Goal: Task Accomplishment & Management: Manage account settings

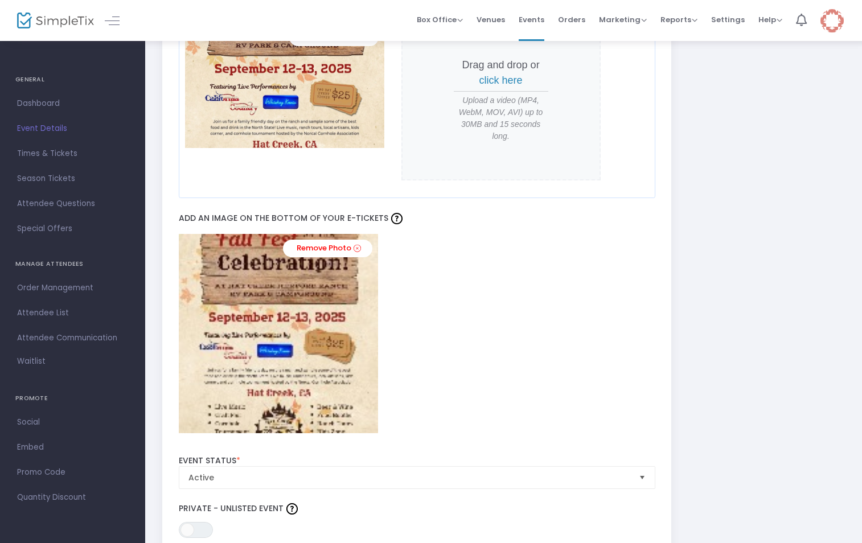
scroll to position [1082, 0]
click at [529, 17] on span "Events" at bounding box center [532, 19] width 26 height 29
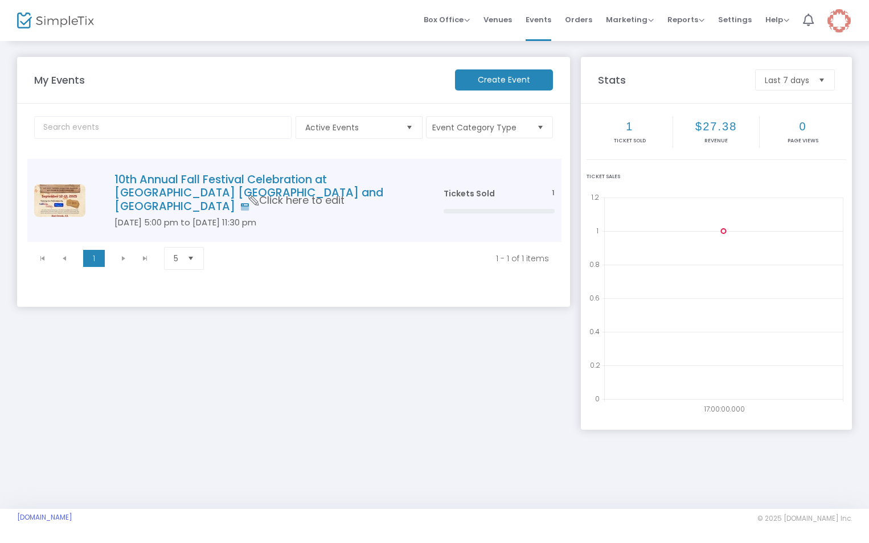
click at [243, 186] on h4 "10th Annual Fall Festival Celebration at [GEOGRAPHIC_DATA] [GEOGRAPHIC_DATA] an…" at bounding box center [261, 193] width 295 height 40
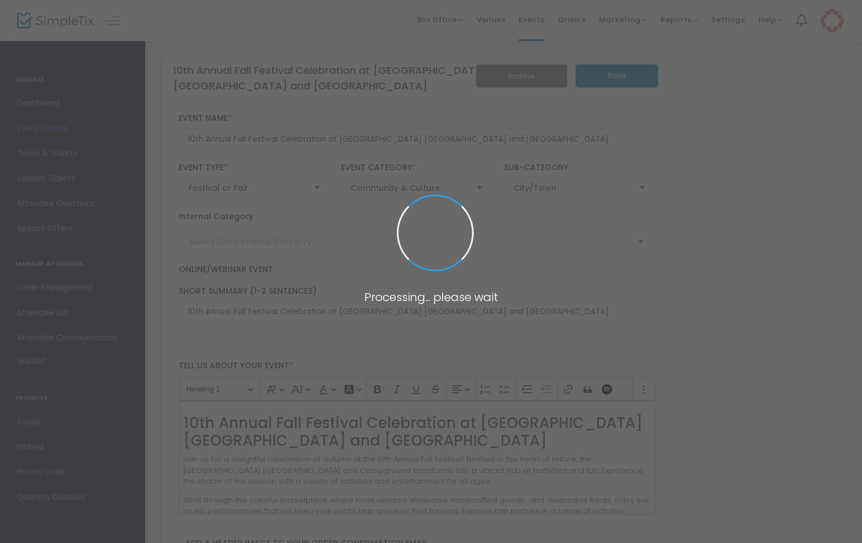
type input "HC Fall Fest 2025"
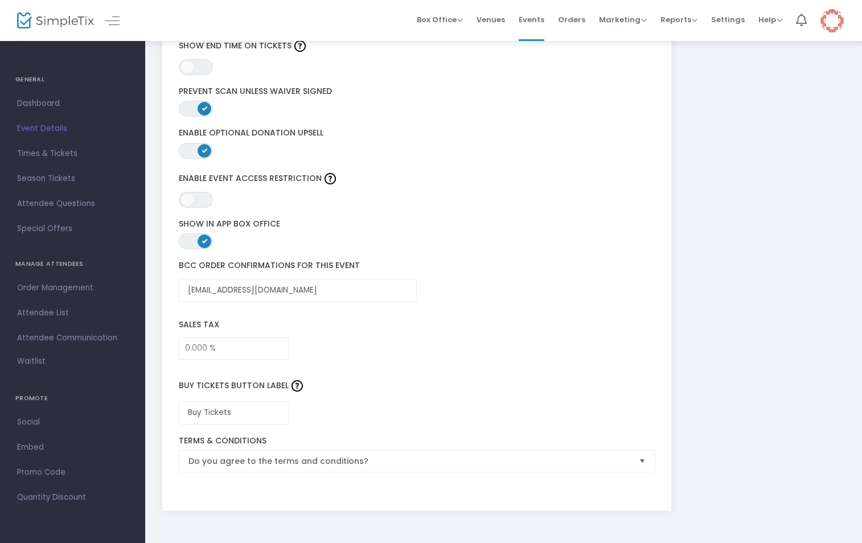
scroll to position [1741, 0]
click at [46, 151] on span "Times & Tickets" at bounding box center [72, 153] width 111 height 15
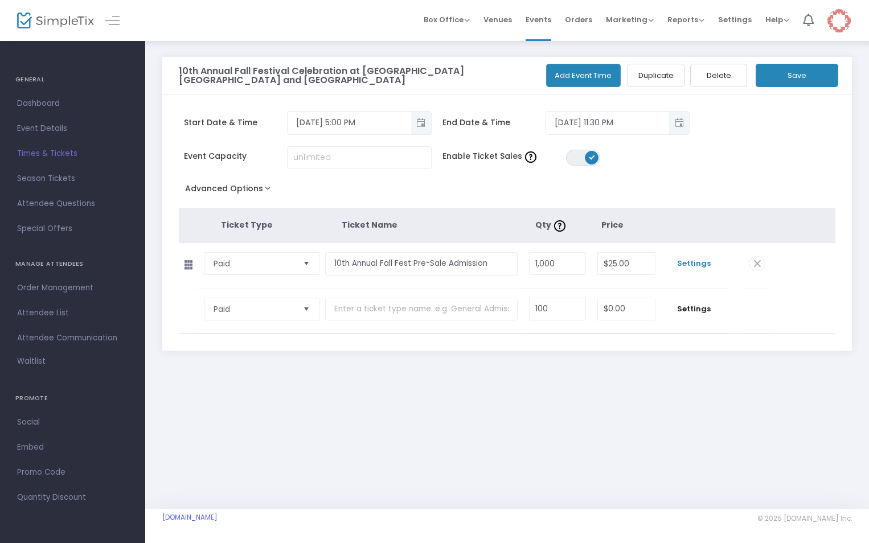
click at [686, 267] on span "Settings" at bounding box center [694, 263] width 54 height 11
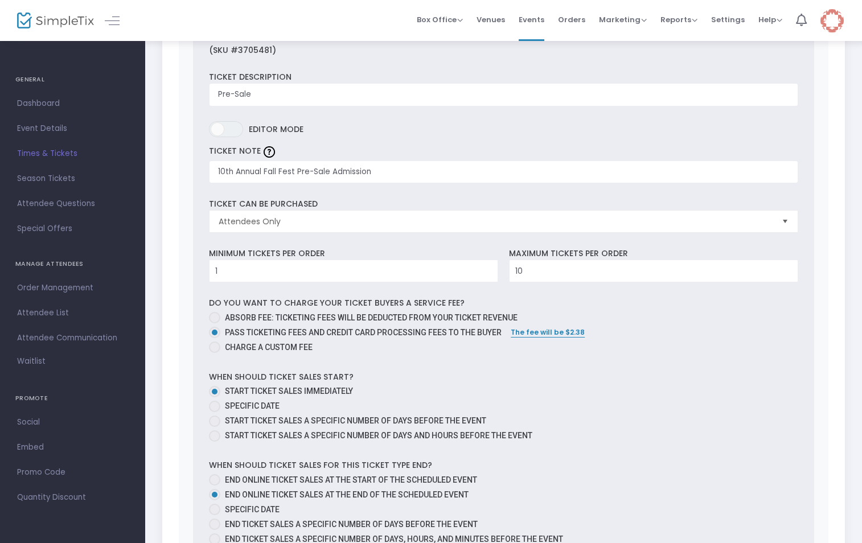
scroll to position [285, 0]
click at [215, 346] on span at bounding box center [214, 345] width 11 height 11
click at [215, 352] on input "Charge a custom fee" at bounding box center [214, 352] width 1 height 1
radio input "true"
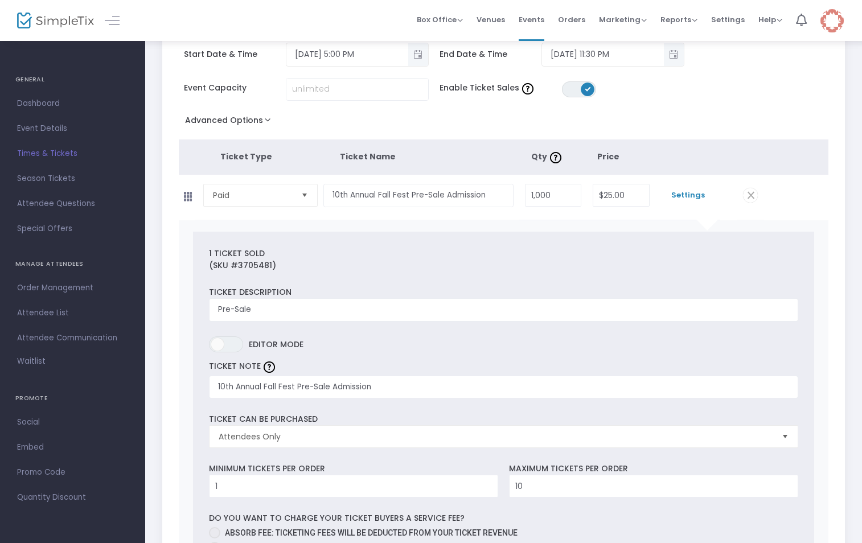
scroll to position [0, 0]
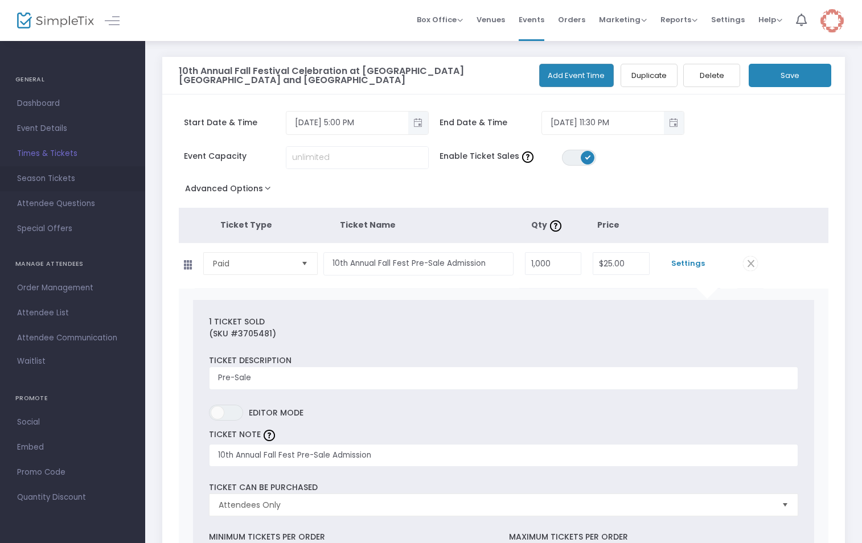
click at [55, 179] on span "Season Tickets" at bounding box center [72, 178] width 111 height 15
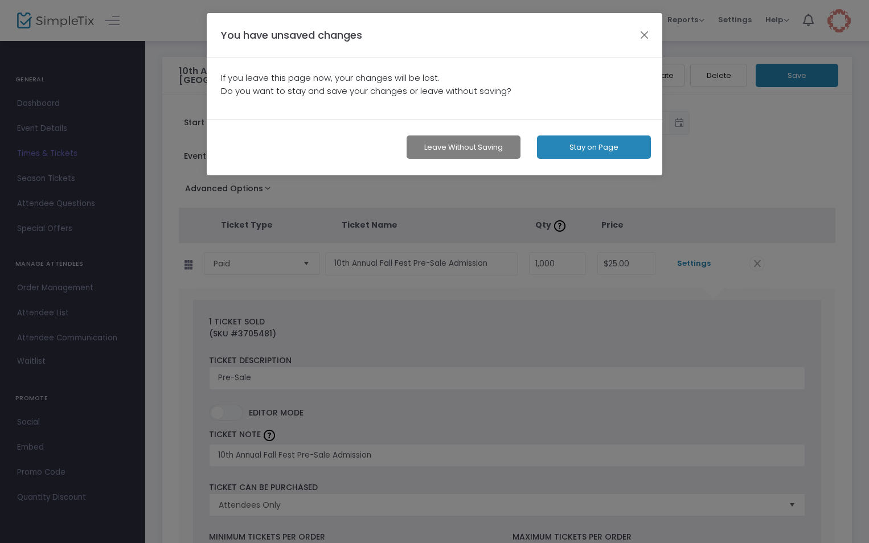
click at [721, 142] on ngb-modal-window "You have unsaved changes If you leave this page now, your changes will be lost.…" at bounding box center [434, 271] width 869 height 543
click at [643, 33] on button "button" at bounding box center [644, 34] width 15 height 15
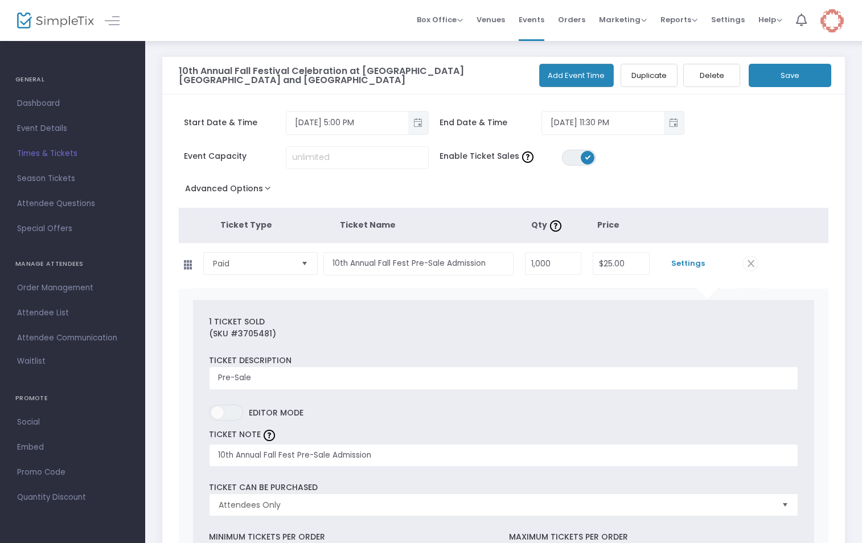
click at [767, 82] on button "Save" at bounding box center [790, 75] width 83 height 23
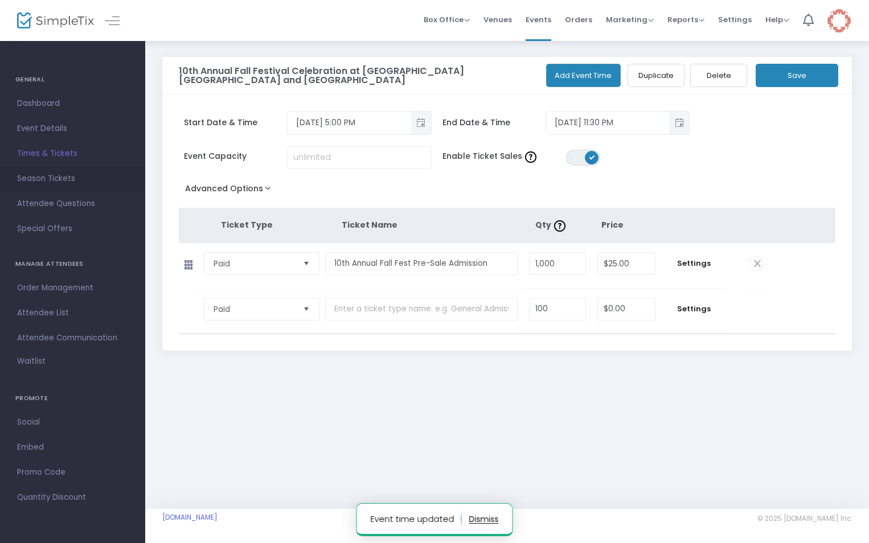
click at [46, 177] on span "Season Tickets" at bounding box center [72, 178] width 111 height 15
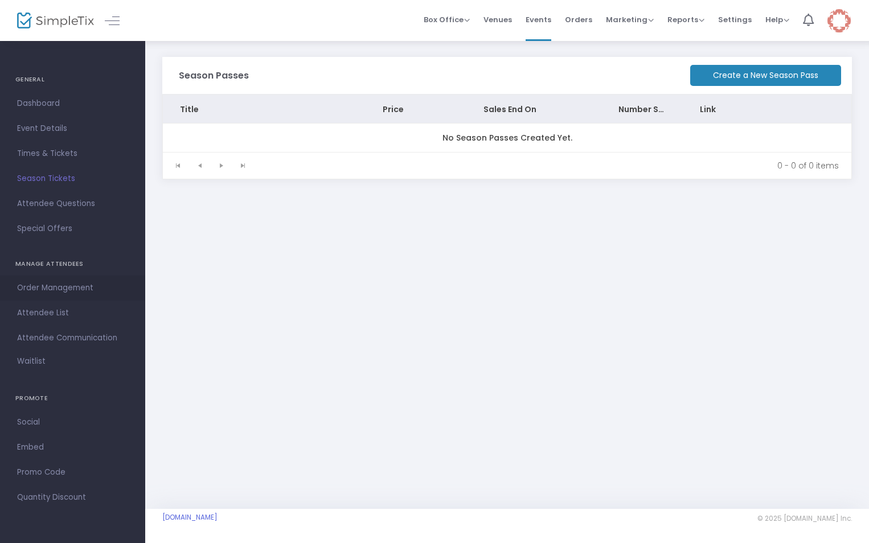
click at [81, 288] on span "Order Management" at bounding box center [72, 288] width 111 height 15
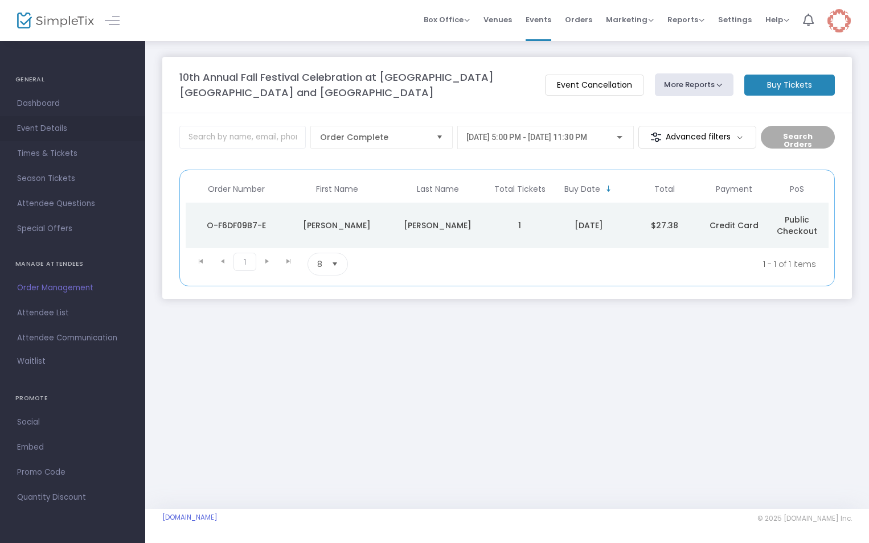
click at [60, 128] on span "Event Details" at bounding box center [72, 128] width 111 height 15
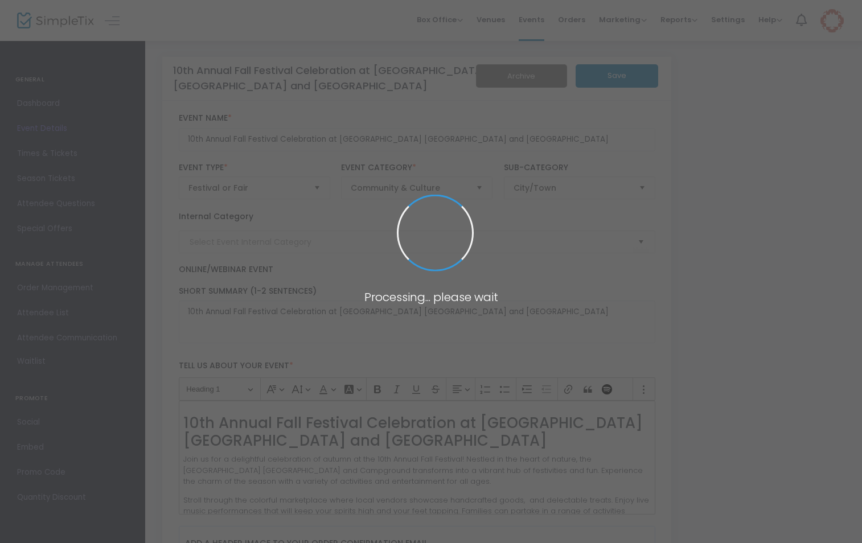
type input "HC Fall Fest 2025"
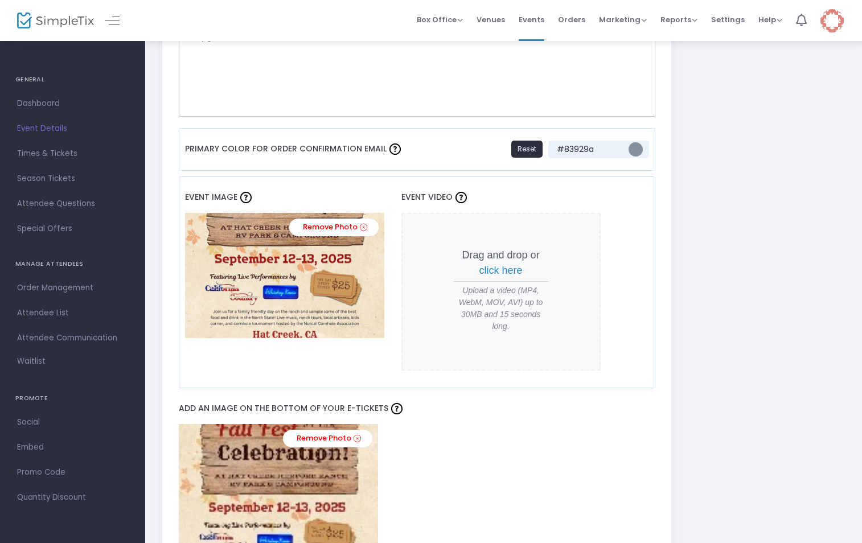
scroll to position [911, 0]
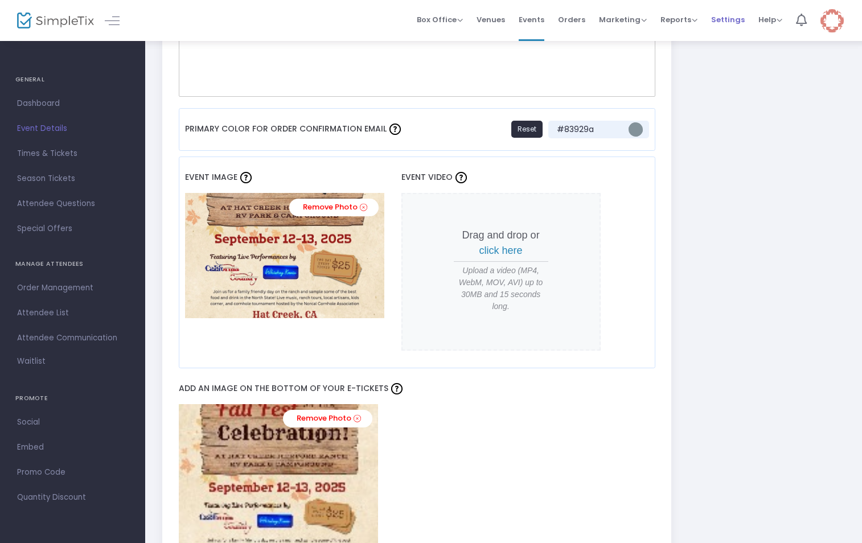
click at [724, 17] on span "Settings" at bounding box center [728, 19] width 34 height 29
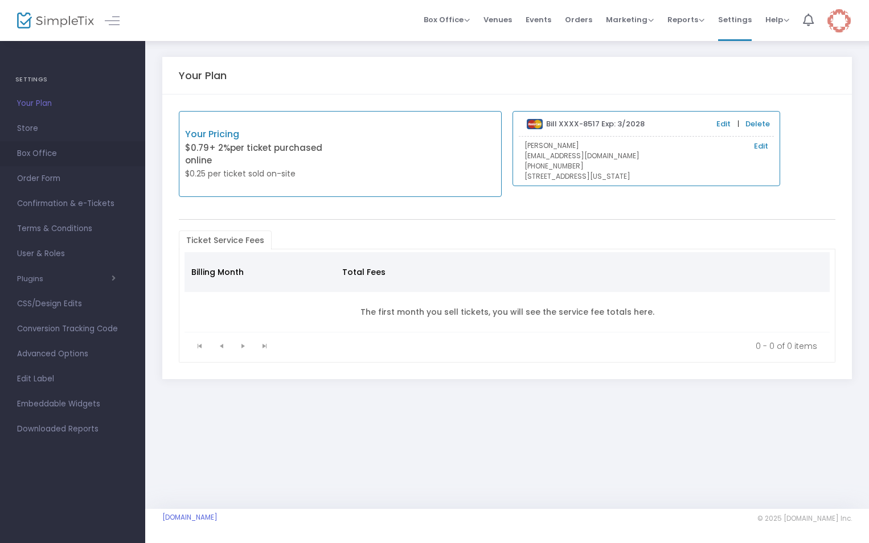
click at [20, 153] on span "Box Office" at bounding box center [72, 153] width 111 height 15
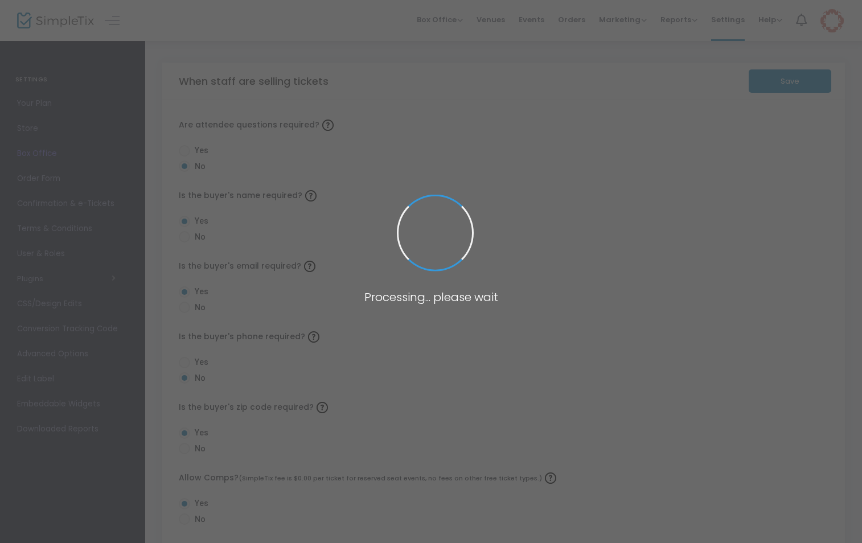
radio input "true"
radio input "false"
radio input "true"
radio input "false"
radio input "true"
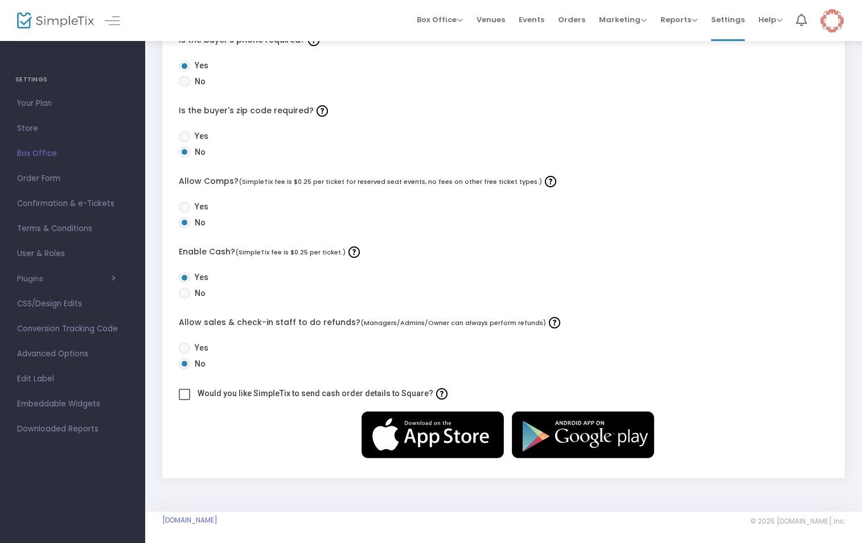
scroll to position [299, 0]
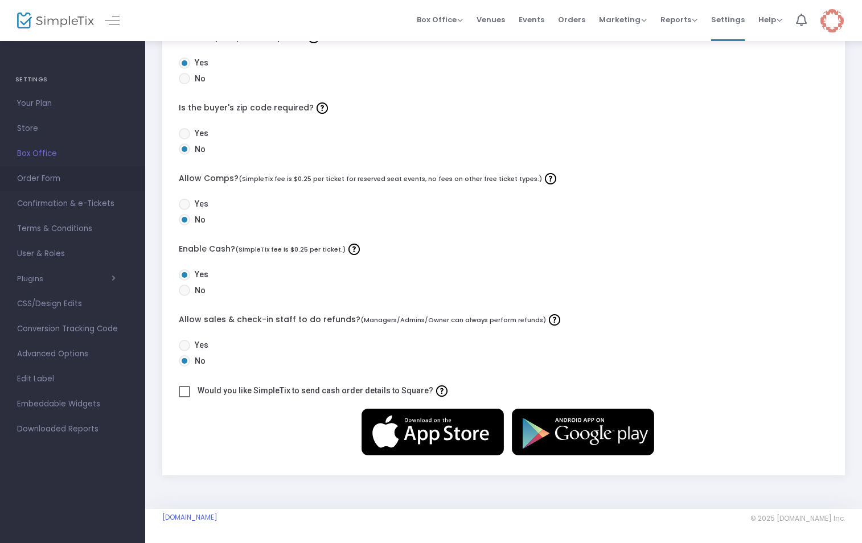
click at [48, 176] on span "Order Form" at bounding box center [72, 178] width 111 height 15
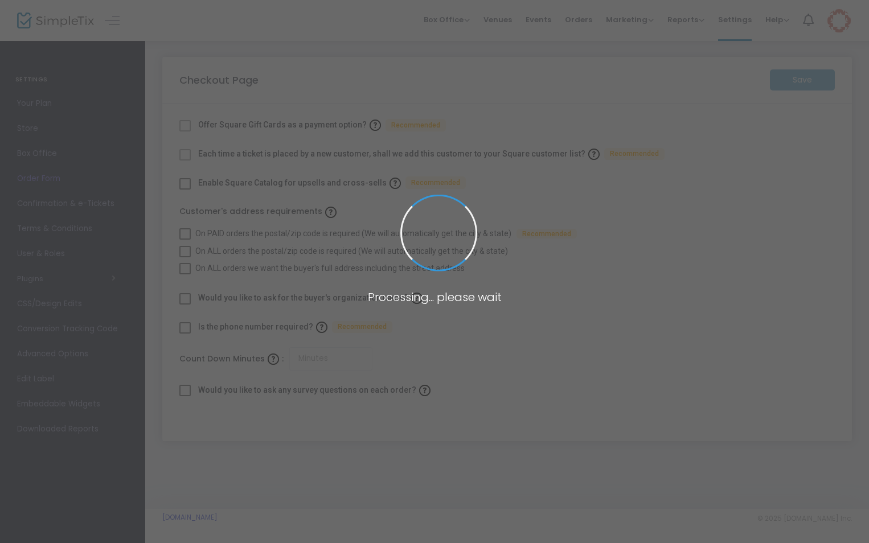
checkbox input "true"
type input "30"
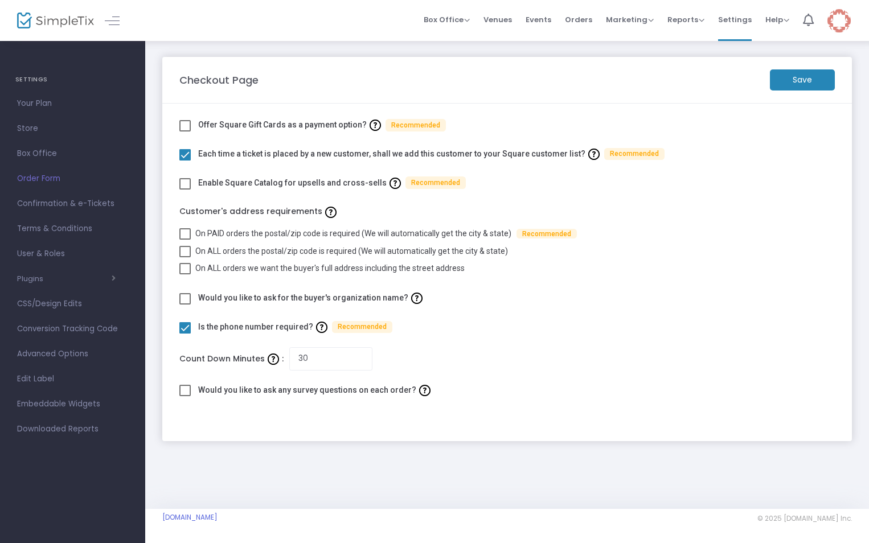
click at [185, 327] on span at bounding box center [184, 327] width 11 height 11
click at [185, 334] on input "checkbox" at bounding box center [184, 334] width 1 height 1
checkbox input "false"
click at [183, 232] on span at bounding box center [184, 233] width 11 height 11
click at [184, 240] on input "On PAID orders the postal/zip code is required (We will automatically get the c…" at bounding box center [184, 240] width 1 height 1
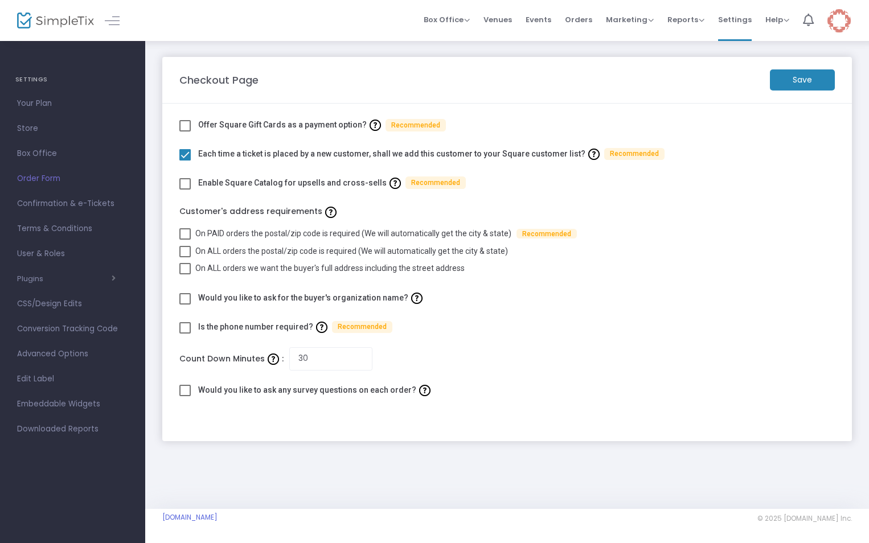
checkbox input "true"
click at [802, 81] on m-button "Save" at bounding box center [802, 79] width 65 height 21
click at [76, 203] on span "Confirmation & e-Tickets" at bounding box center [72, 203] width 111 height 15
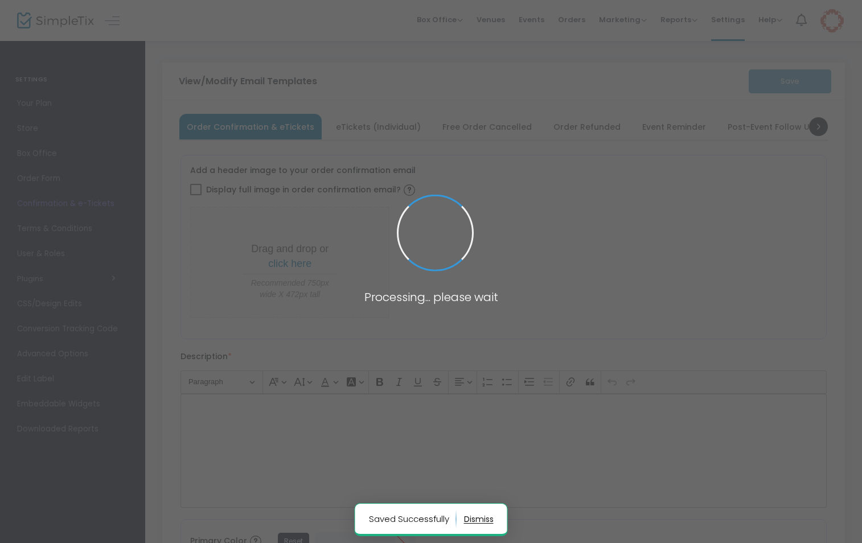
checkbox input "true"
type input "[EMAIL_ADDRESS][DOMAIN_NAME]"
type input "Print and bring this ticket with you"
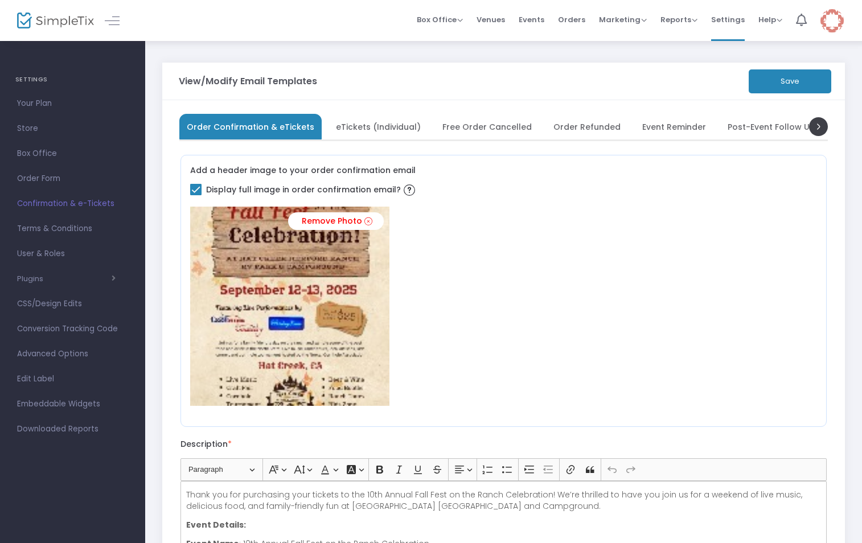
click at [352, 128] on span "eTickets (Individual)" at bounding box center [378, 127] width 85 height 6
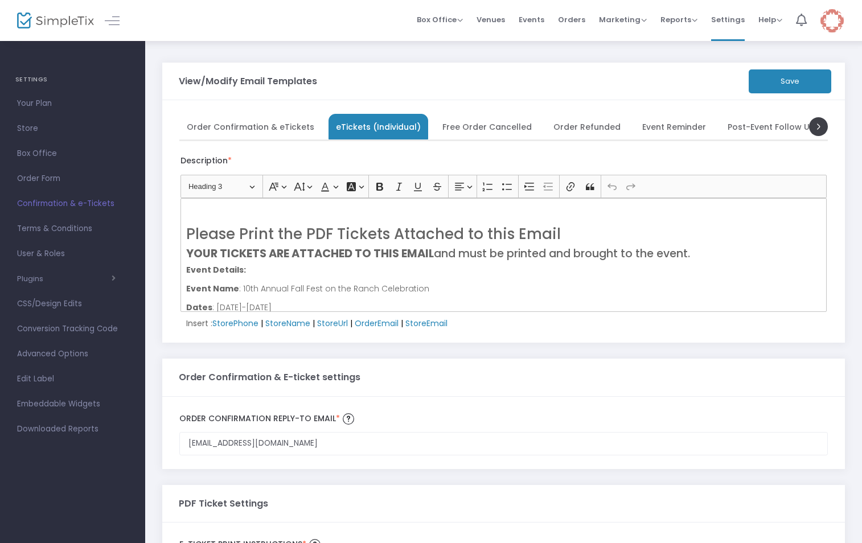
click at [460, 128] on span "Free Order Cancelled" at bounding box center [486, 127] width 89 height 6
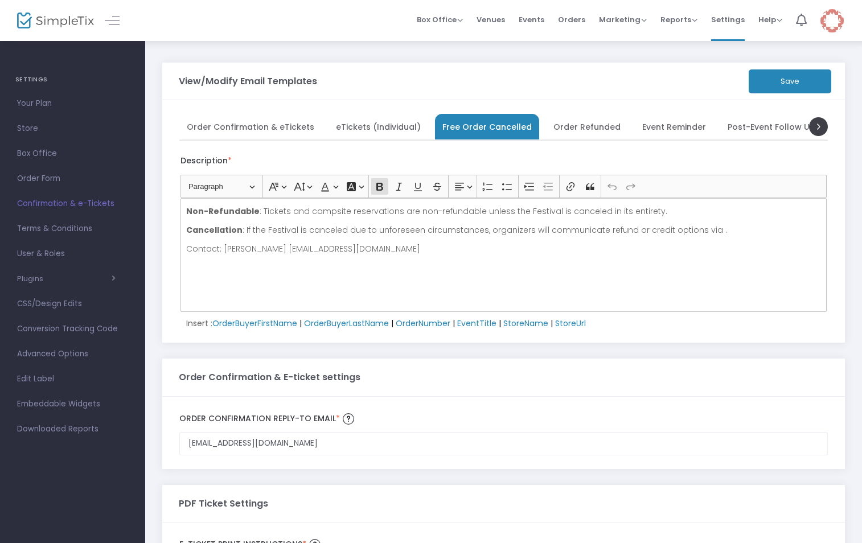
click at [574, 127] on span "Order Refunded" at bounding box center [586, 127] width 67 height 6
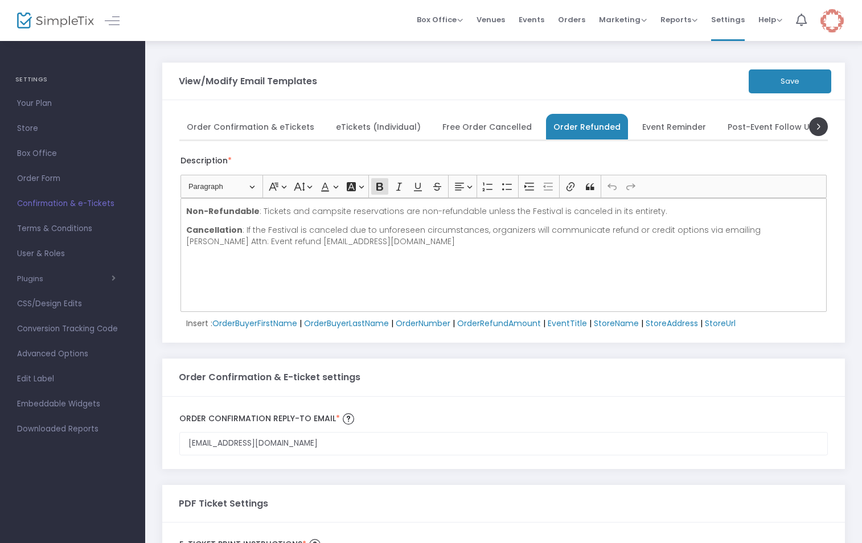
click at [659, 127] on span "Event Reminder" at bounding box center [674, 127] width 64 height 6
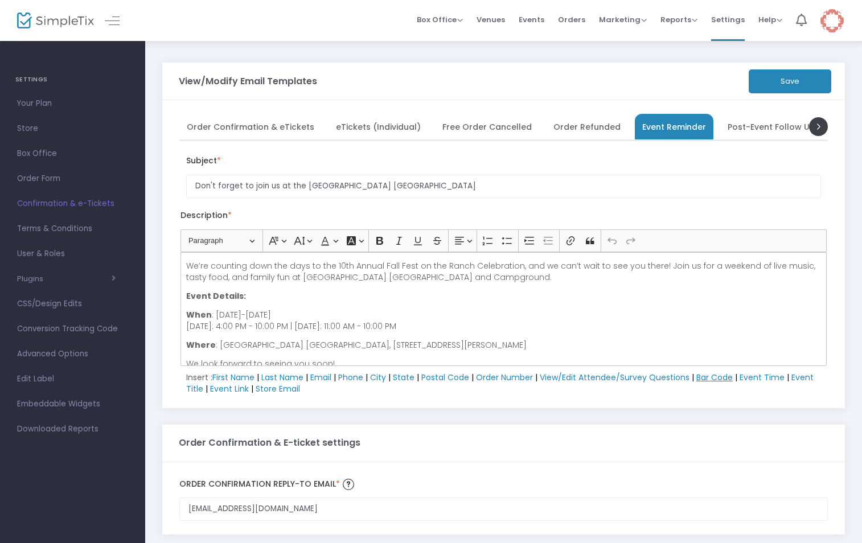
click at [718, 376] on span "Bar Code" at bounding box center [714, 377] width 36 height 11
click at [757, 379] on span "Event Time" at bounding box center [762, 377] width 45 height 11
click at [801, 379] on span "Event Title" at bounding box center [499, 383] width 627 height 23
click at [239, 390] on span "Event Link" at bounding box center [229, 388] width 39 height 11
click at [261, 390] on span "Store Email" at bounding box center [278, 388] width 44 height 11
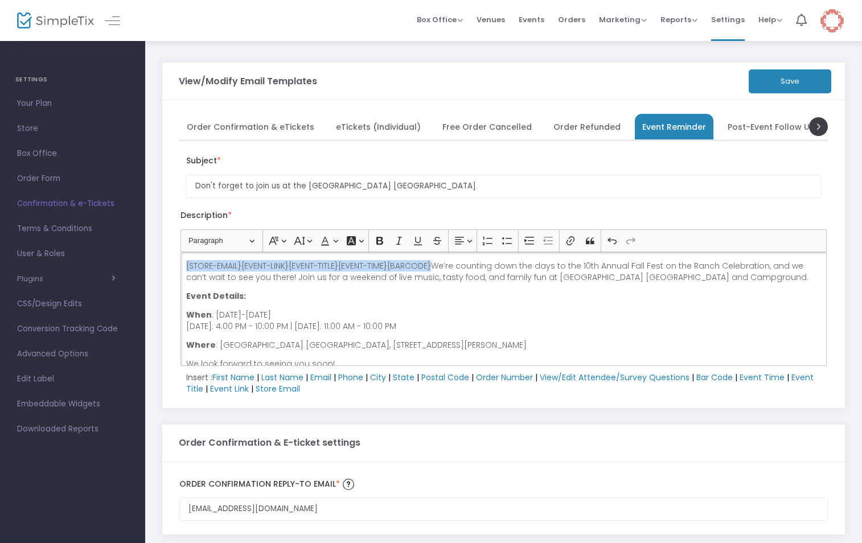
drag, startPoint x: 434, startPoint y: 266, endPoint x: 183, endPoint y: 266, distance: 251.1
click at [183, 266] on div "{STORE-EMAIL}{EVENT-LINK}{EVENT-TITLE}{EVENT-TIME}{BARCODE}We’re counting down …" at bounding box center [503, 309] width 646 height 114
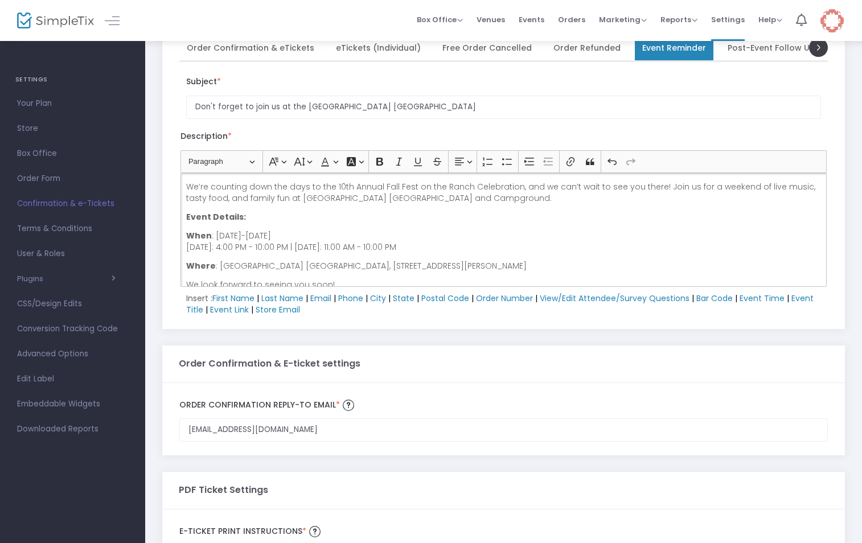
scroll to position [22, 0]
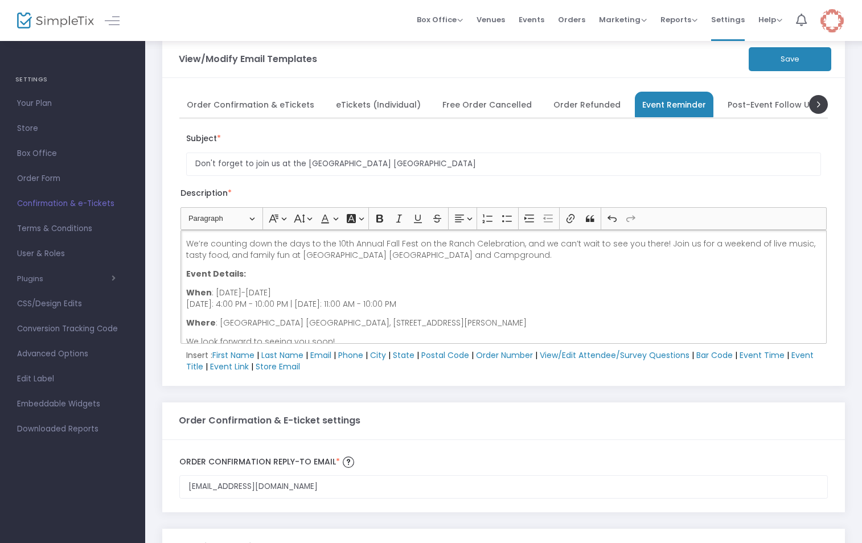
click at [728, 105] on span "Post-Event Follow Up" at bounding box center [772, 104] width 88 height 6
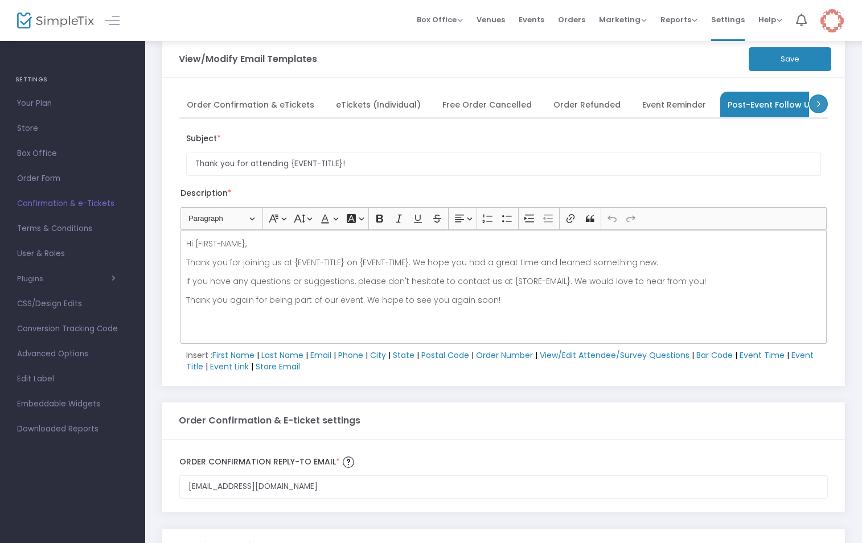
click at [813, 107] on span at bounding box center [818, 104] width 19 height 19
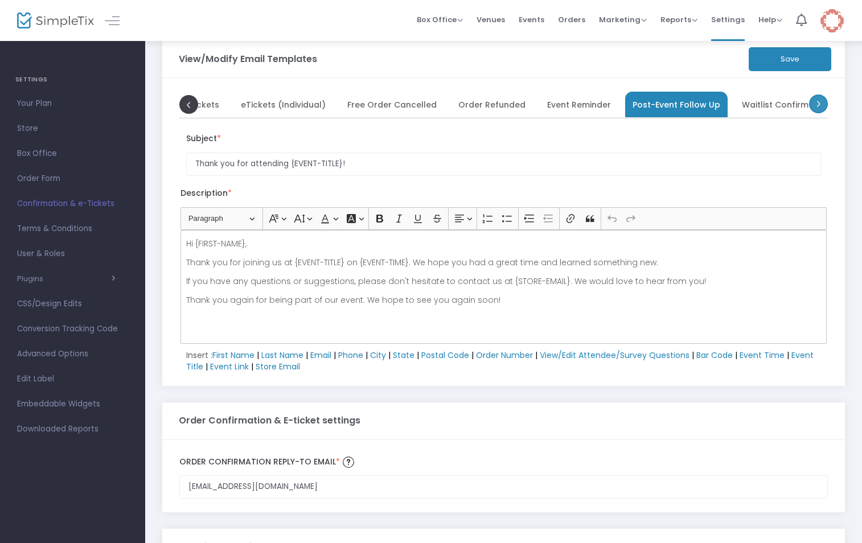
click at [813, 107] on span at bounding box center [818, 104] width 19 height 19
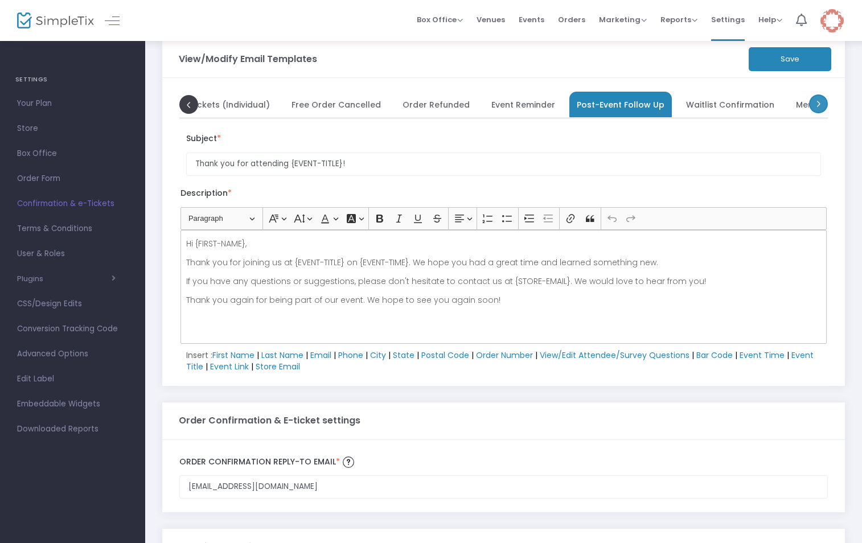
scroll to position [0, 228]
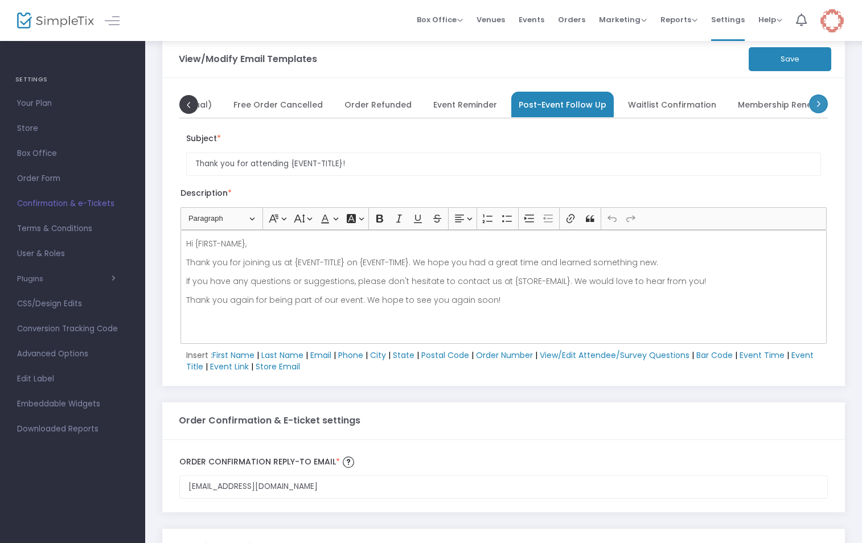
click at [813, 107] on span at bounding box center [818, 104] width 19 height 19
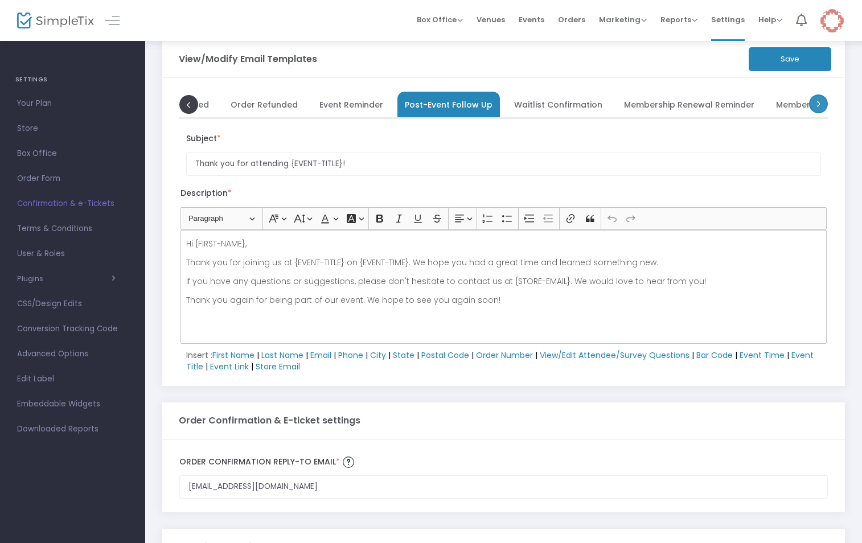
click at [813, 107] on span at bounding box center [818, 104] width 19 height 19
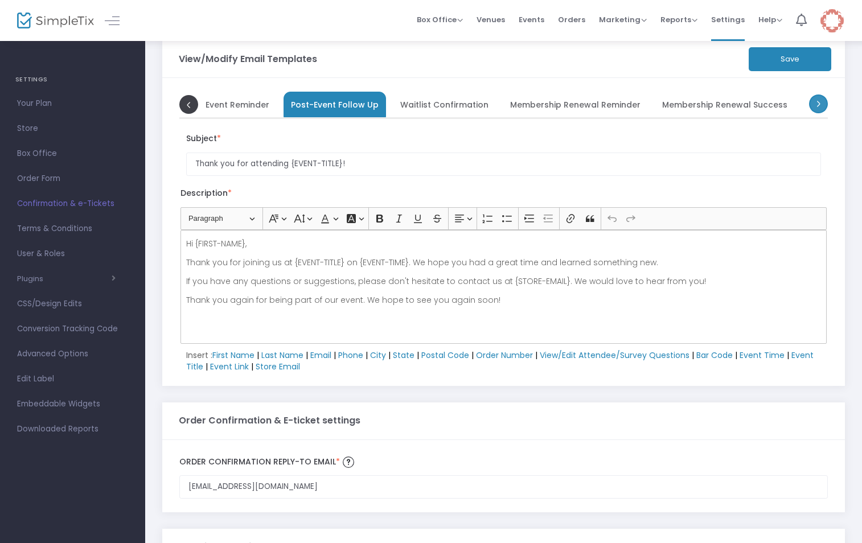
click at [813, 107] on span at bounding box center [818, 104] width 19 height 19
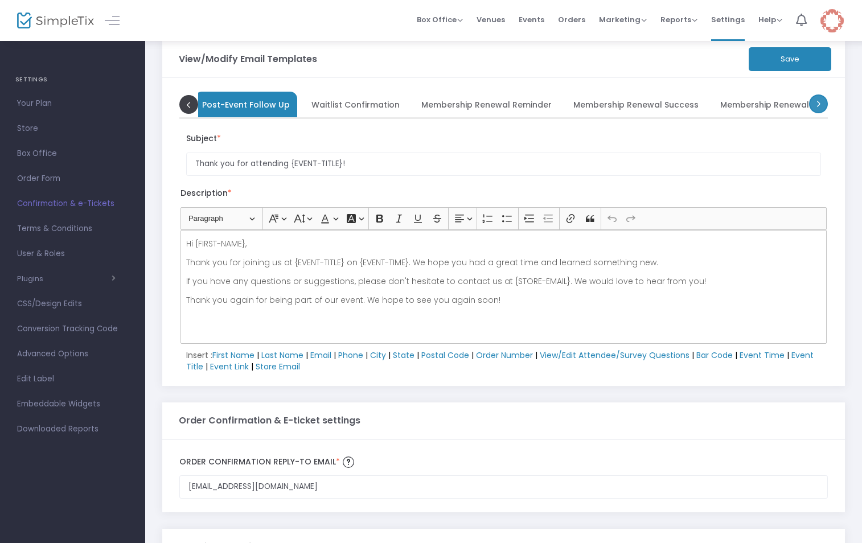
click at [813, 107] on span at bounding box center [818, 104] width 19 height 19
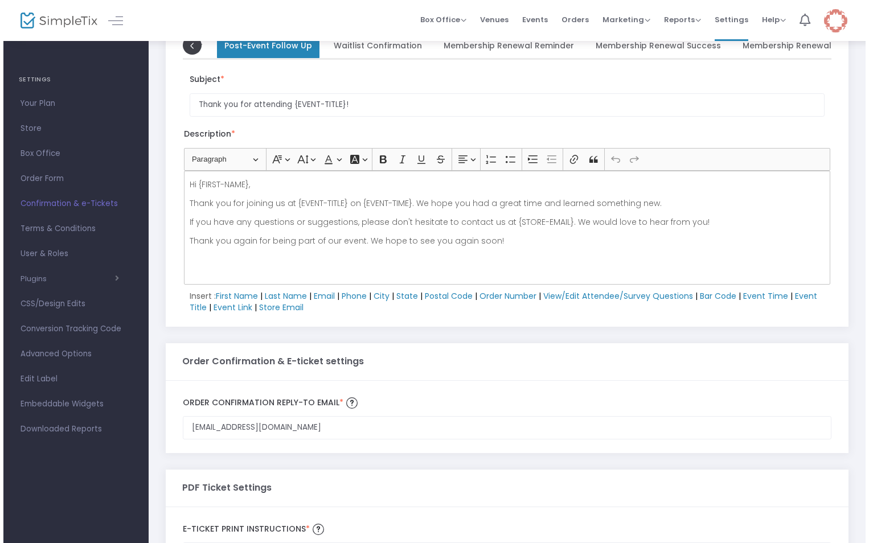
scroll to position [0, 0]
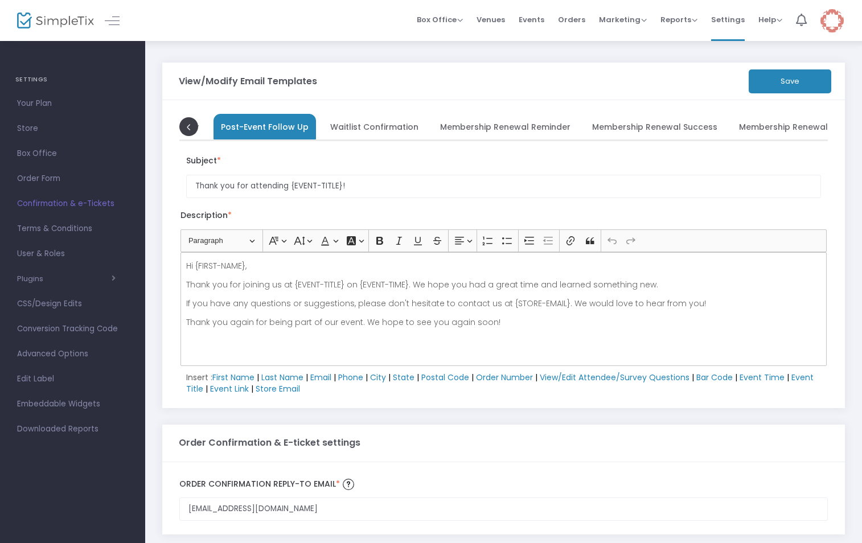
click at [781, 79] on button "Save" at bounding box center [790, 81] width 83 height 24
click at [65, 251] on span "User & Roles" at bounding box center [72, 254] width 111 height 15
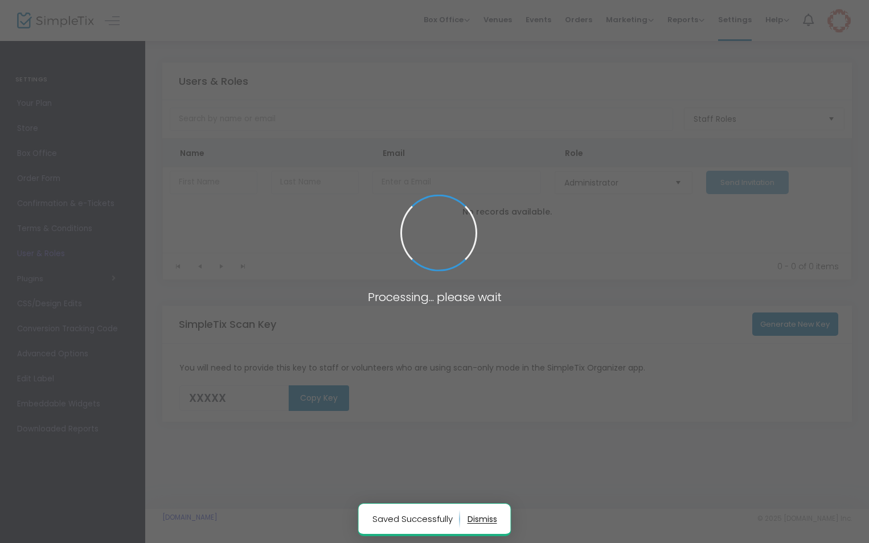
type input "S65DX"
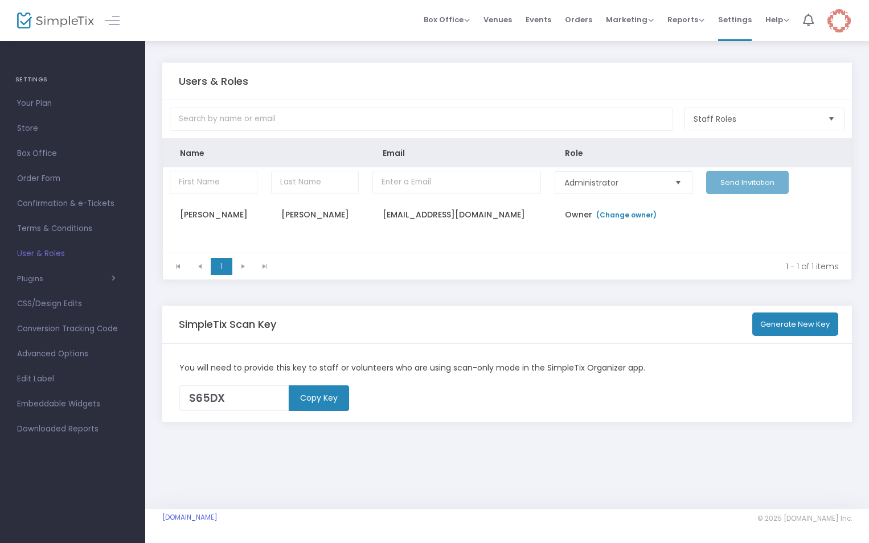
click at [335, 396] on m-button "Copy Key" at bounding box center [319, 398] width 60 height 26
click at [85, 273] on span "button" at bounding box center [79, 278] width 72 height 11
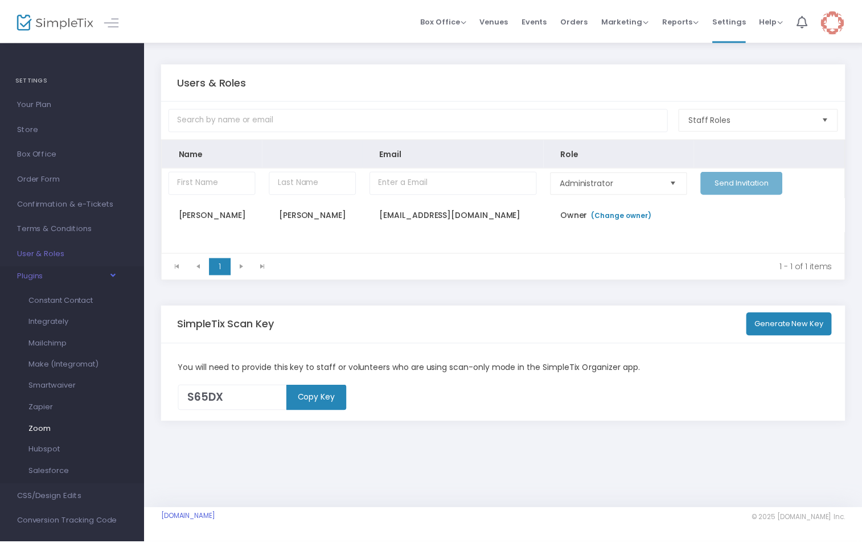
scroll to position [57, 0]
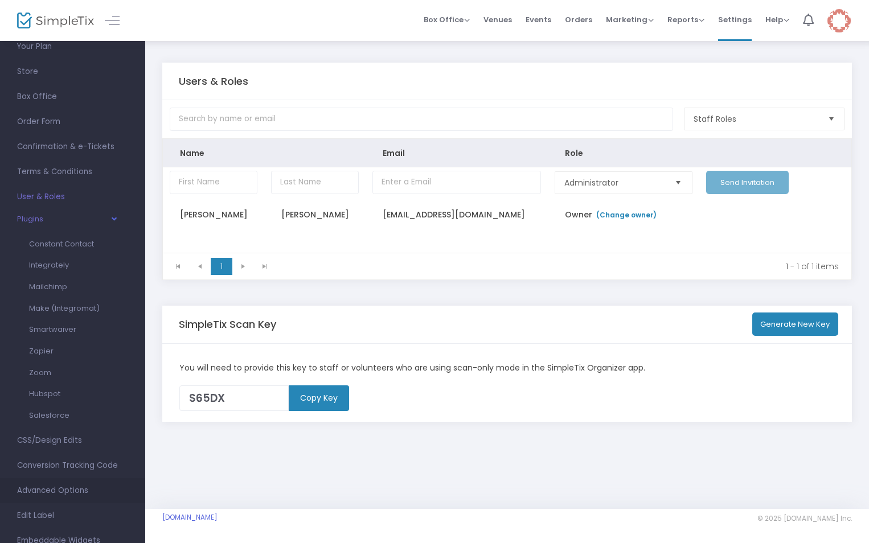
click at [79, 487] on span "Advanced Options" at bounding box center [72, 490] width 111 height 15
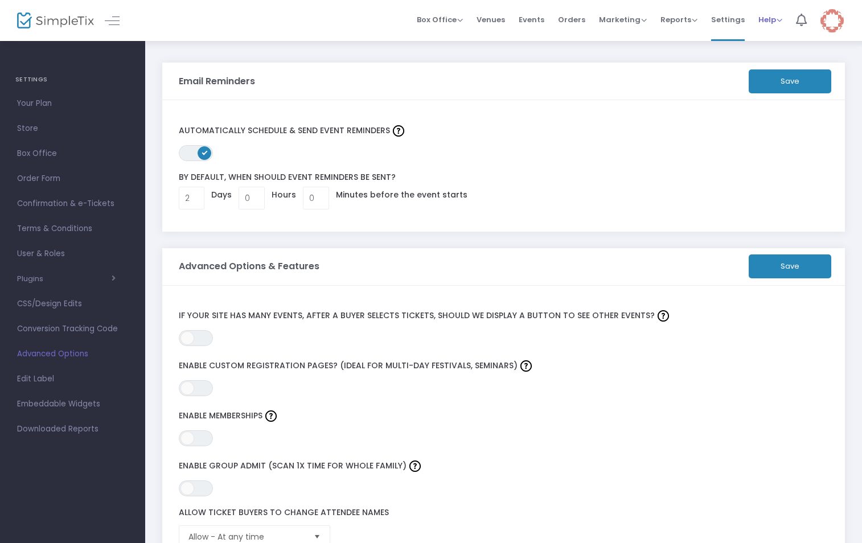
click at [763, 20] on span "Help" at bounding box center [770, 19] width 24 height 11
click at [778, 61] on li "Contact Support" at bounding box center [800, 61] width 84 height 22
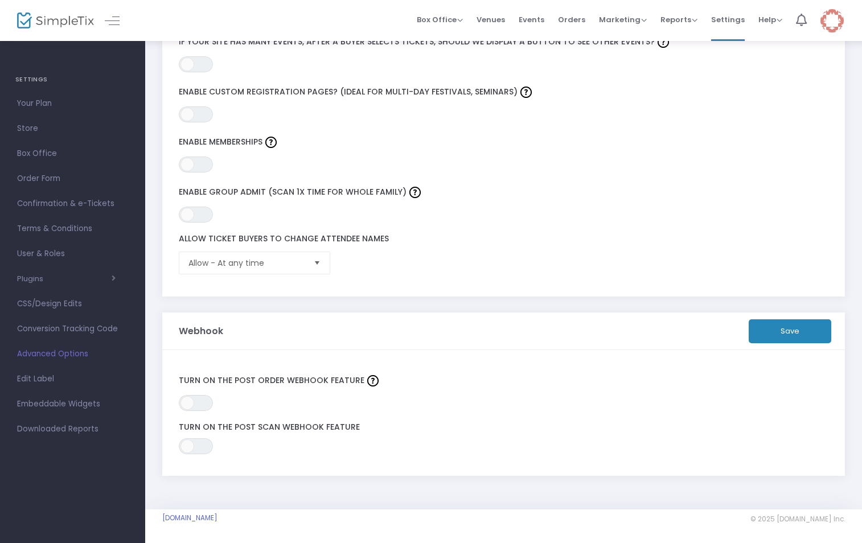
scroll to position [274, 0]
click at [31, 379] on span "Edit Label" at bounding box center [72, 379] width 111 height 15
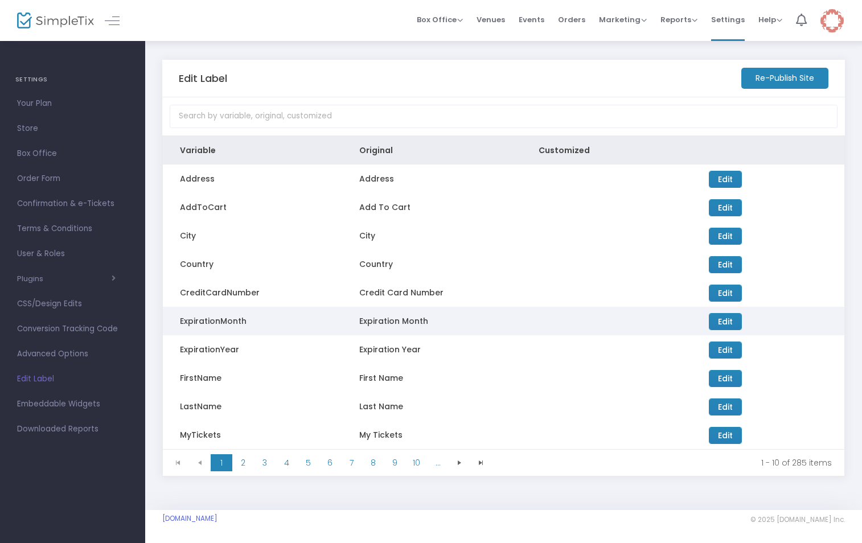
scroll to position [4, 0]
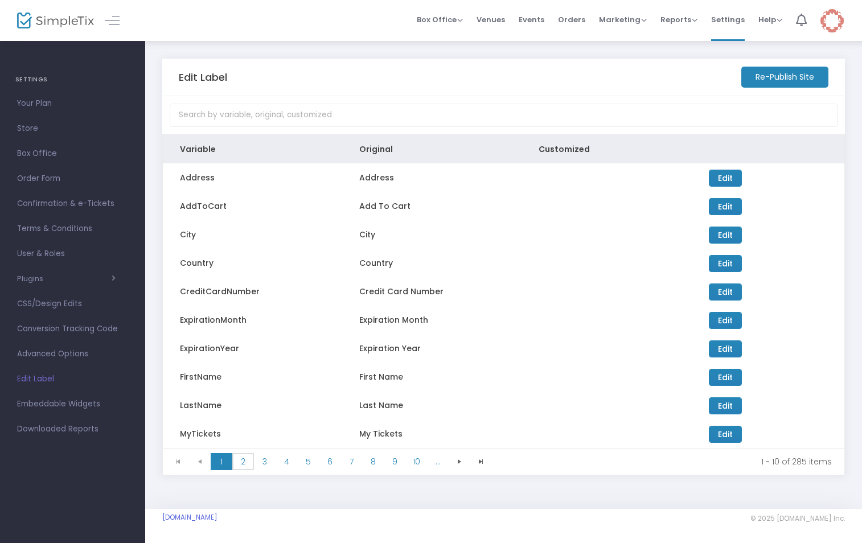
click at [245, 464] on span "2" at bounding box center [243, 461] width 22 height 17
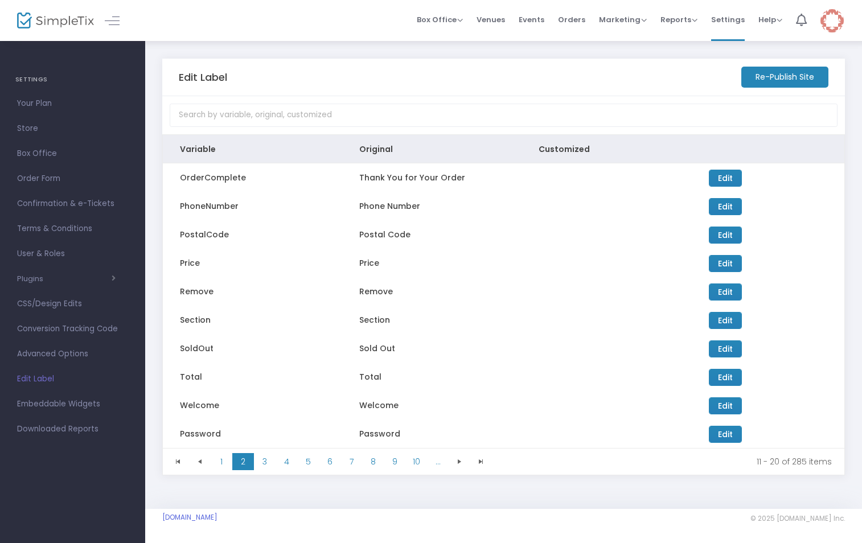
click at [276, 486] on div "Edit Label Re-Publish Site Variable Original Customized OrderComplete Thank You…" at bounding box center [503, 272] width 717 height 473
click at [272, 468] on span "3" at bounding box center [265, 461] width 22 height 17
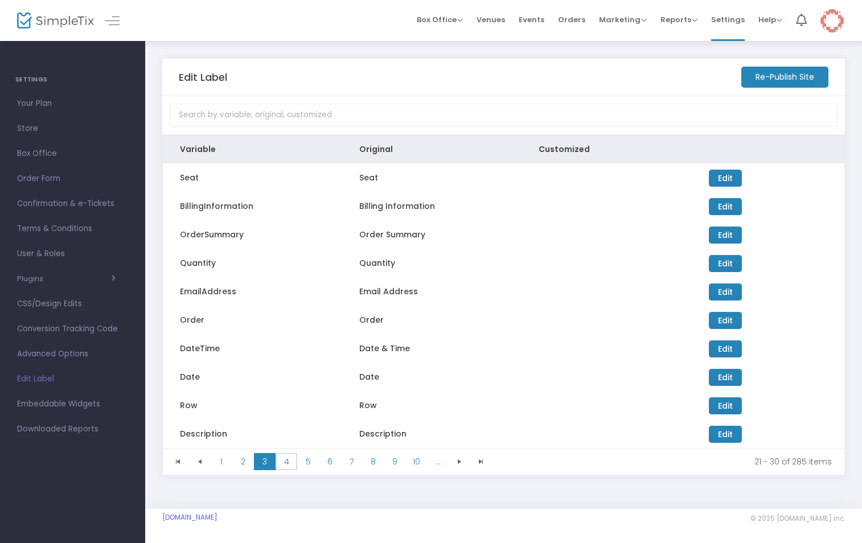
click at [293, 463] on span "4" at bounding box center [287, 461] width 22 height 17
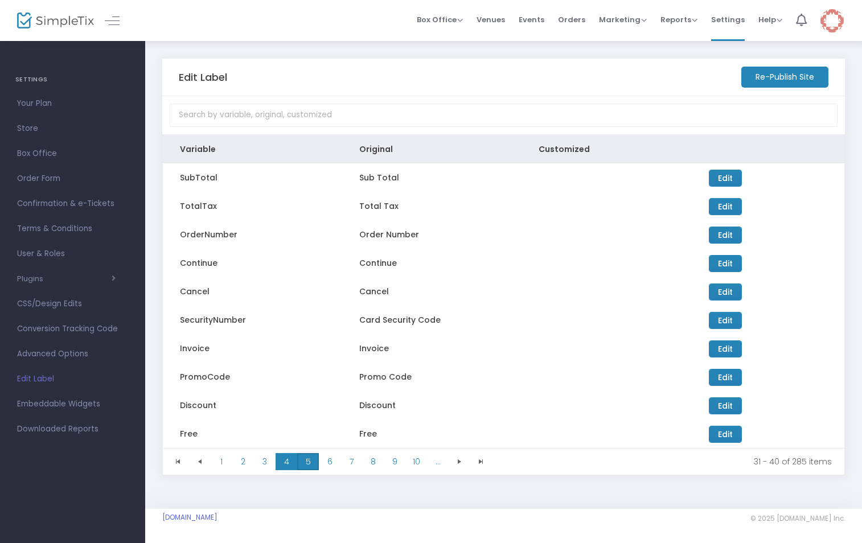
click at [310, 463] on span "5" at bounding box center [308, 461] width 22 height 17
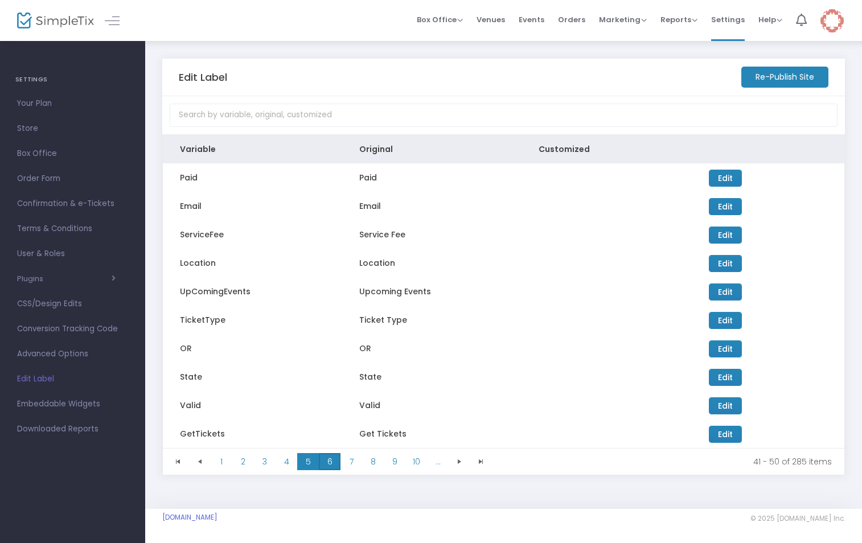
click at [331, 463] on span "6" at bounding box center [330, 461] width 22 height 17
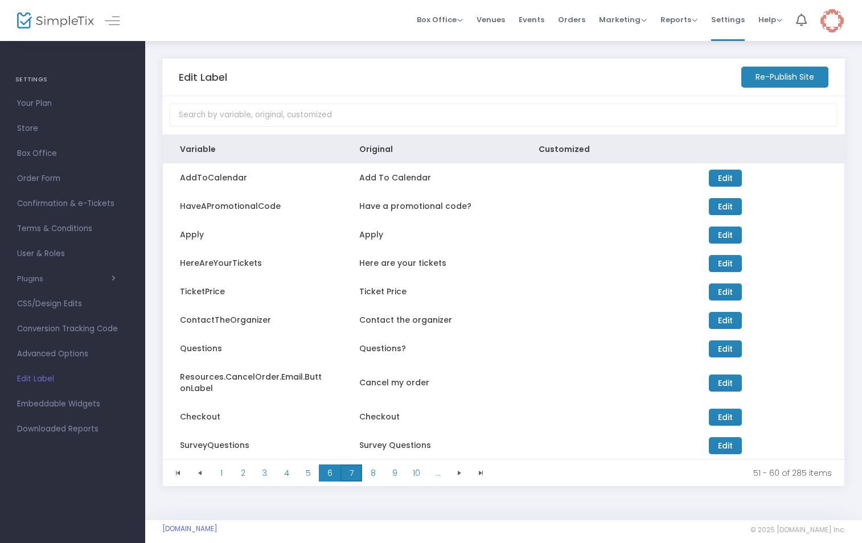
click at [346, 470] on span "7" at bounding box center [351, 473] width 22 height 17
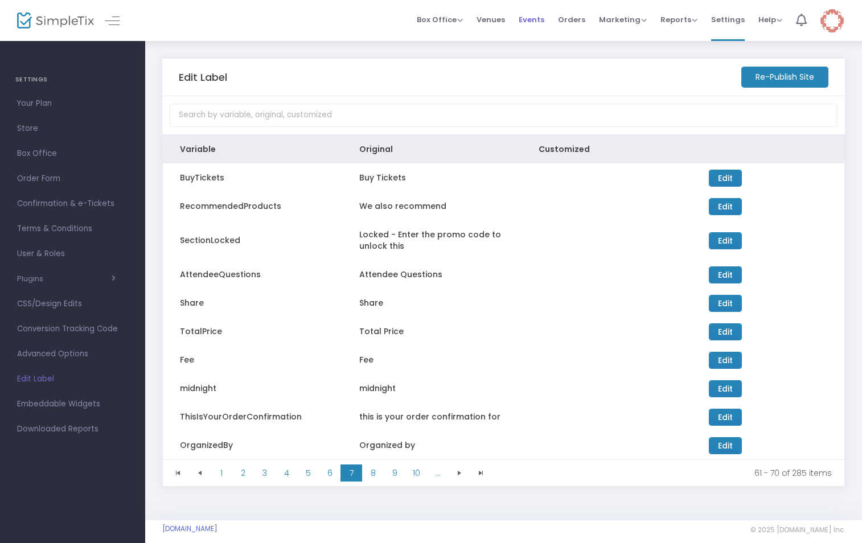
click at [537, 21] on span "Events" at bounding box center [532, 19] width 26 height 29
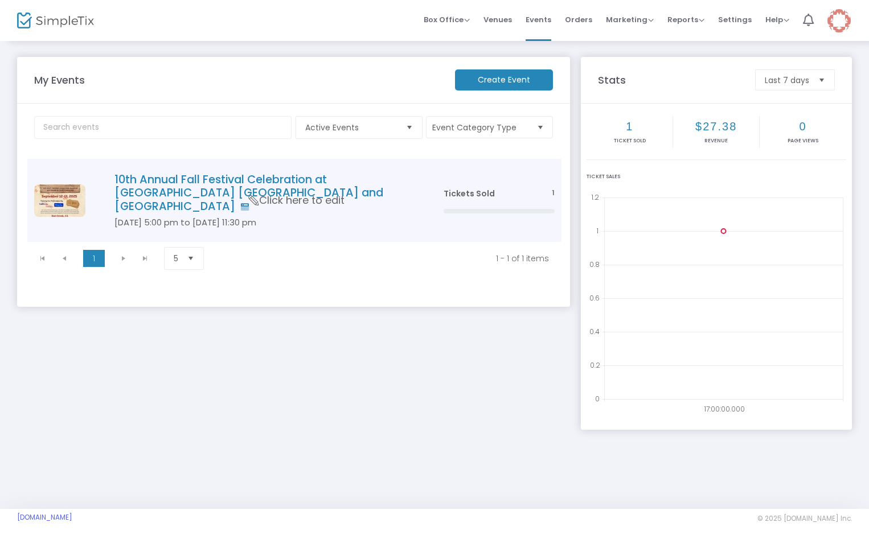
click at [282, 193] on span "Click here to edit" at bounding box center [297, 200] width 96 height 15
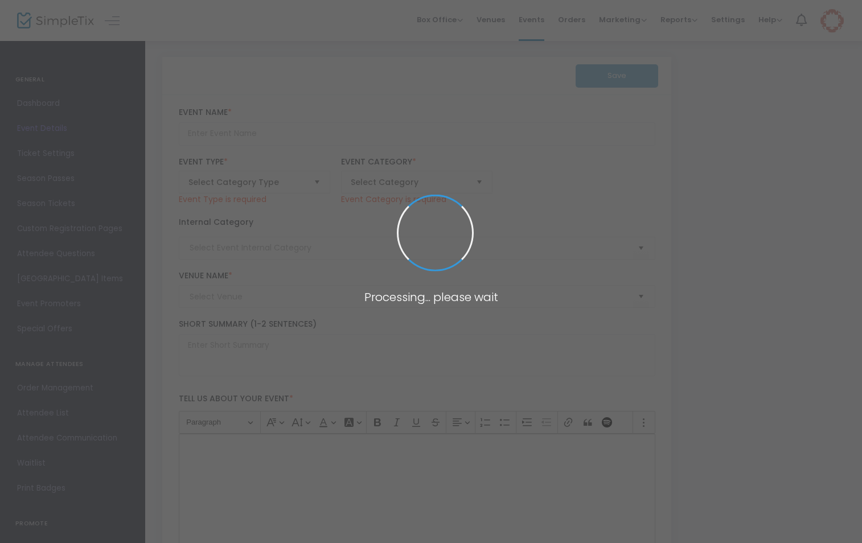
type input "10th Annual Fall Festival Celebration at [GEOGRAPHIC_DATA] [GEOGRAPHIC_DATA] an…"
type textarea "10th Annual Fall Festival Celebration at [GEOGRAPHIC_DATA] [GEOGRAPHIC_DATA] an…"
checkbox input "true"
type input "[EMAIL_ADDRESS][DOMAIN_NAME]"
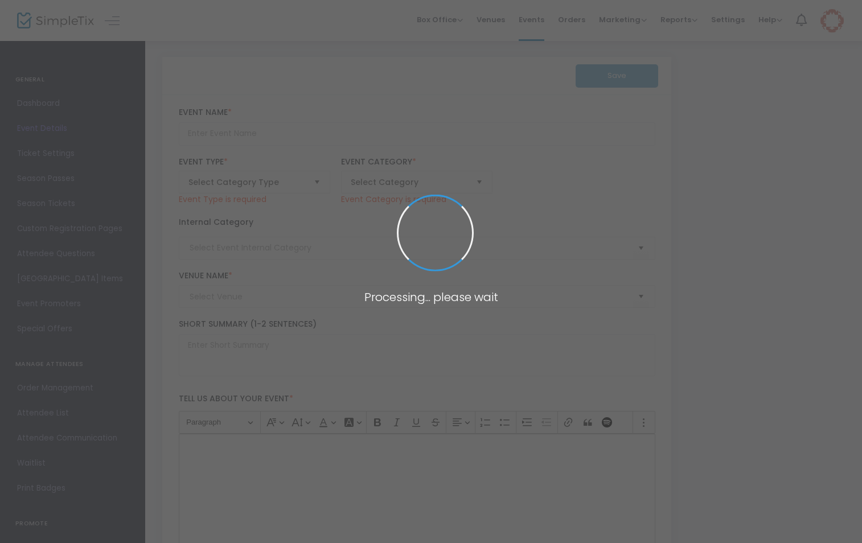
type input "Buy Tickets"
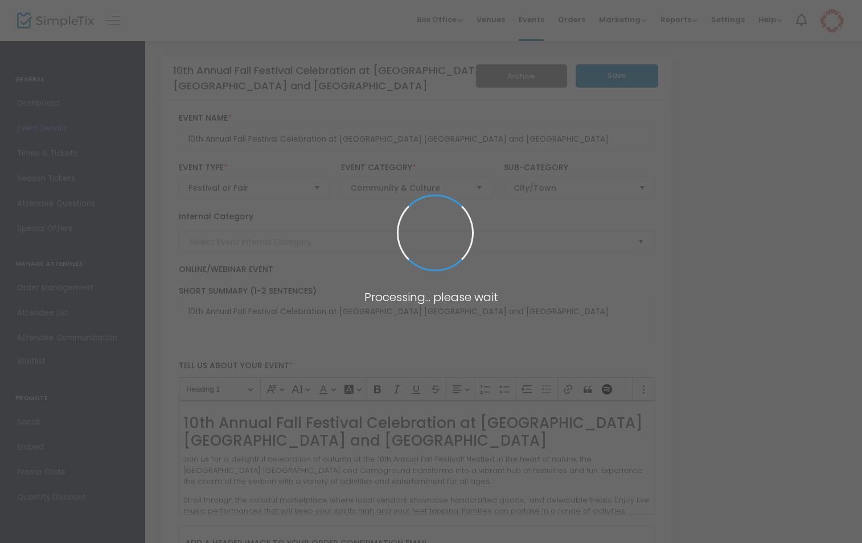
type input "HC Fall Fest 2025"
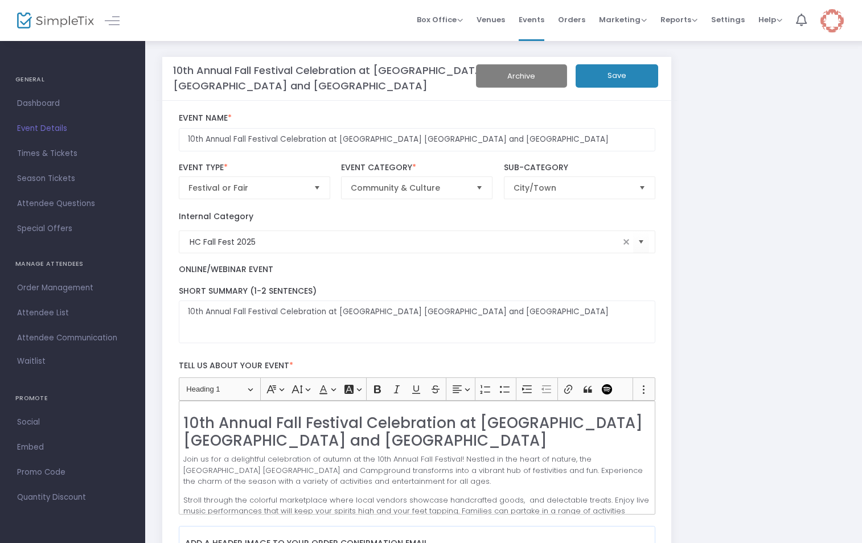
click at [22, 423] on span "Social" at bounding box center [72, 422] width 111 height 15
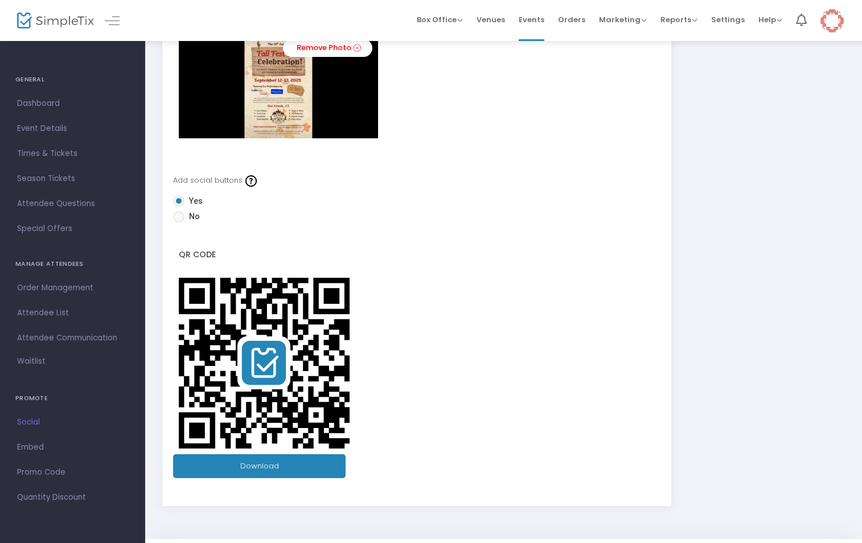
scroll to position [165, 0]
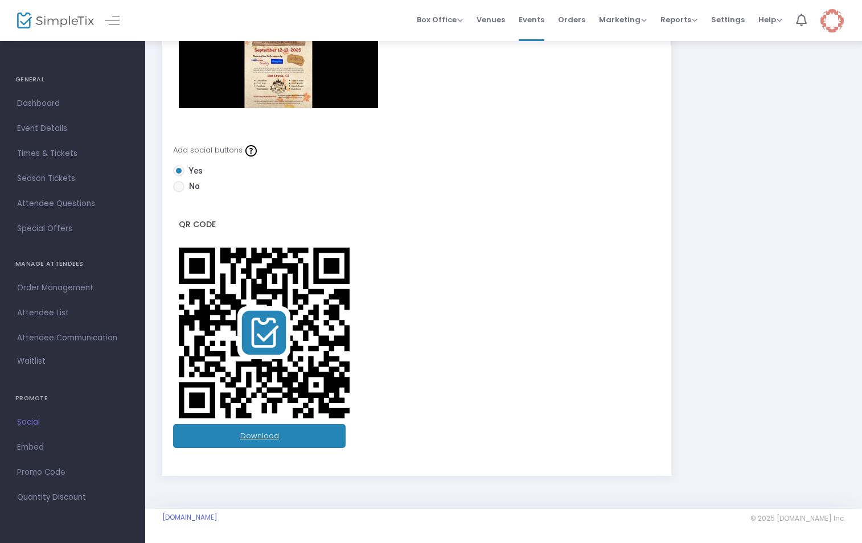
click at [244, 441] on link "Download" at bounding box center [259, 436] width 173 height 24
click at [63, 446] on span "Embed" at bounding box center [72, 447] width 111 height 15
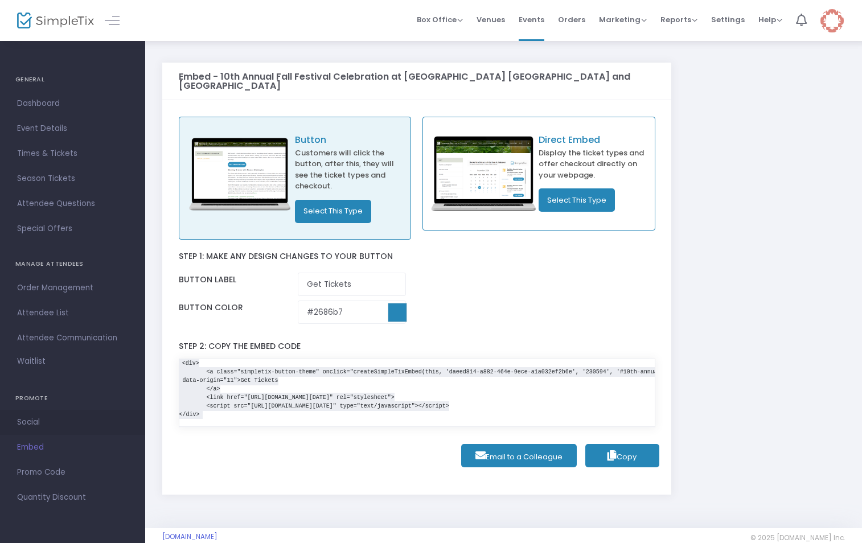
click at [33, 420] on span "Social" at bounding box center [72, 422] width 111 height 15
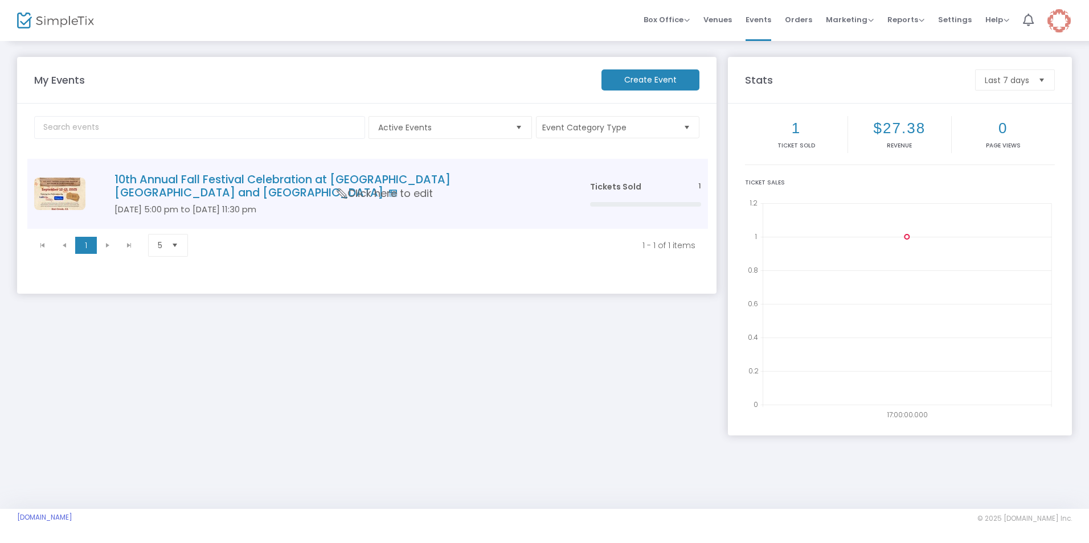
click at [315, 184] on h4 "10th Annual Fall Festival Celebration at [GEOGRAPHIC_DATA] [GEOGRAPHIC_DATA] an…" at bounding box center [334, 186] width 441 height 27
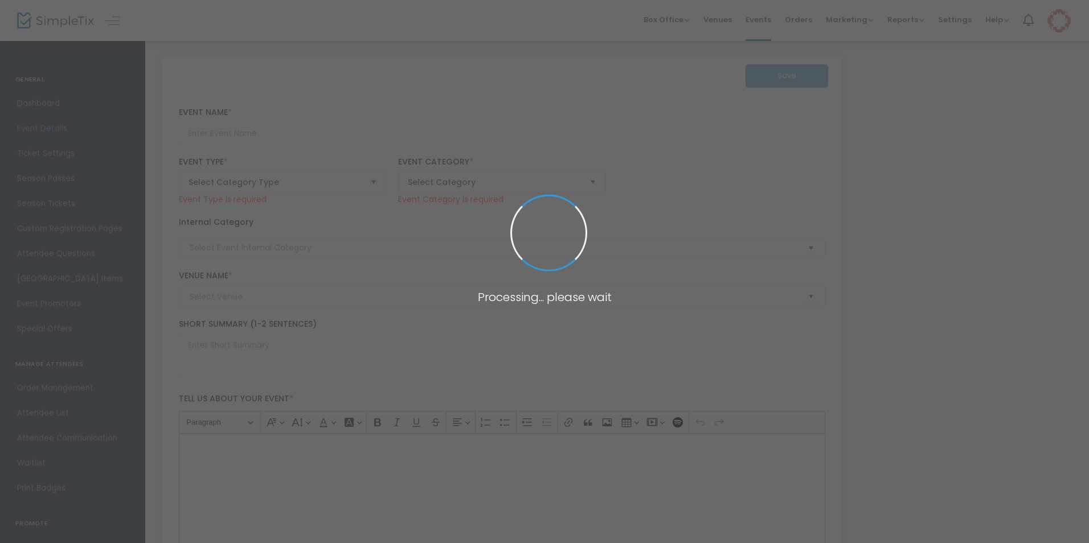
type input "10th Annual Fall Festival Celebration at [GEOGRAPHIC_DATA] [GEOGRAPHIC_DATA] an…"
type textarea "10th Annual Fall Festival Celebration at [GEOGRAPHIC_DATA] [GEOGRAPHIC_DATA] an…"
checkbox input "true"
type input "[EMAIL_ADDRESS][DOMAIN_NAME]"
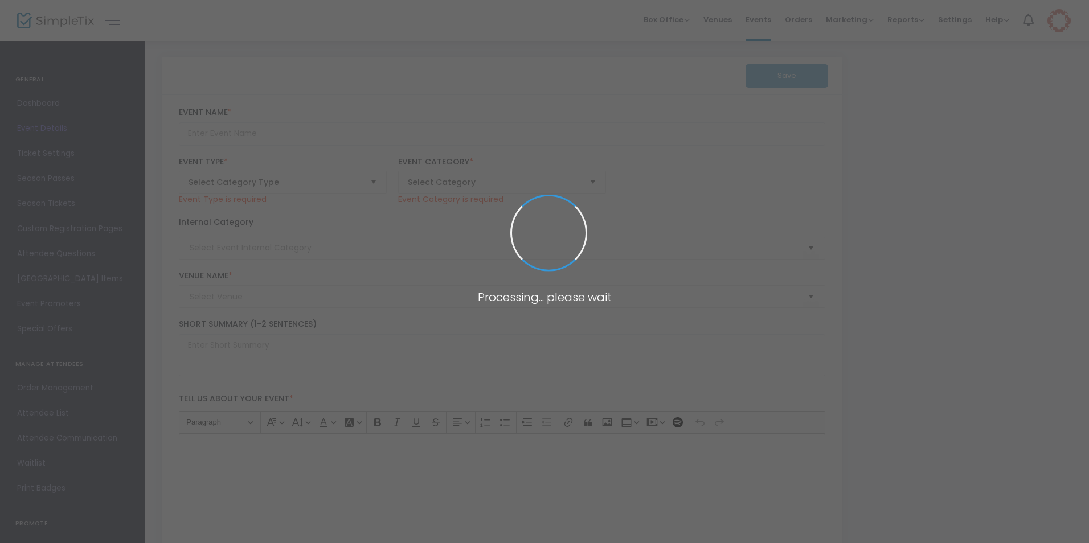
type input "Buy Tickets"
type input "HC Fall Fest 2025"
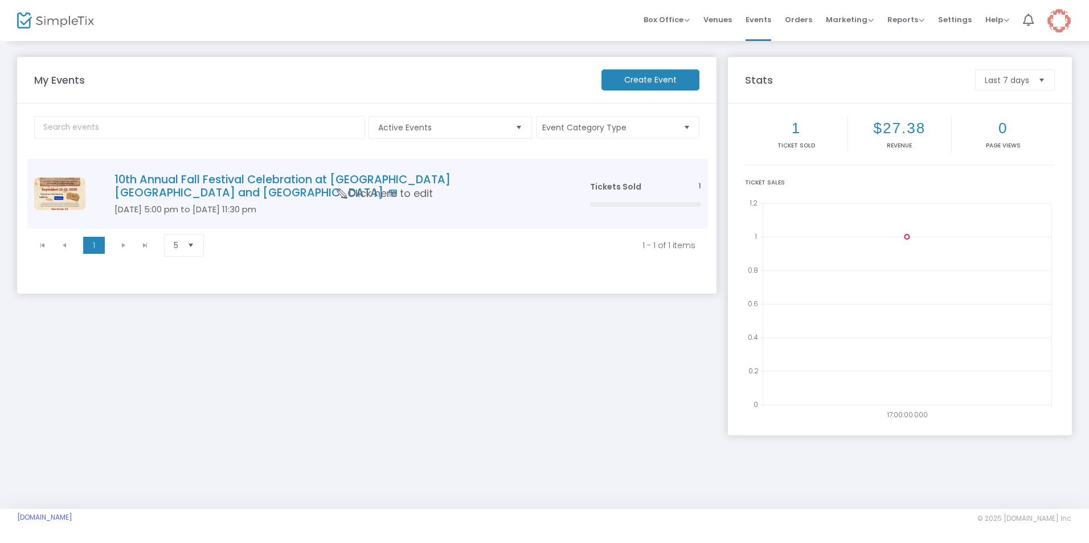
click at [278, 190] on h4 "10th Annual Fall Festival Celebration at [GEOGRAPHIC_DATA] [GEOGRAPHIC_DATA] an…" at bounding box center [334, 186] width 441 height 27
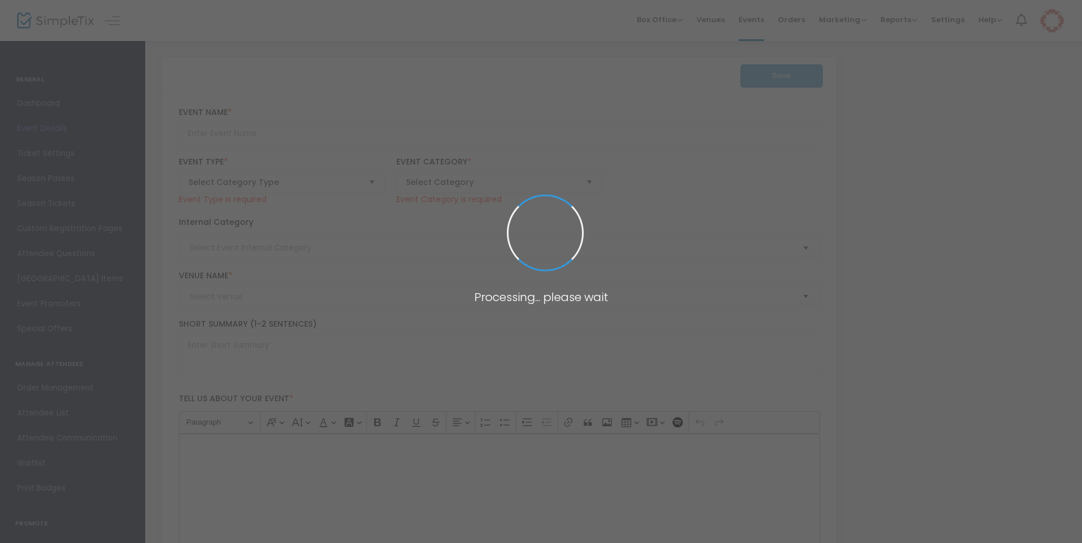
type input "10th Annual Fall Festival Celebration at [GEOGRAPHIC_DATA] [GEOGRAPHIC_DATA] an…"
type textarea "10th Annual Fall Festival Celebration at [GEOGRAPHIC_DATA] [GEOGRAPHIC_DATA] an…"
checkbox input "true"
type input "[EMAIL_ADDRESS][DOMAIN_NAME]"
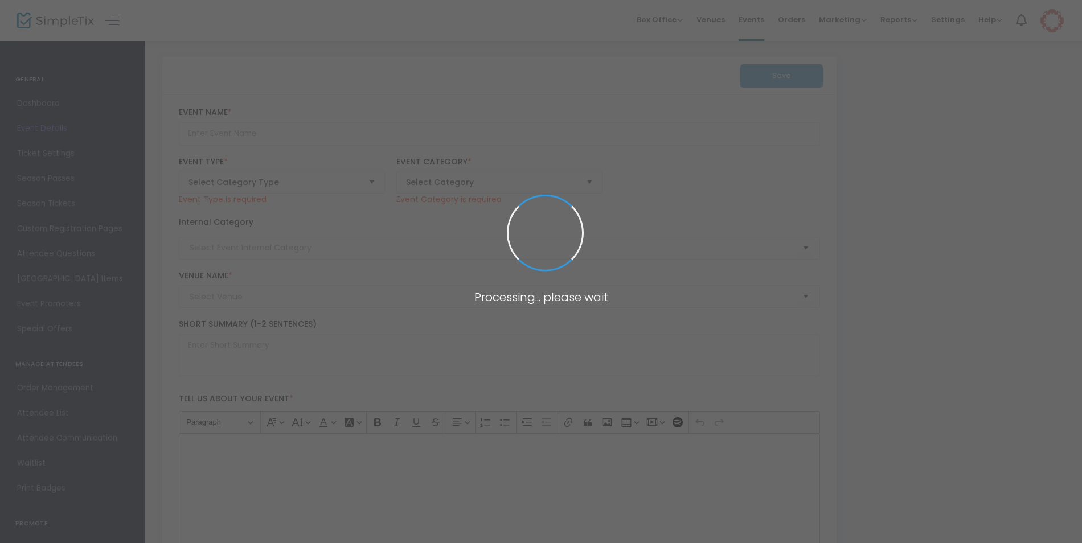
type input "Buy Tickets"
type input "HC Fall Fest 2025"
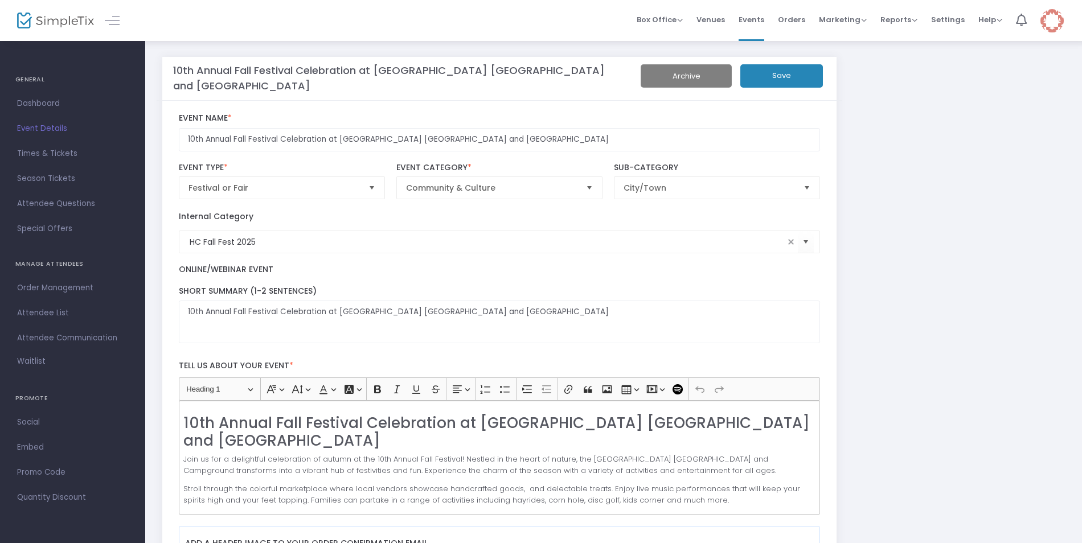
click at [773, 19] on span "Settings" at bounding box center [948, 19] width 34 height 29
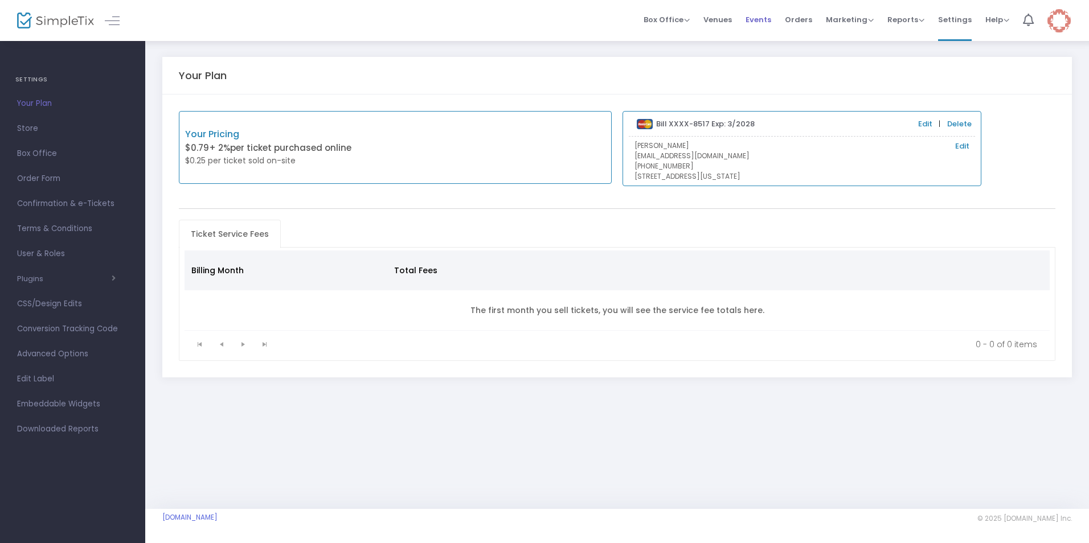
click at [757, 21] on span "Events" at bounding box center [758, 19] width 26 height 29
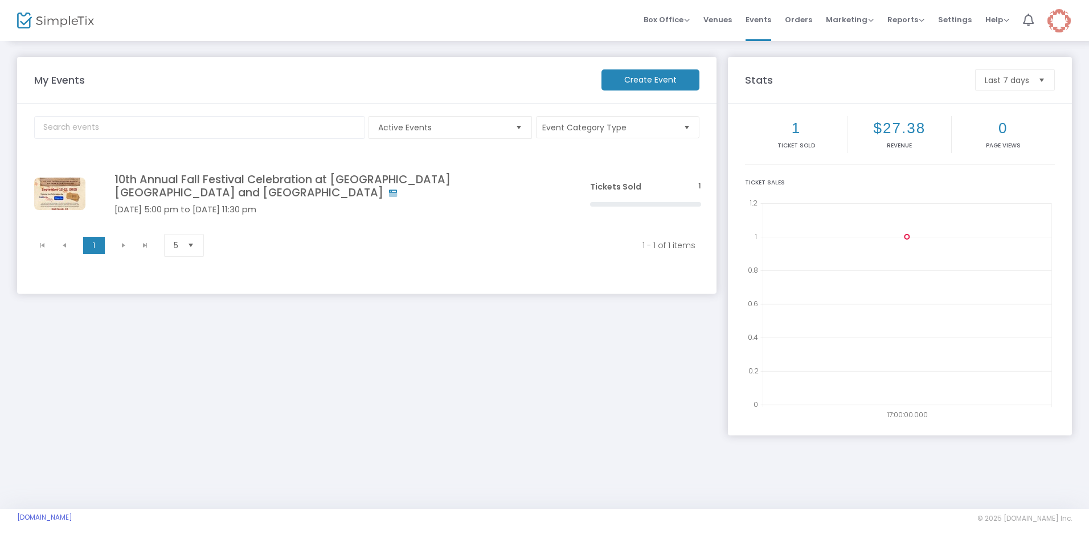
click at [687, 127] on button "Event Category Type" at bounding box center [617, 127] width 163 height 22
click at [604, 184] on span "HC Fall Fest 2025" at bounding box center [616, 182] width 64 height 14
click at [573, 188] on input "HC Fall Fest 2025" at bounding box center [573, 188] width 1 height 1
checkbox input "true"
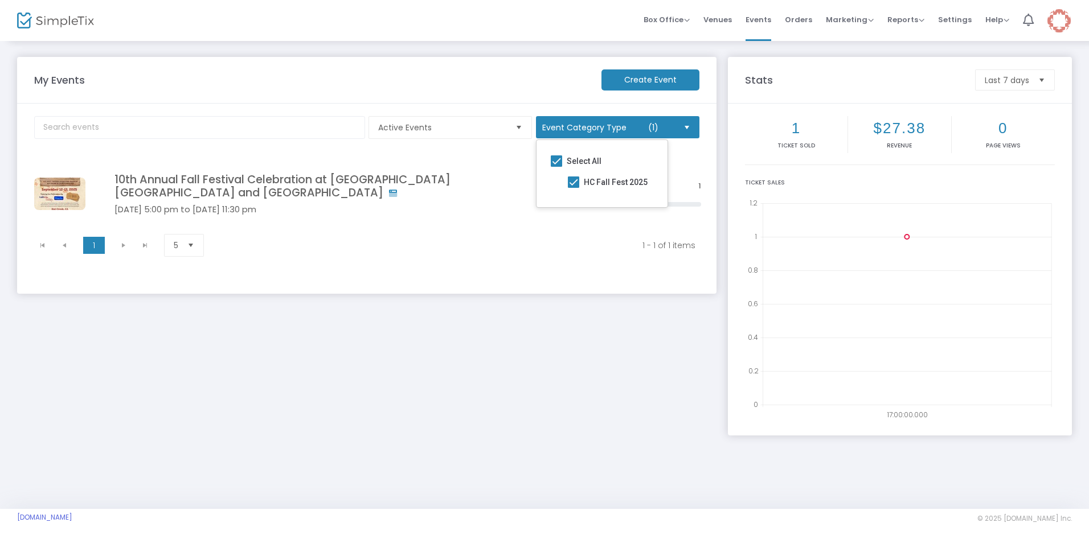
click at [503, 244] on kendo-pager-info "1 - 1 of 1 items" at bounding box center [459, 245] width 471 height 11
click at [773, 23] on span "Settings" at bounding box center [955, 19] width 34 height 29
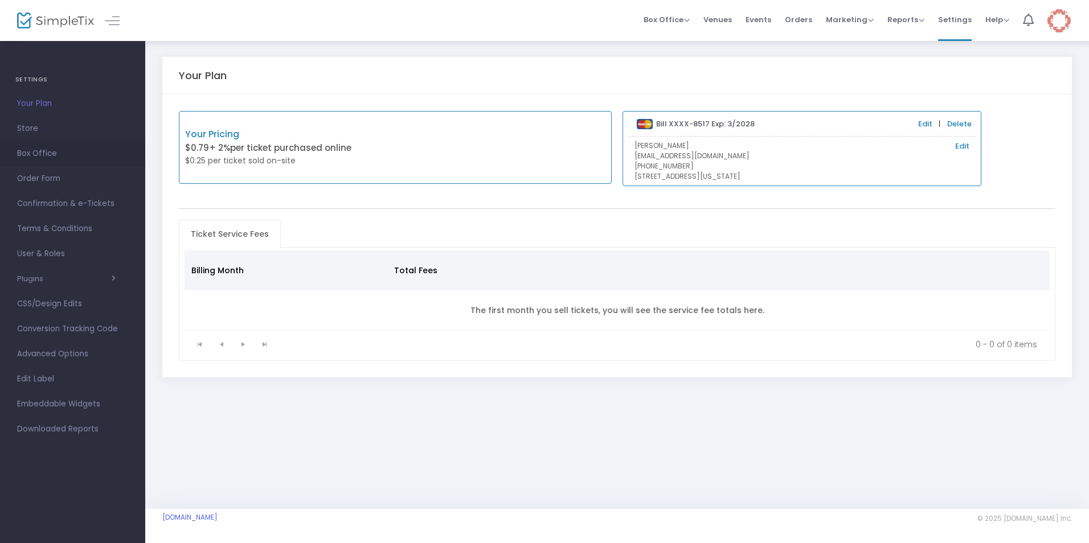
click at [40, 153] on span "Box Office" at bounding box center [72, 153] width 111 height 15
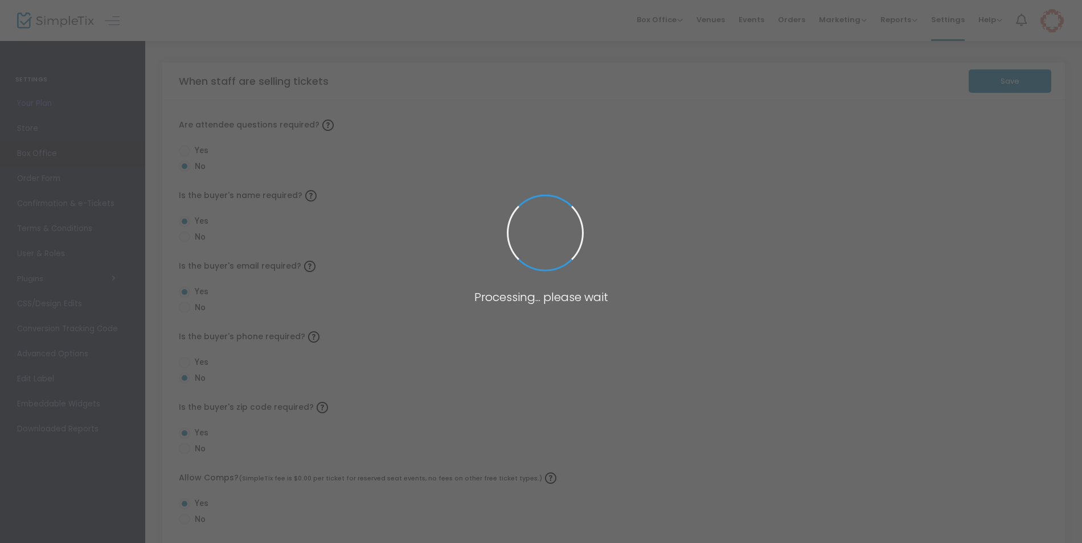
radio input "true"
radio input "false"
radio input "true"
radio input "false"
radio input "true"
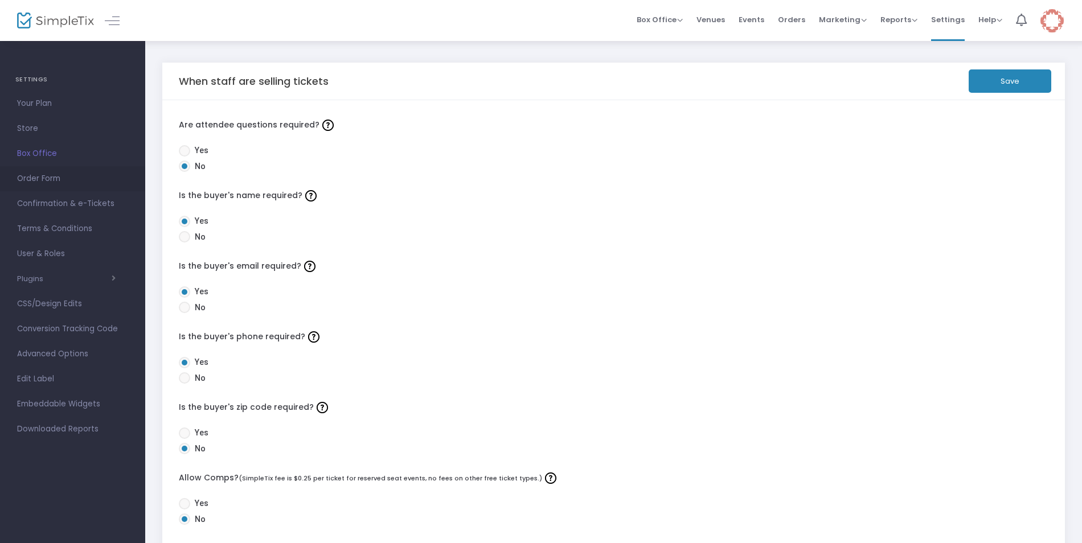
click at [30, 177] on span "Order Form" at bounding box center [72, 178] width 111 height 15
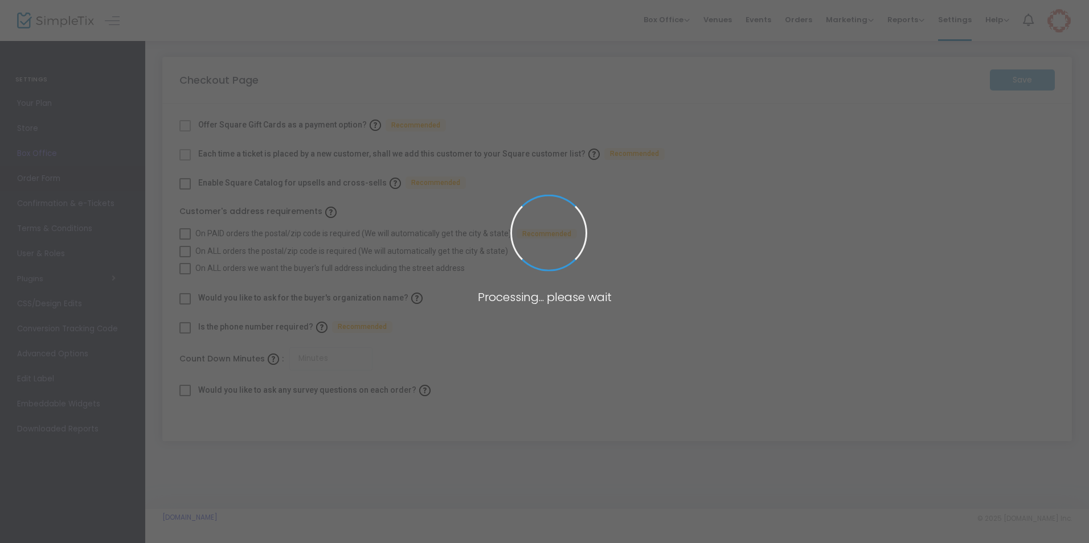
checkbox input "true"
type input "30"
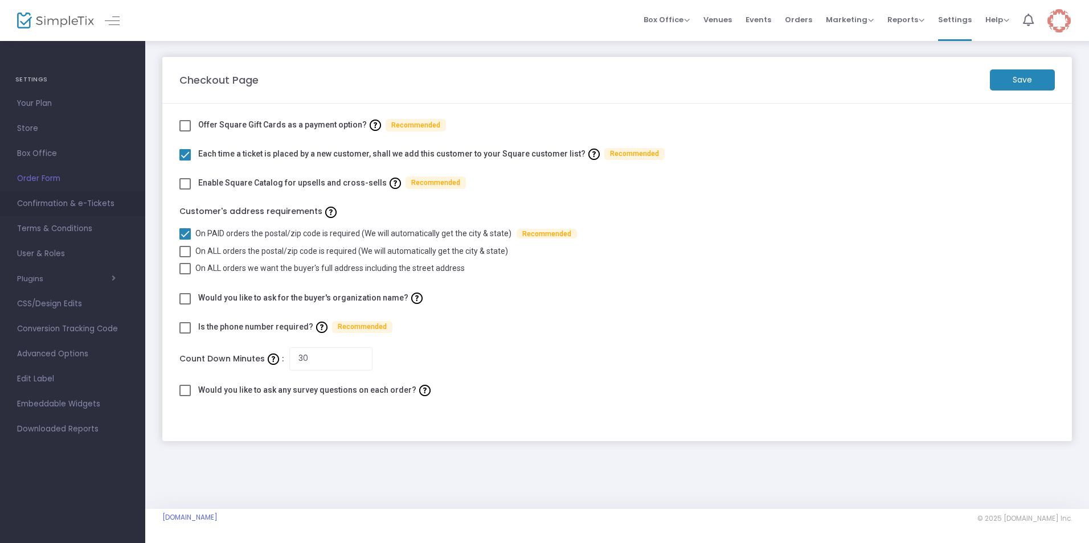
click at [35, 200] on span "Confirmation & e-Tickets" at bounding box center [72, 203] width 111 height 15
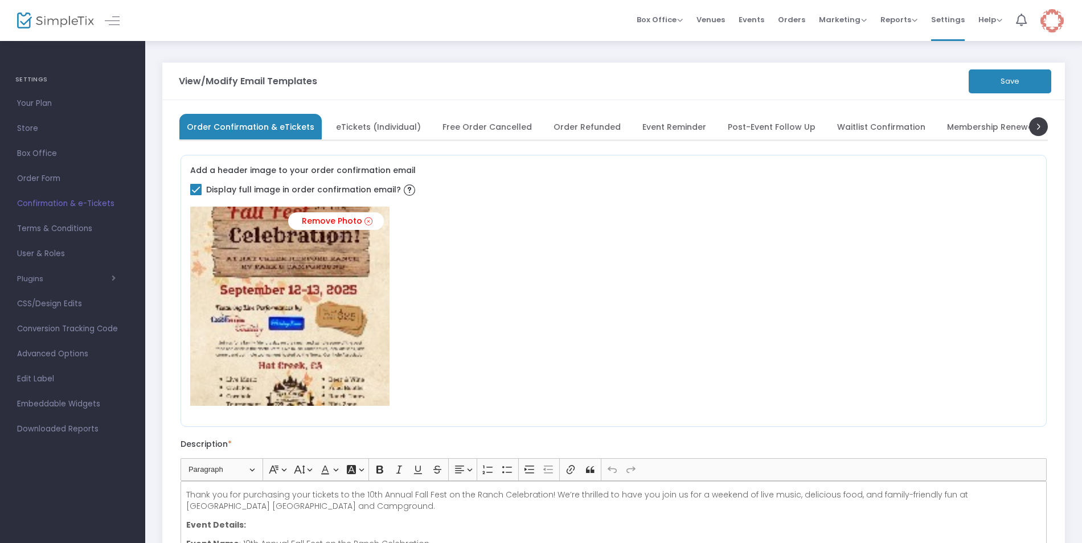
click at [347, 129] on span "eTickets (Individual)" at bounding box center [378, 127] width 85 height 6
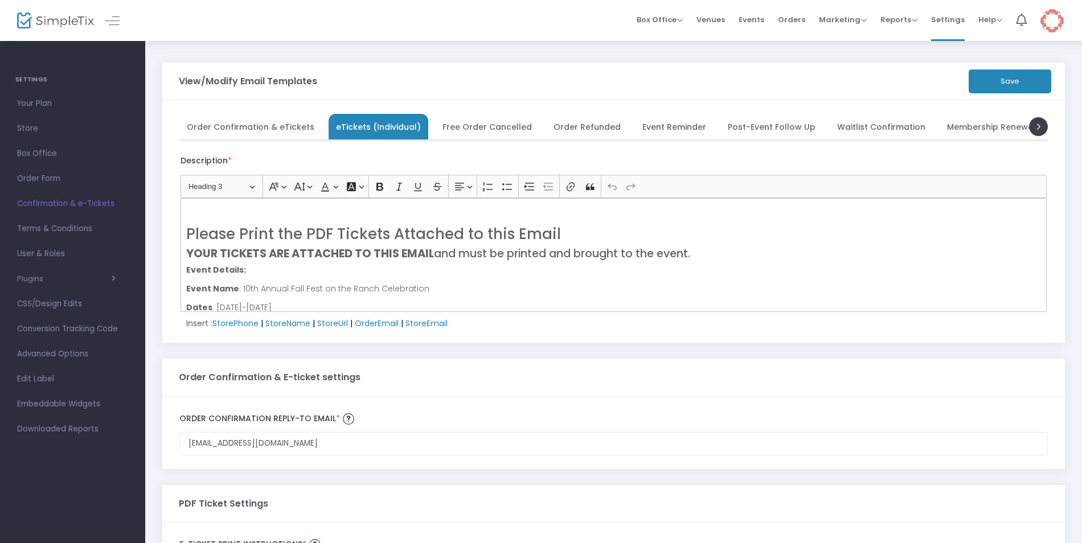
click at [222, 129] on span "Order Confirmation & eTickets" at bounding box center [251, 127] width 128 height 6
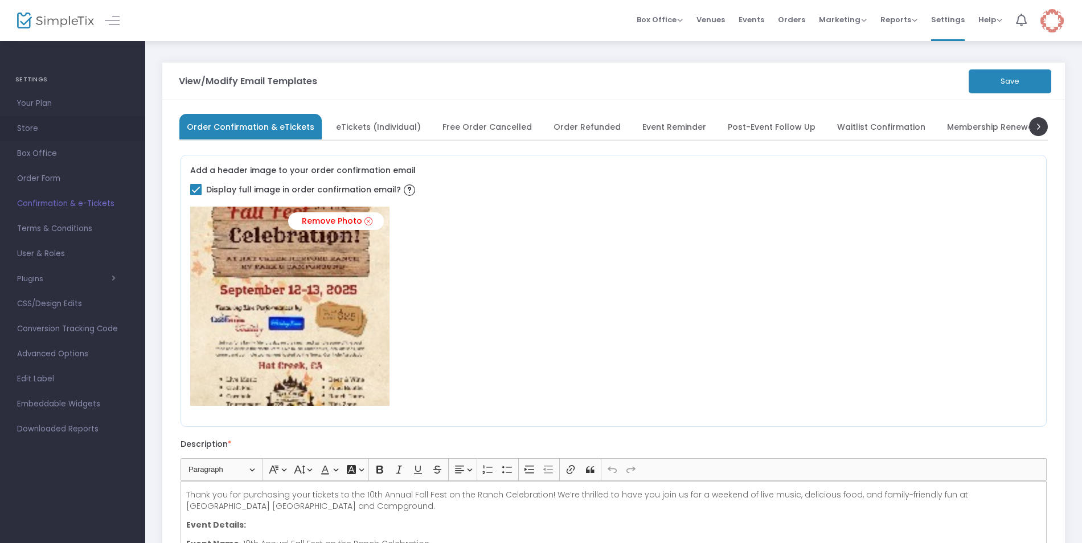
click at [26, 128] on span "Store" at bounding box center [72, 128] width 111 height 15
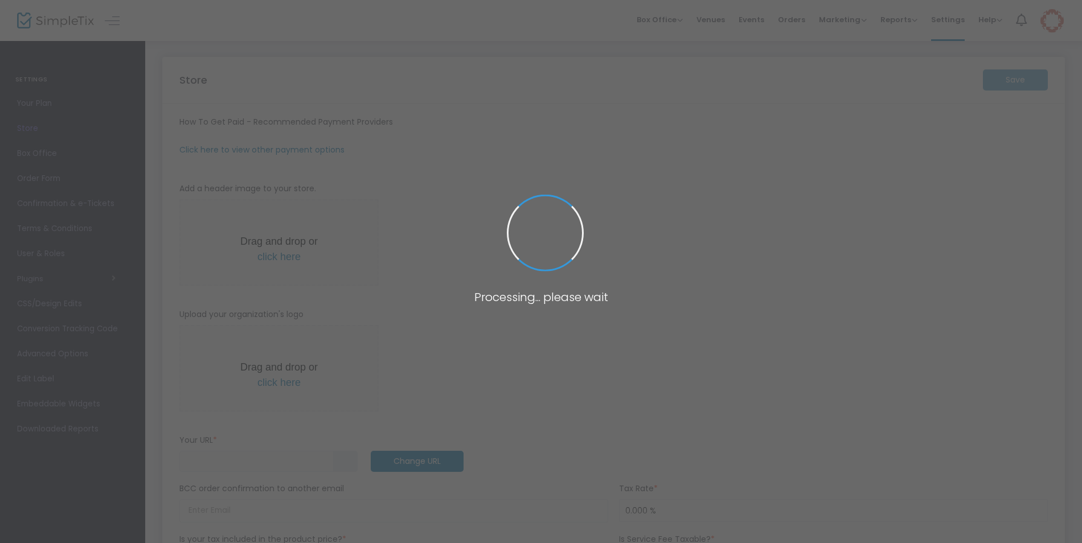
type input "https://OldMercEvents"
radio input "false"
radio input "true"
type input "Old Merc INC Mobile"
type input "+1 530-336-5959"
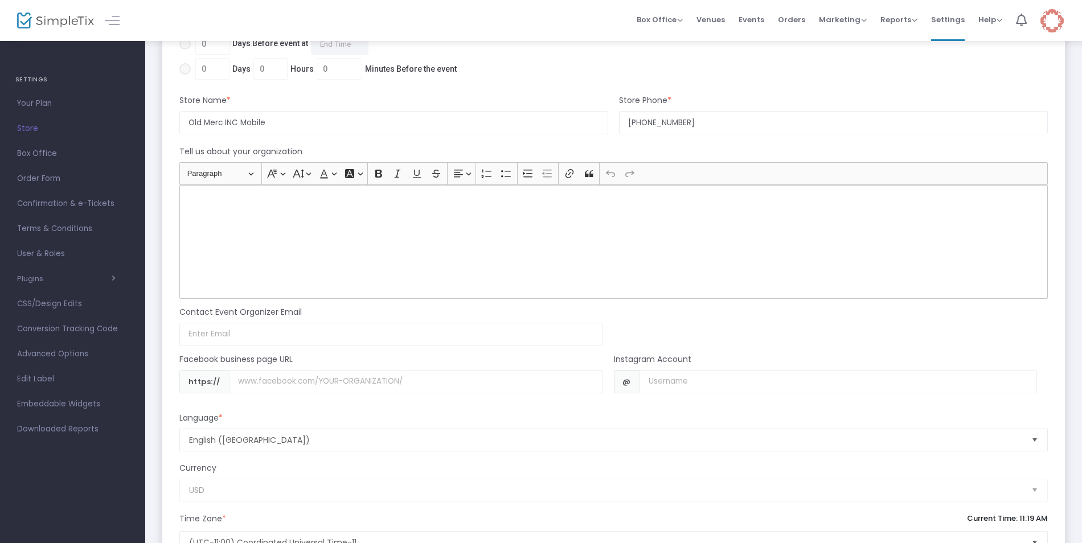
scroll to position [705, 0]
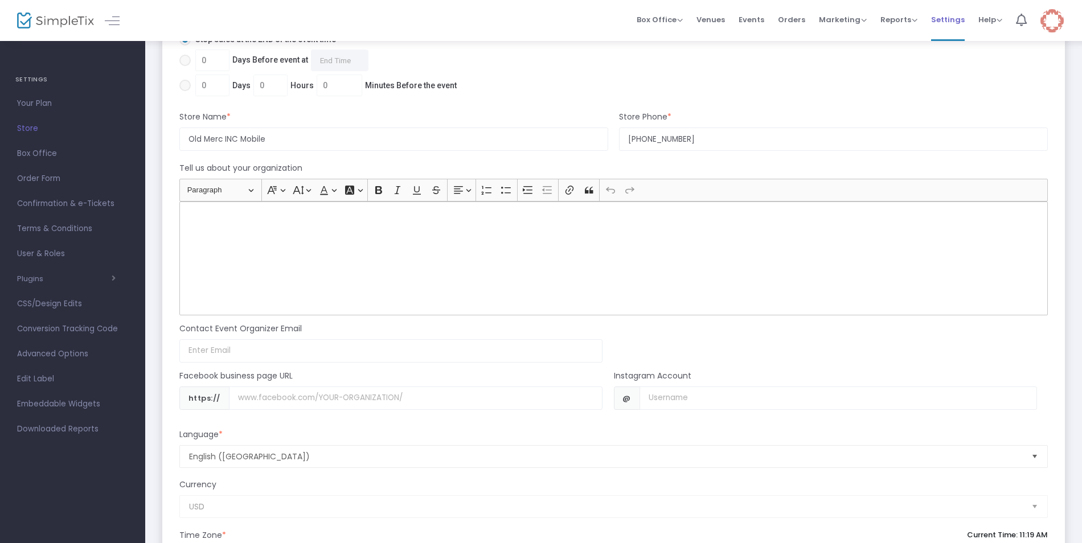
click at [773, 20] on span "Settings" at bounding box center [948, 19] width 34 height 29
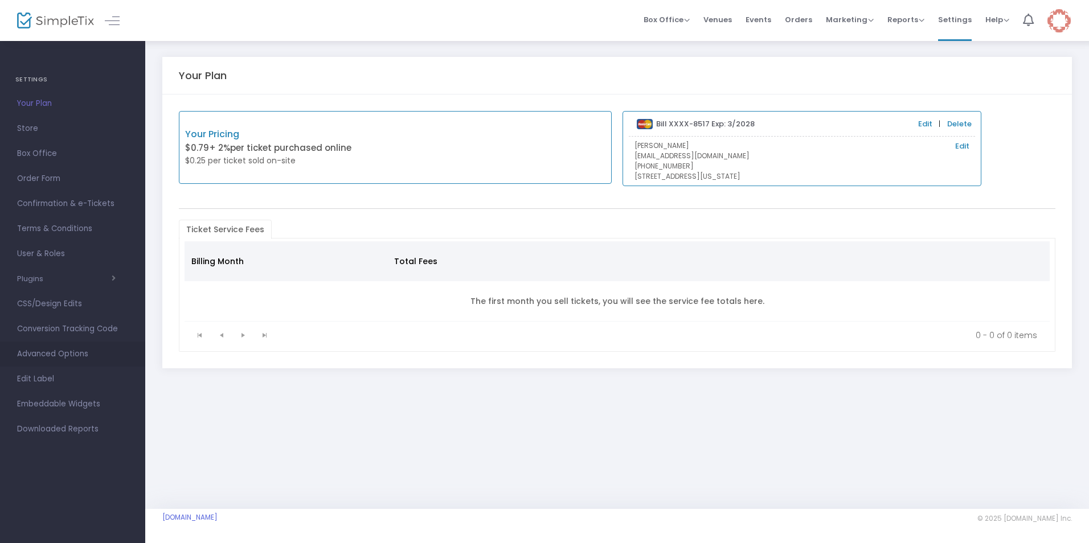
click at [59, 354] on span "Advanced Options" at bounding box center [72, 354] width 111 height 15
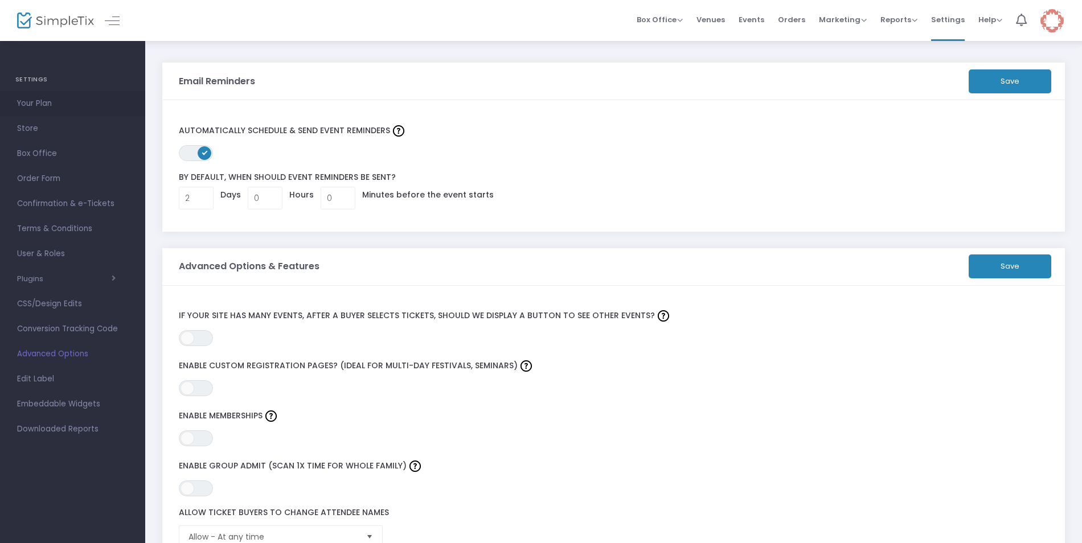
click at [30, 104] on span "Your Plan" at bounding box center [72, 103] width 111 height 15
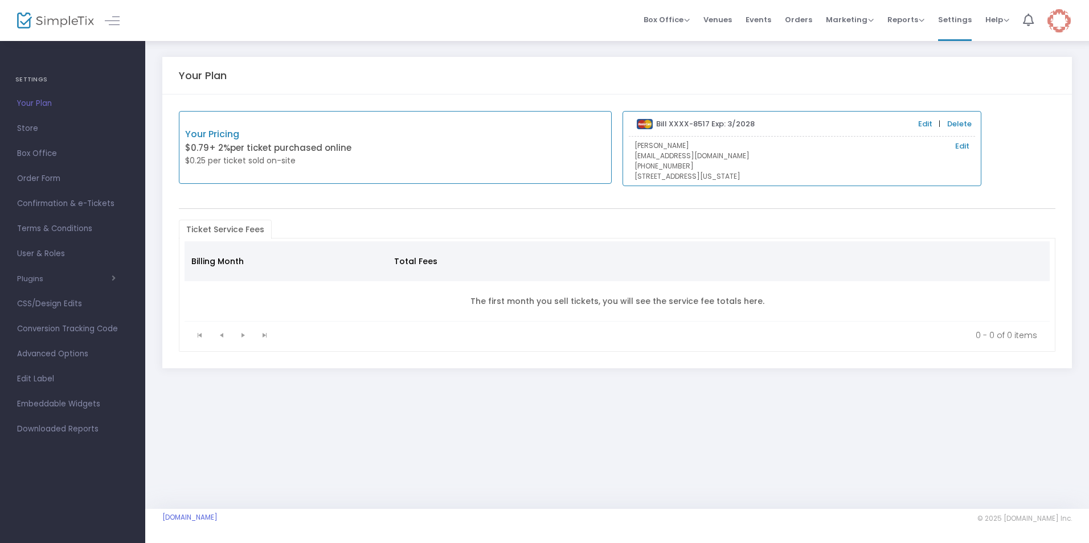
click at [770, 19] on span "Events" at bounding box center [758, 19] width 26 height 29
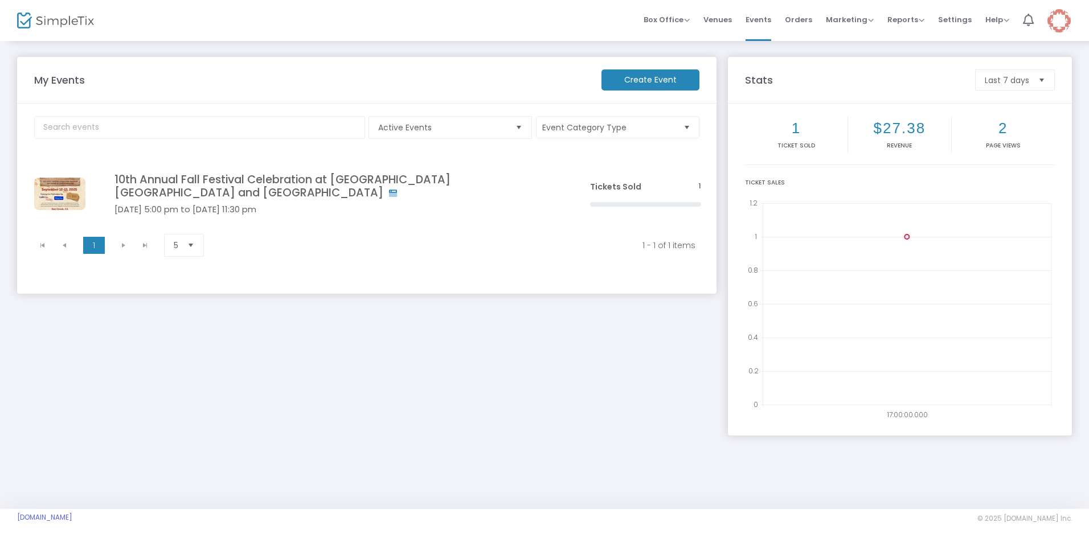
click at [514, 129] on span "Select" at bounding box center [519, 127] width 19 height 19
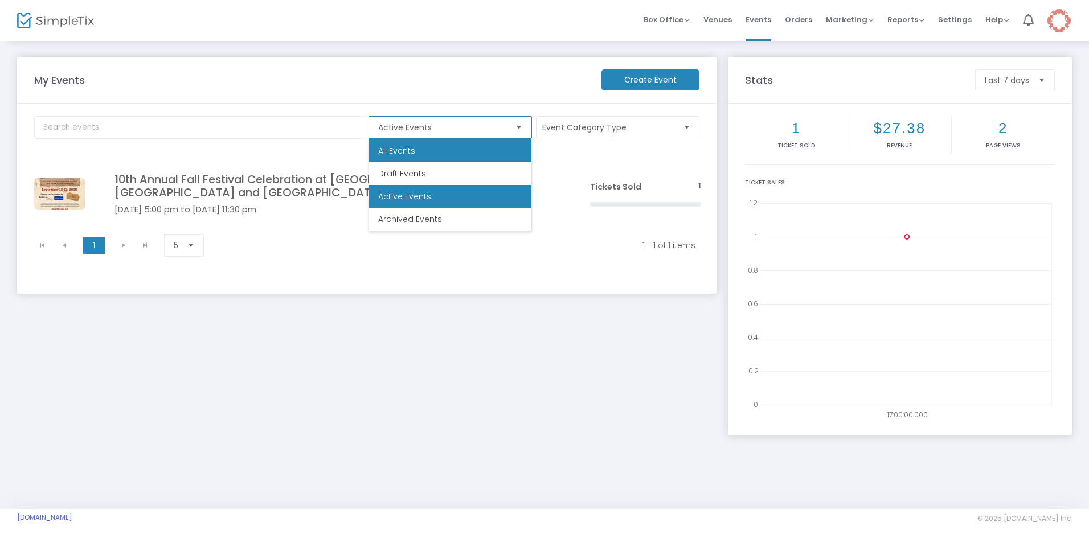
click at [449, 159] on li "All Events" at bounding box center [450, 150] width 162 height 23
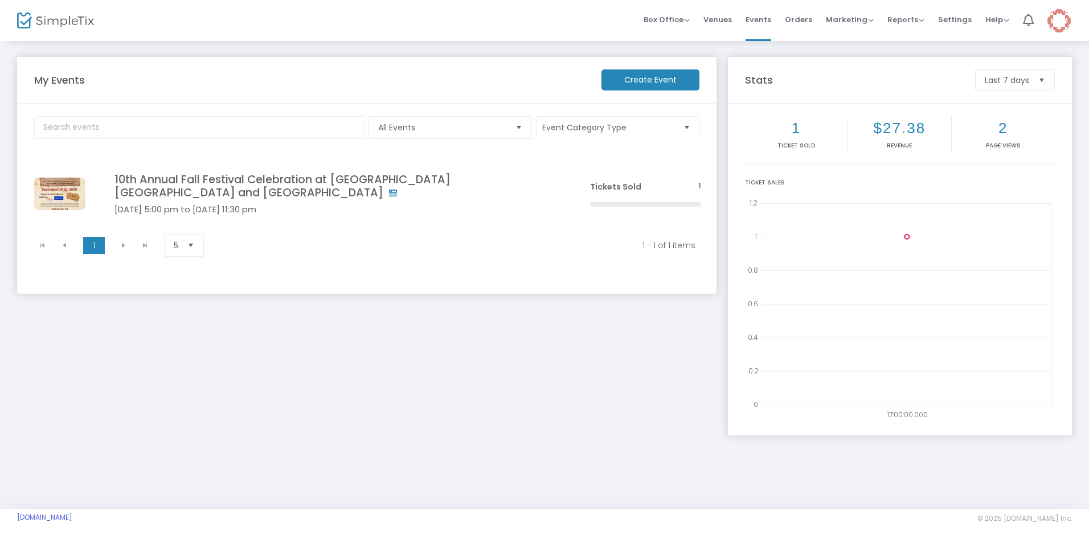
drag, startPoint x: 420, startPoint y: 195, endPoint x: 413, endPoint y: 195, distance: 6.3
click at [0, 0] on span "Click here to edit" at bounding box center [0, 0] width 0 height 0
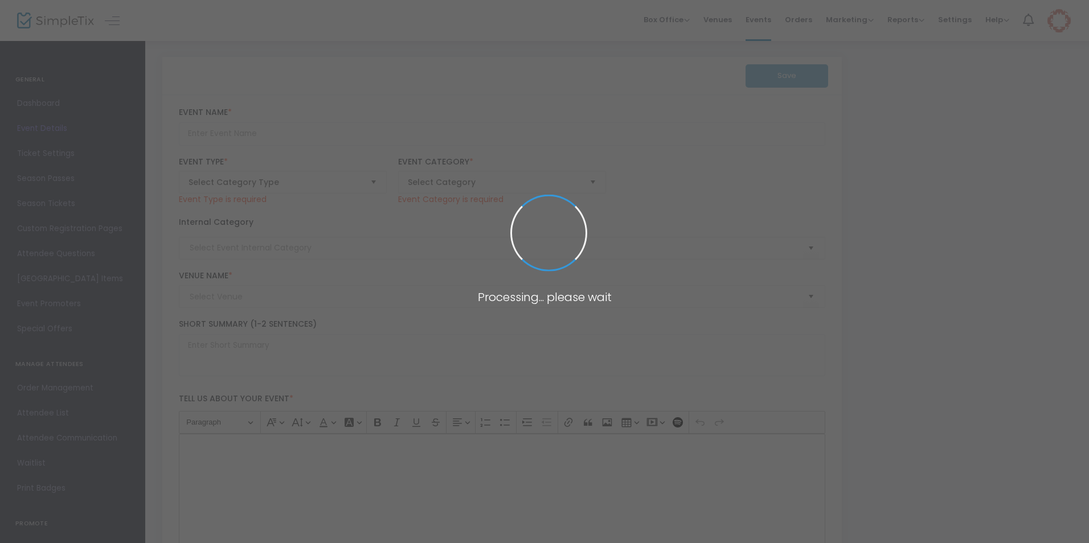
type input "10th Annual Fall Festival Celebration at [GEOGRAPHIC_DATA] [GEOGRAPHIC_DATA] an…"
type textarea "10th Annual Fall Festival Celebration at [GEOGRAPHIC_DATA] [GEOGRAPHIC_DATA] an…"
checkbox input "true"
type input "[EMAIL_ADDRESS][DOMAIN_NAME]"
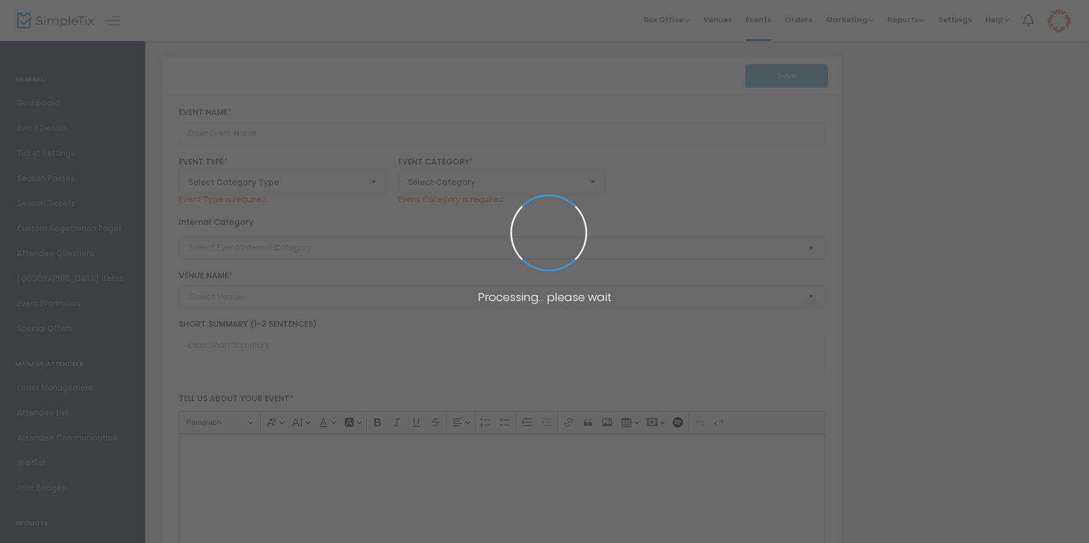
type input "Buy Tickets"
type input "HC Fall Fest 2025"
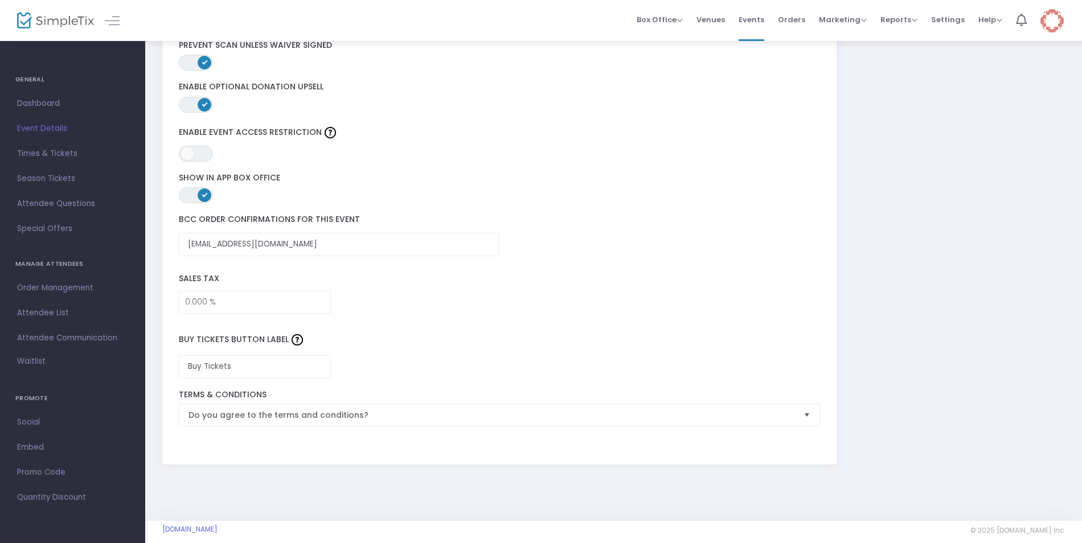
scroll to position [1798, 0]
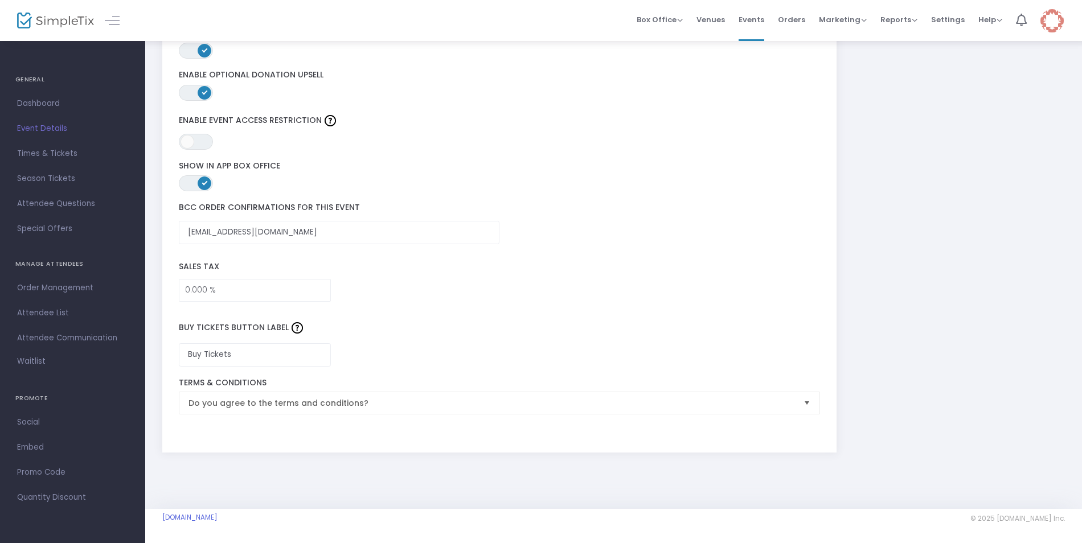
click at [773, 20] on span "Orders" at bounding box center [791, 19] width 27 height 29
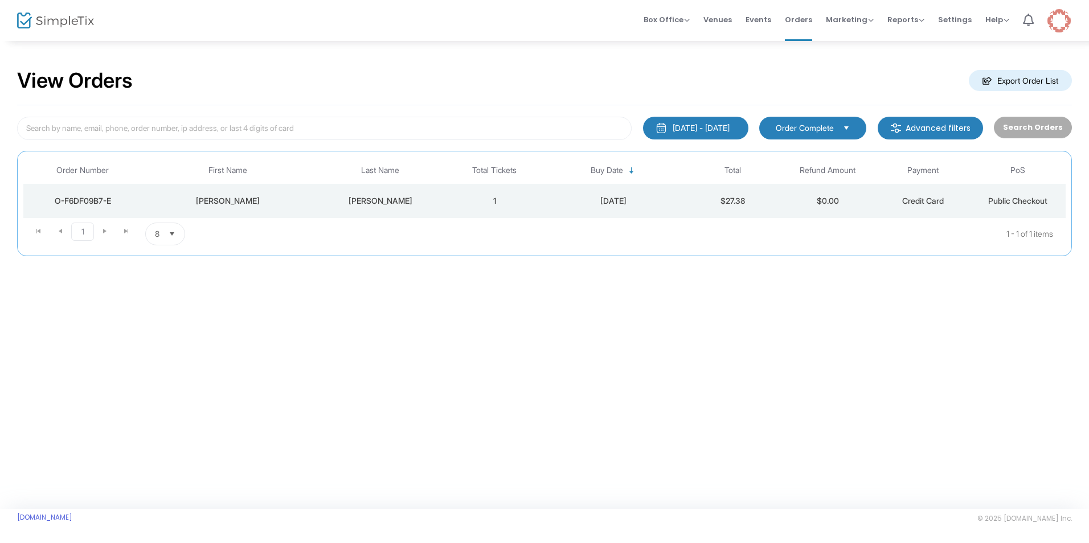
click at [195, 205] on div "[PERSON_NAME]" at bounding box center [228, 200] width 166 height 11
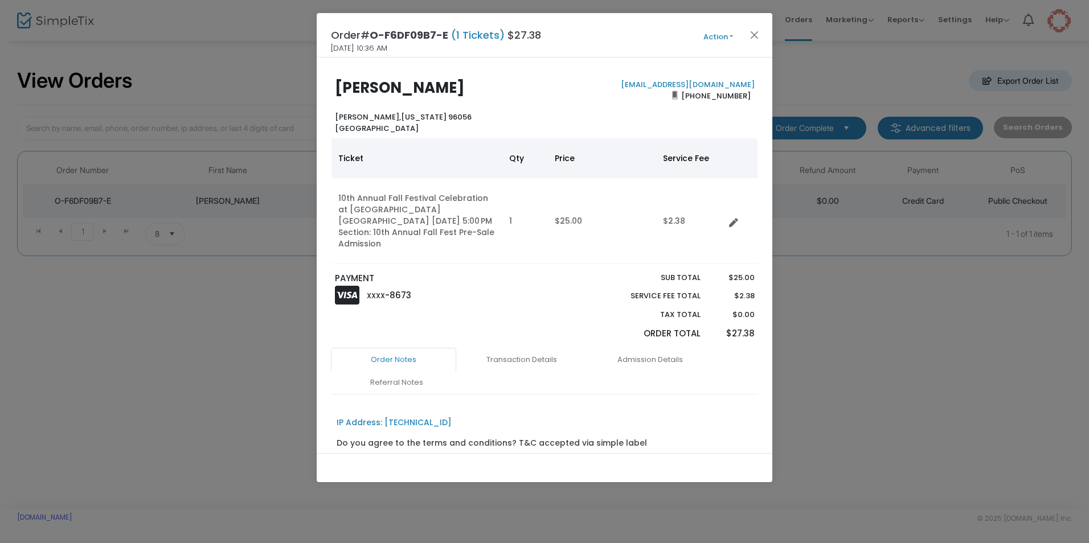
click at [732, 36] on button "Action" at bounding box center [718, 37] width 68 height 13
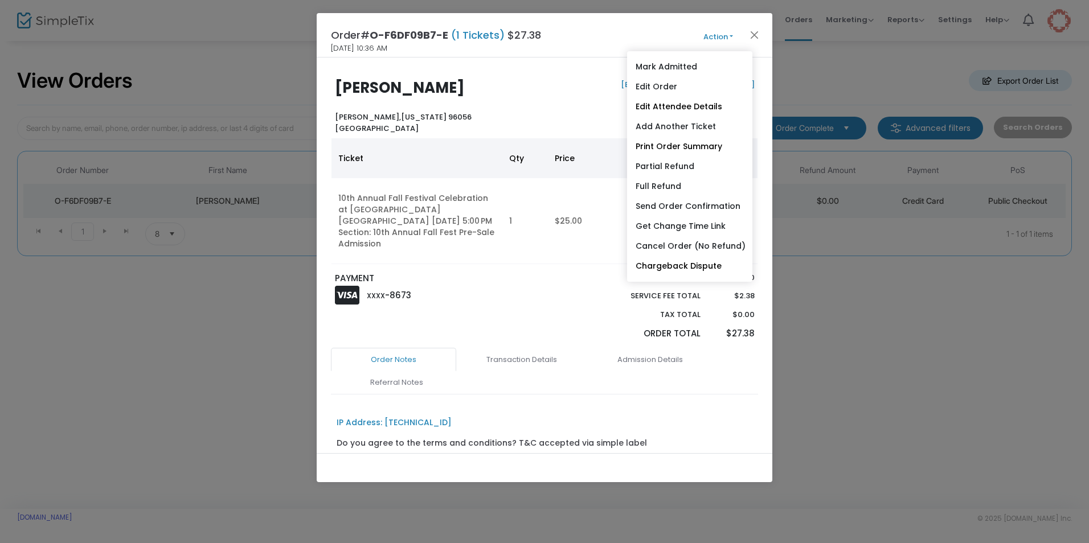
click at [732, 36] on button "Action" at bounding box center [718, 37] width 68 height 13
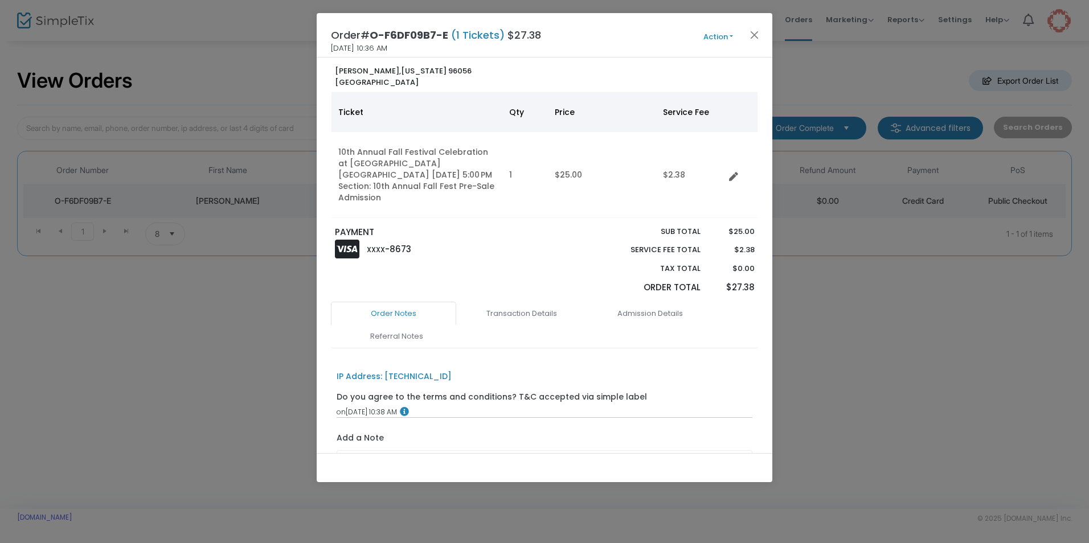
scroll to position [114, 0]
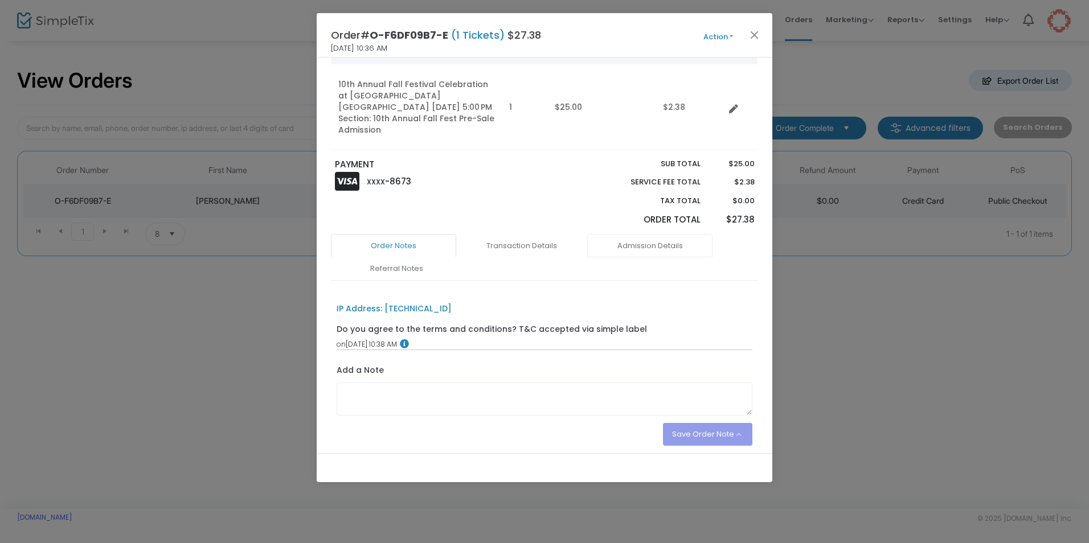
click at [652, 244] on link "Admission Details" at bounding box center [649, 246] width 125 height 24
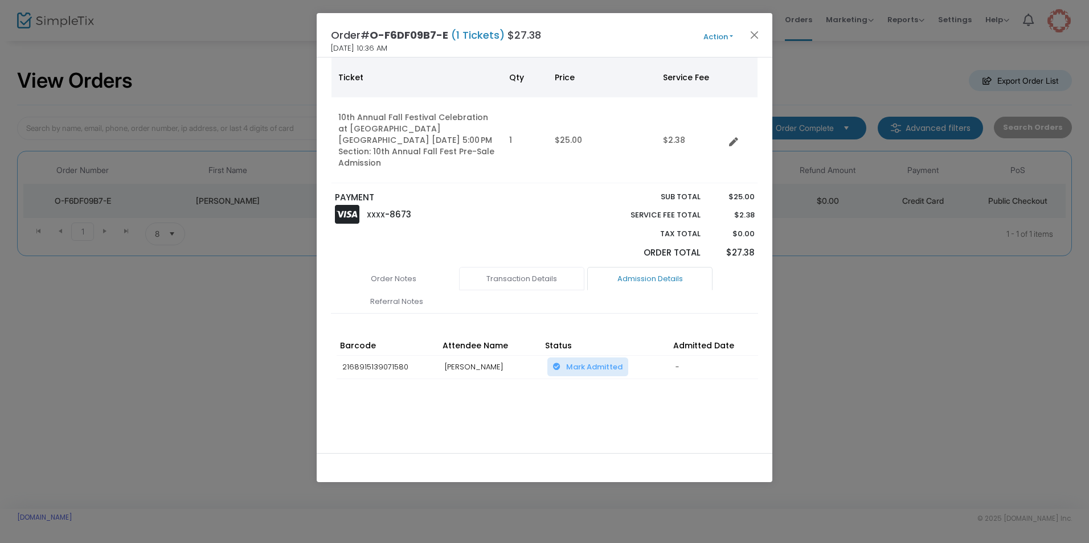
click at [529, 277] on link "Transaction Details" at bounding box center [521, 279] width 125 height 24
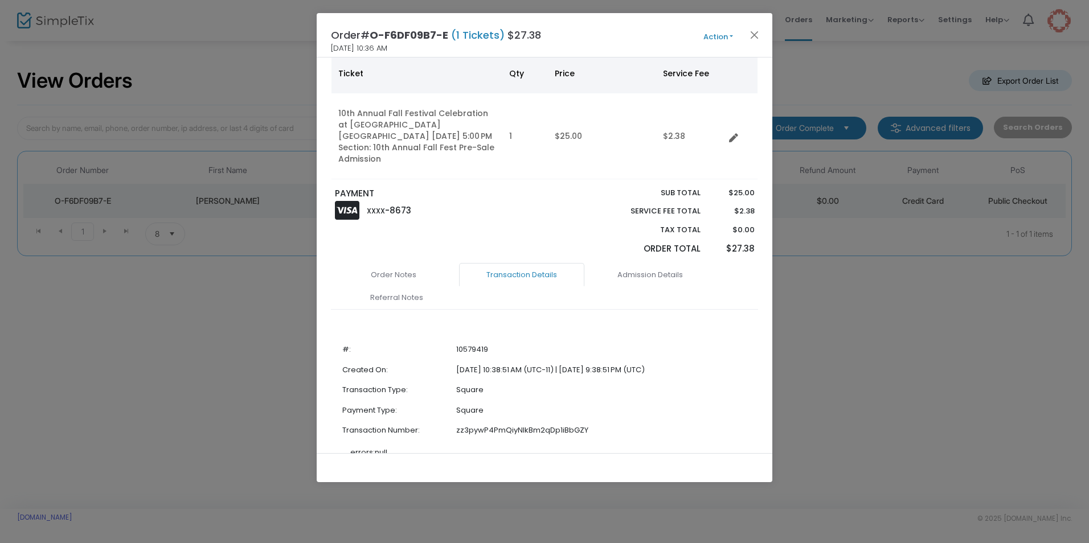
scroll to position [114, 0]
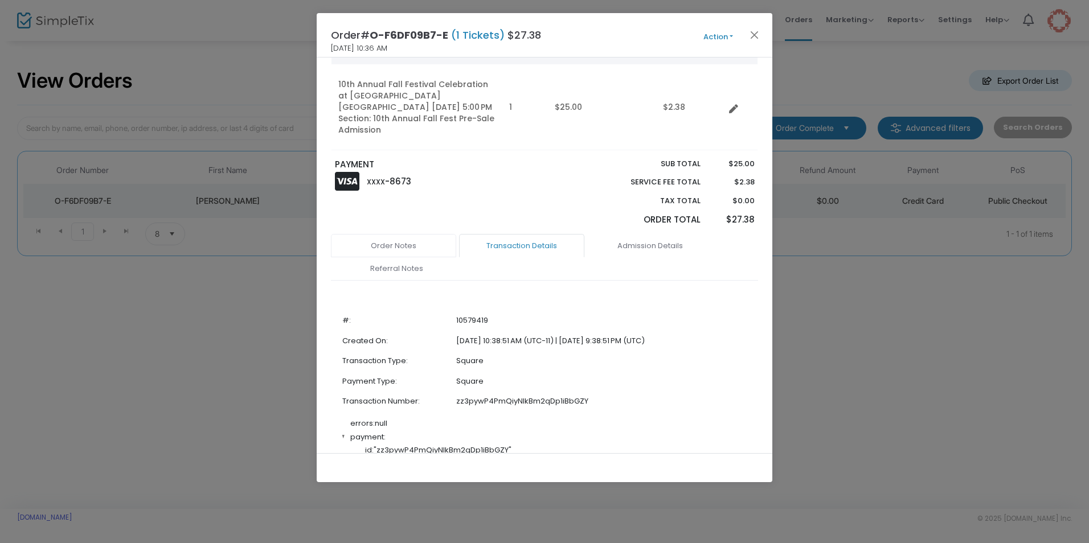
click at [407, 247] on link "Order Notes" at bounding box center [393, 246] width 125 height 24
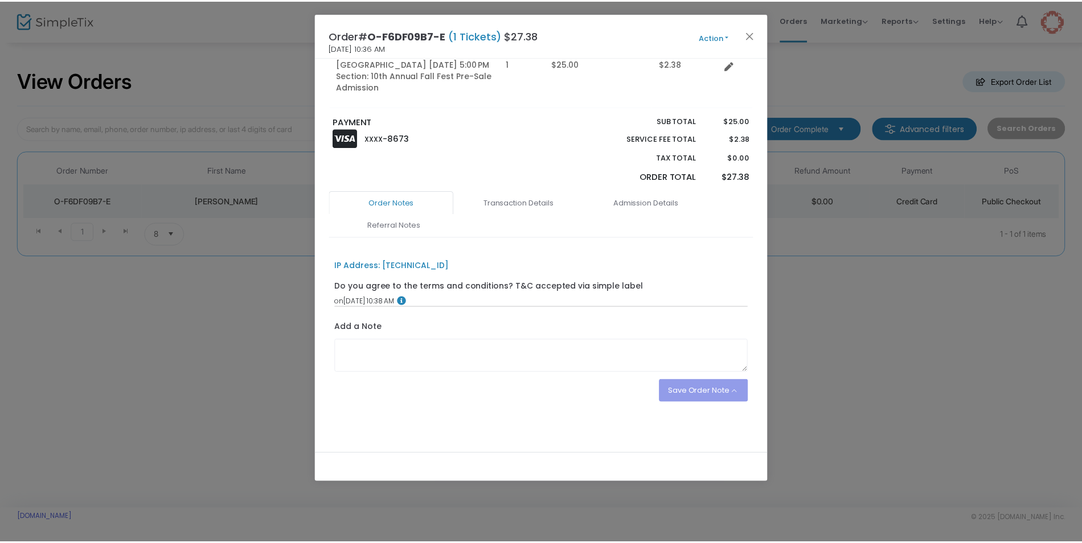
scroll to position [158, 0]
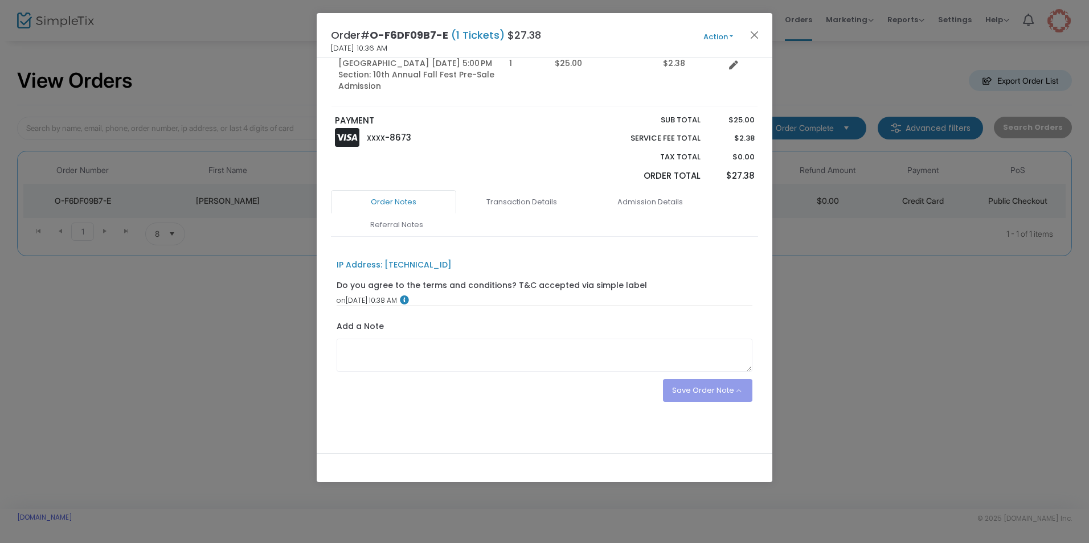
click at [729, 365] on div "Save Order Note Save on eTicket Save as an order note" at bounding box center [708, 390] width 90 height 23
click at [728, 34] on button "Action" at bounding box center [718, 37] width 68 height 13
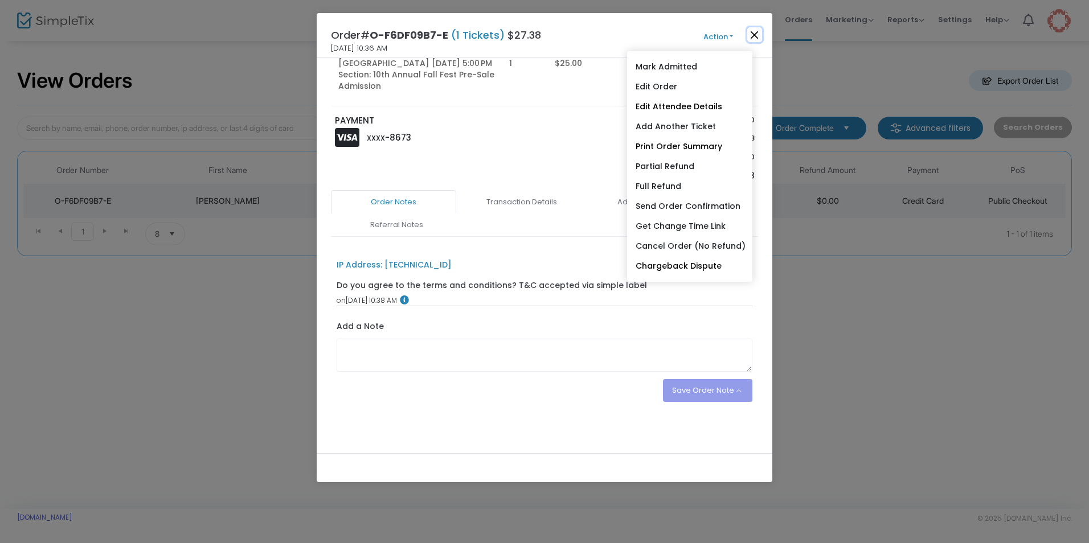
click at [753, 35] on button "Close" at bounding box center [754, 34] width 15 height 15
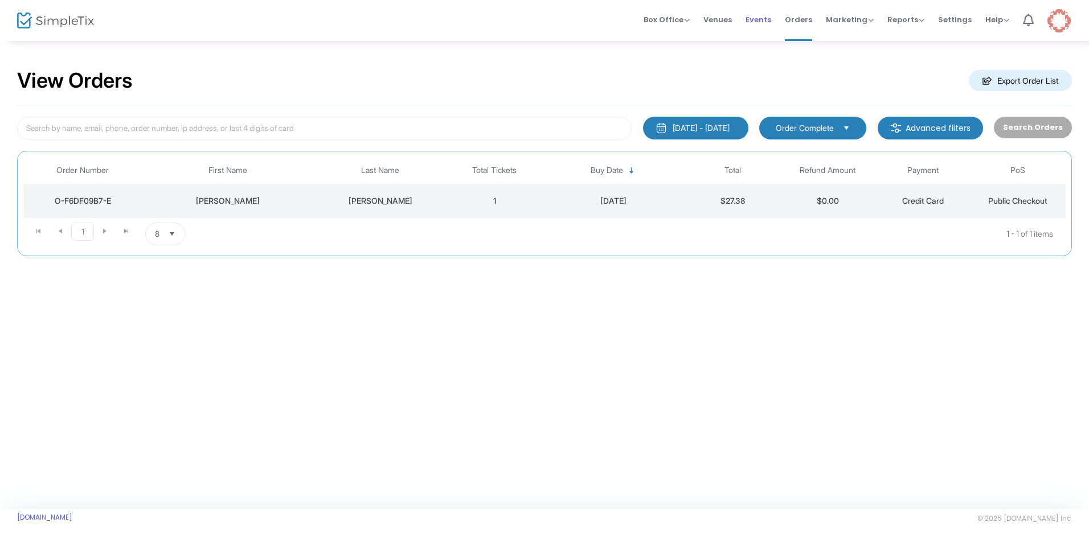
click at [762, 20] on span "Events" at bounding box center [758, 19] width 26 height 29
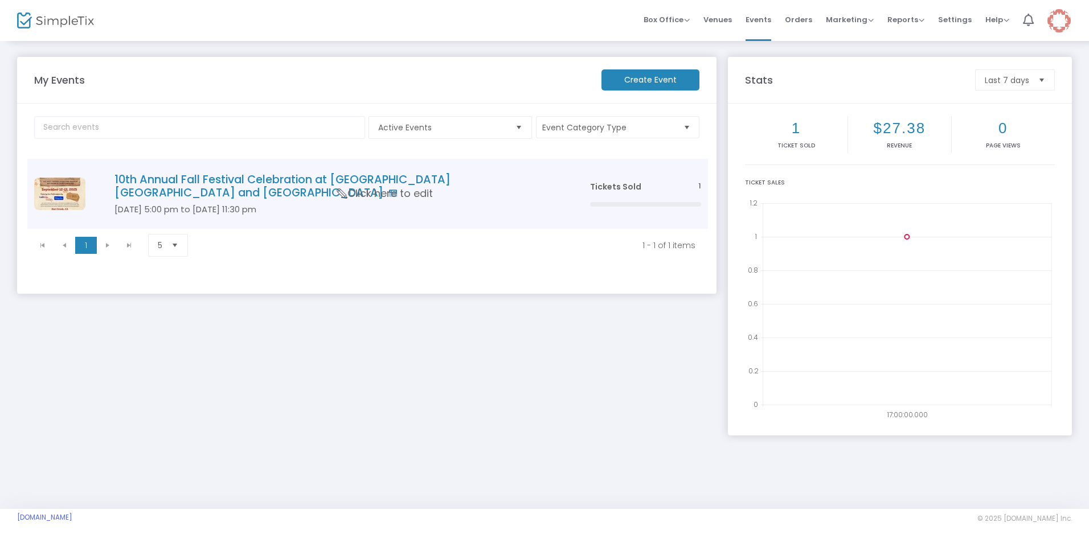
click at [265, 182] on h4 "10th Annual Fall Festival Celebration at [GEOGRAPHIC_DATA] [GEOGRAPHIC_DATA] an…" at bounding box center [334, 186] width 441 height 27
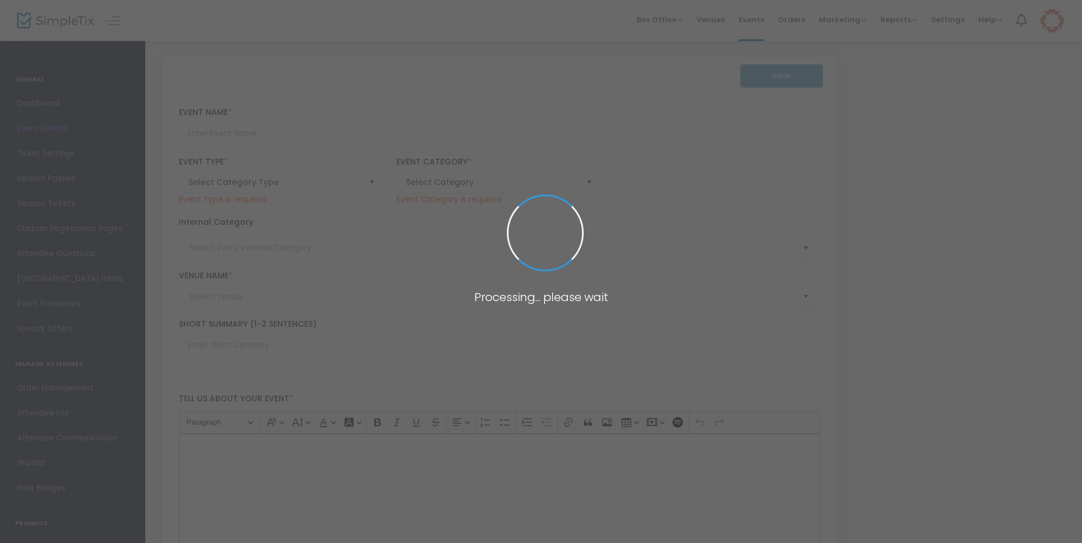
type input "10th Annual Fall Festival Celebration at [GEOGRAPHIC_DATA] [GEOGRAPHIC_DATA] an…"
type textarea "10th Annual Fall Festival Celebration at [GEOGRAPHIC_DATA] [GEOGRAPHIC_DATA] an…"
checkbox input "true"
type input "[EMAIL_ADDRESS][DOMAIN_NAME]"
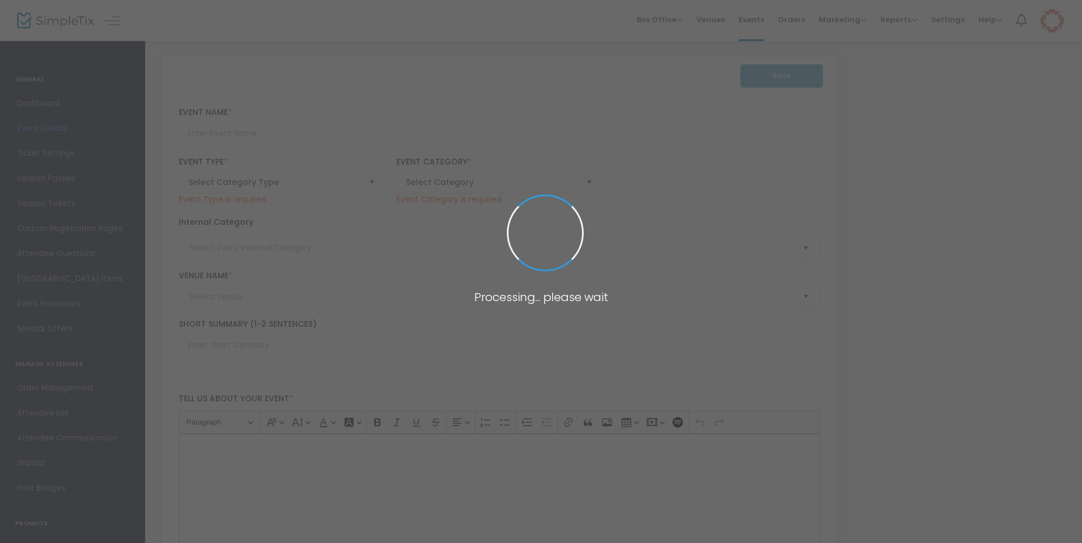
type input "Buy Tickets"
type input "HC Fall Fest 2025"
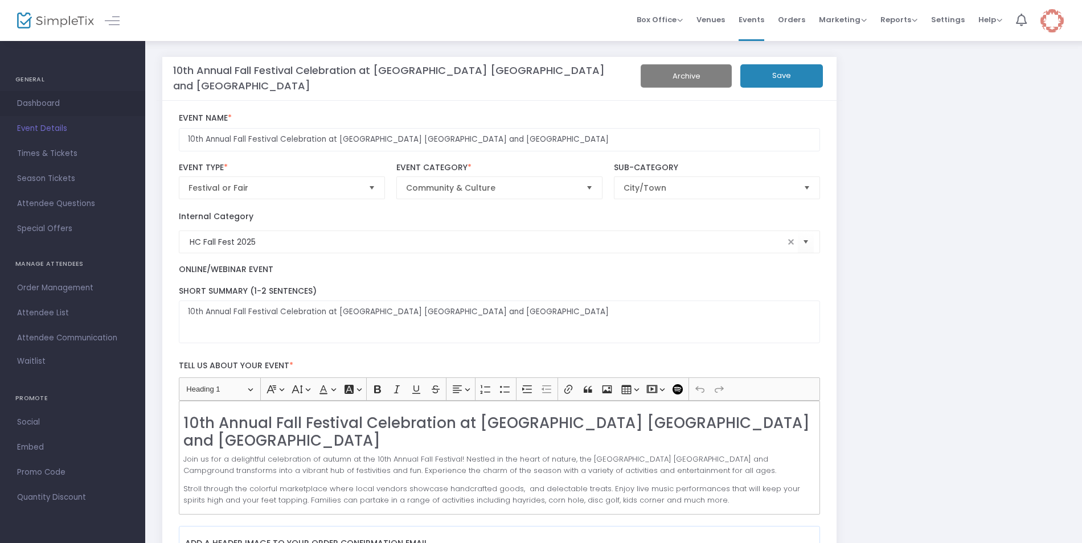
click at [49, 102] on span "Dashboard" at bounding box center [72, 103] width 111 height 15
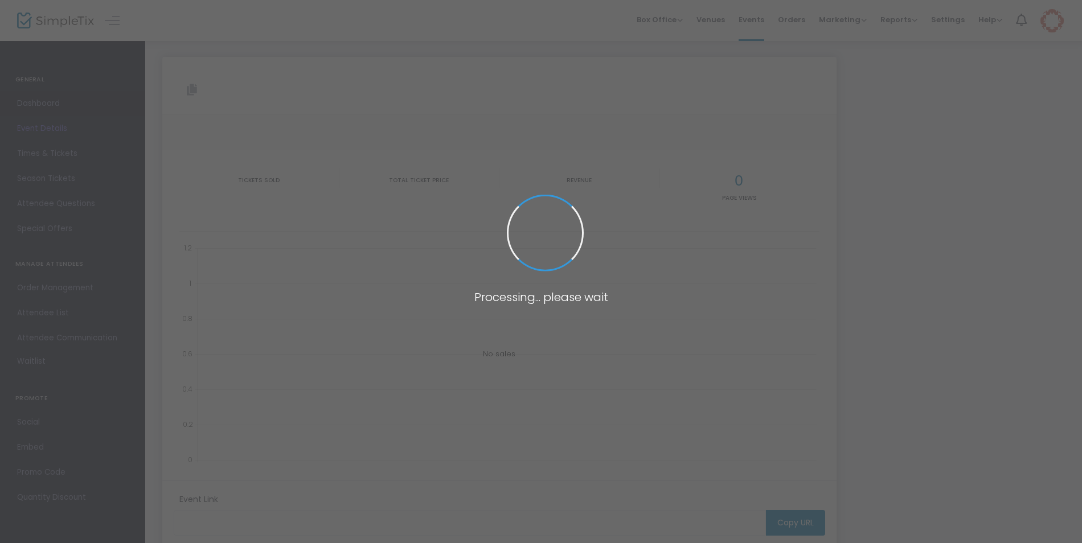
type input "[URL][DOMAIN_NAME]"
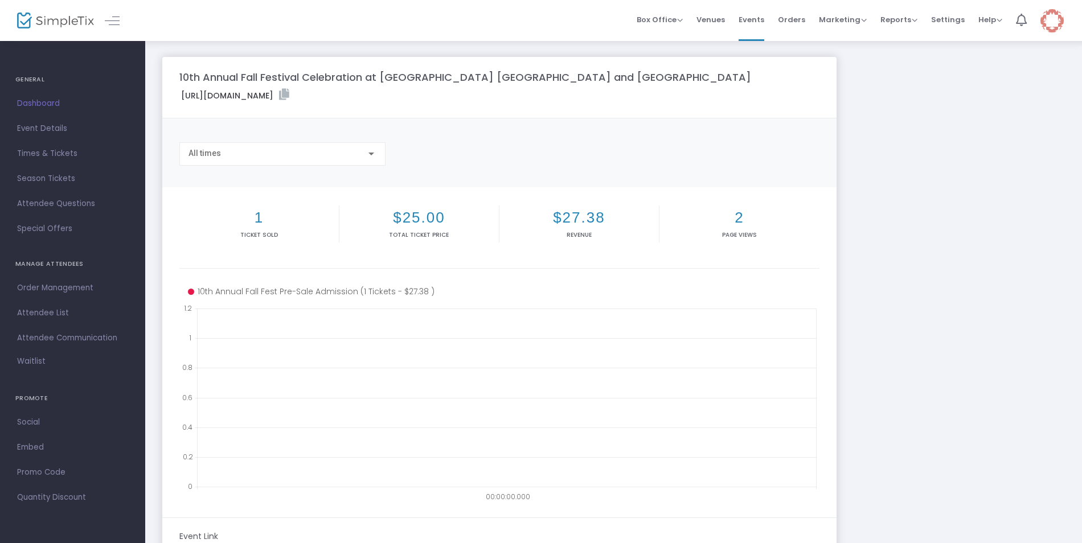
scroll to position [154, 0]
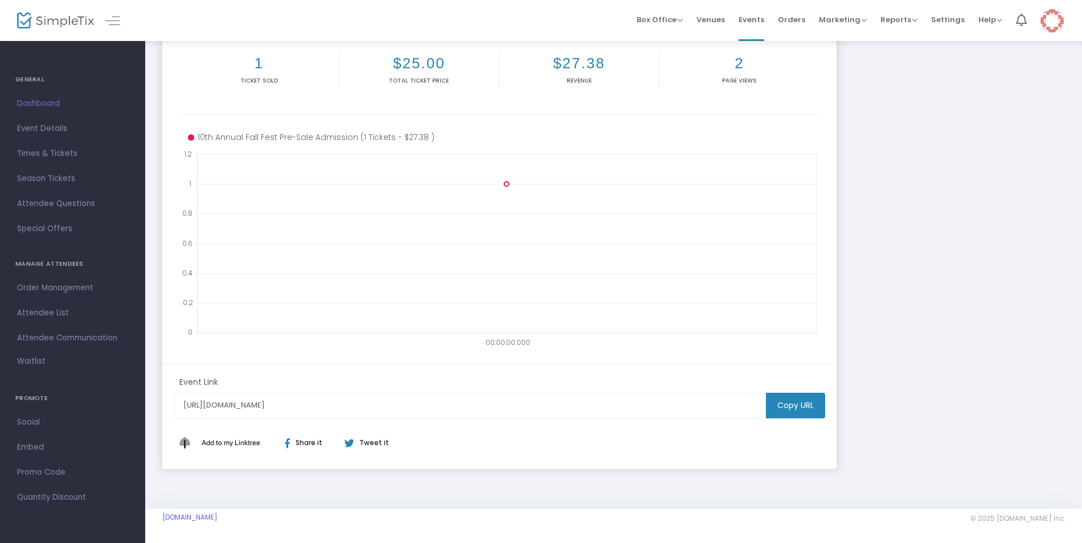
click at [773, 365] on m-button "Copy URL" at bounding box center [795, 406] width 59 height 26
click at [32, 365] on span "Social" at bounding box center [72, 422] width 111 height 15
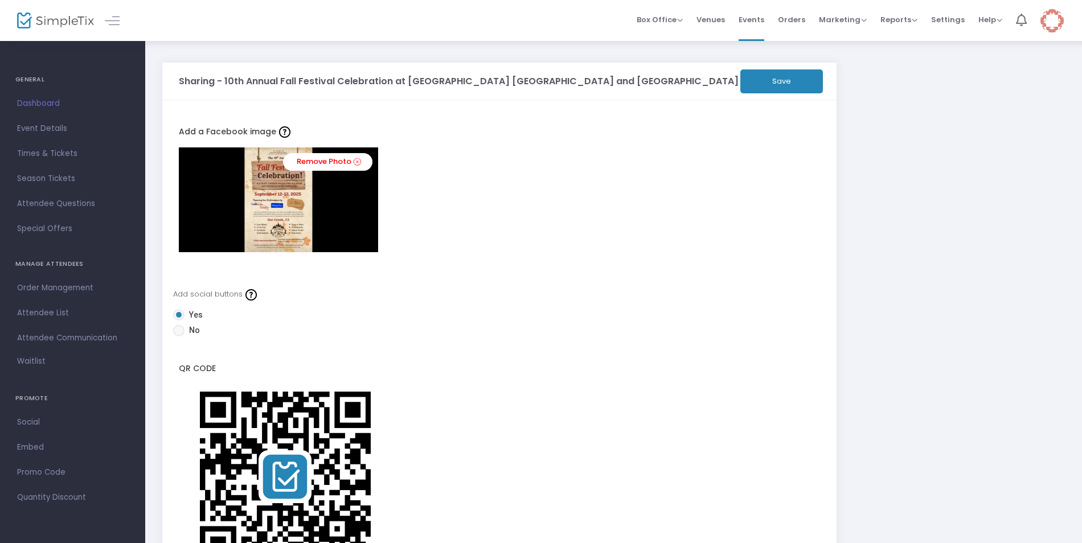
click at [638, 248] on div "Remove Photo" at bounding box center [500, 199] width 642 height 105
click at [61, 153] on span "Times & Tickets" at bounding box center [72, 153] width 111 height 15
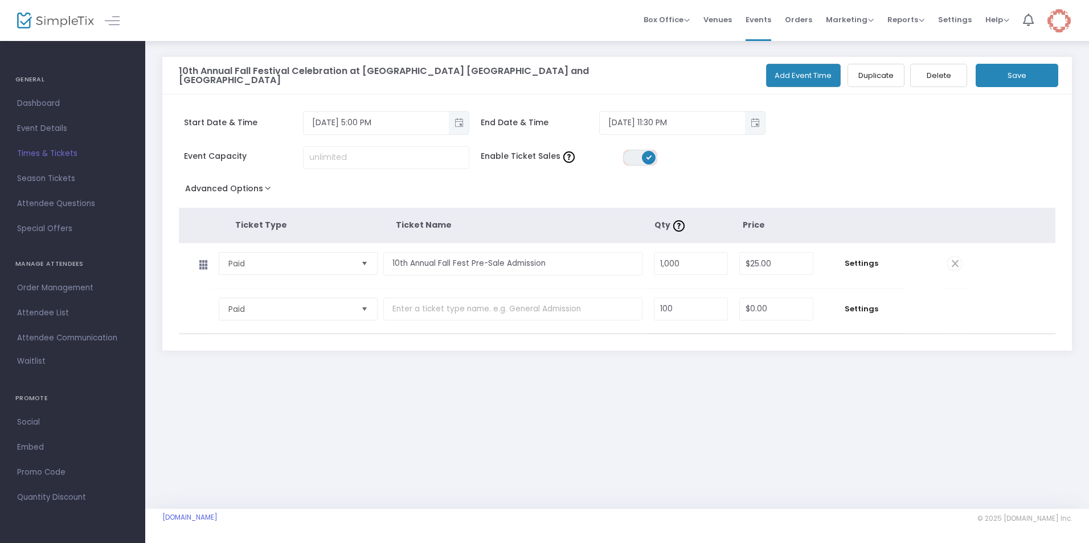
click at [643, 155] on span at bounding box center [649, 158] width 14 height 14
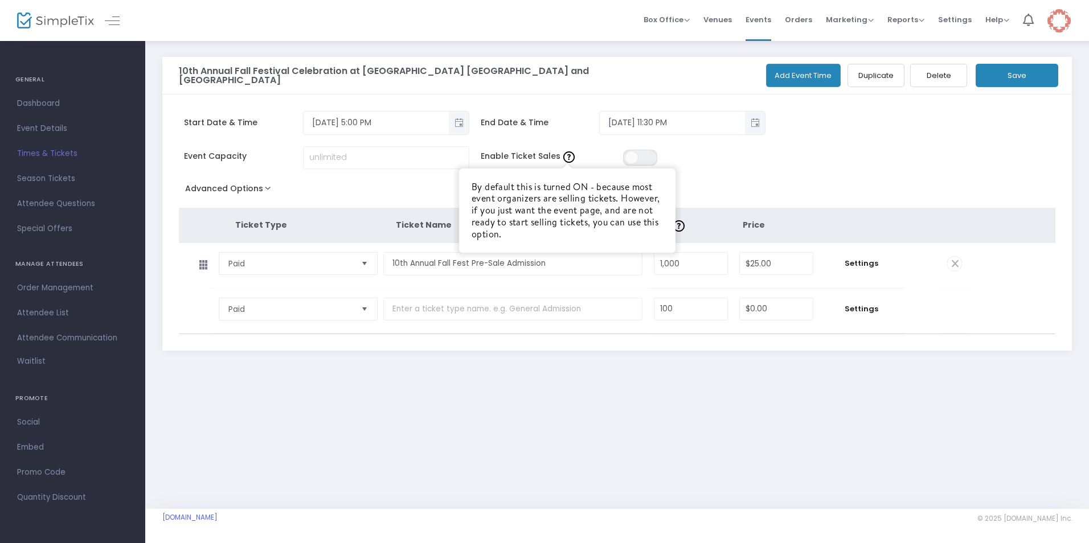
click at [565, 158] on img at bounding box center [568, 156] width 11 height 11
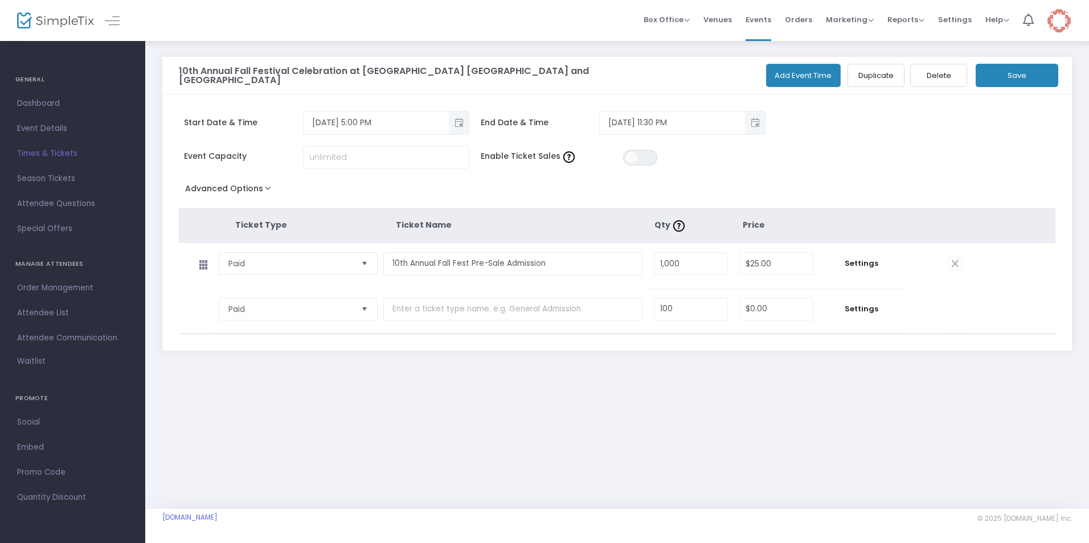
click at [268, 189] on button "Advanced Options" at bounding box center [230, 190] width 103 height 20
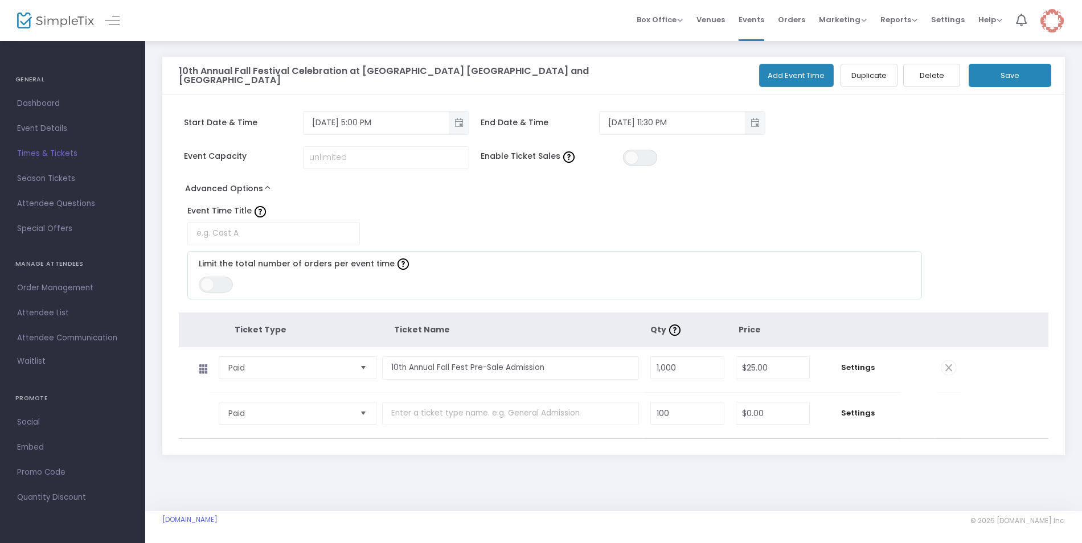
click at [362, 365] on span "Select" at bounding box center [363, 368] width 19 height 19
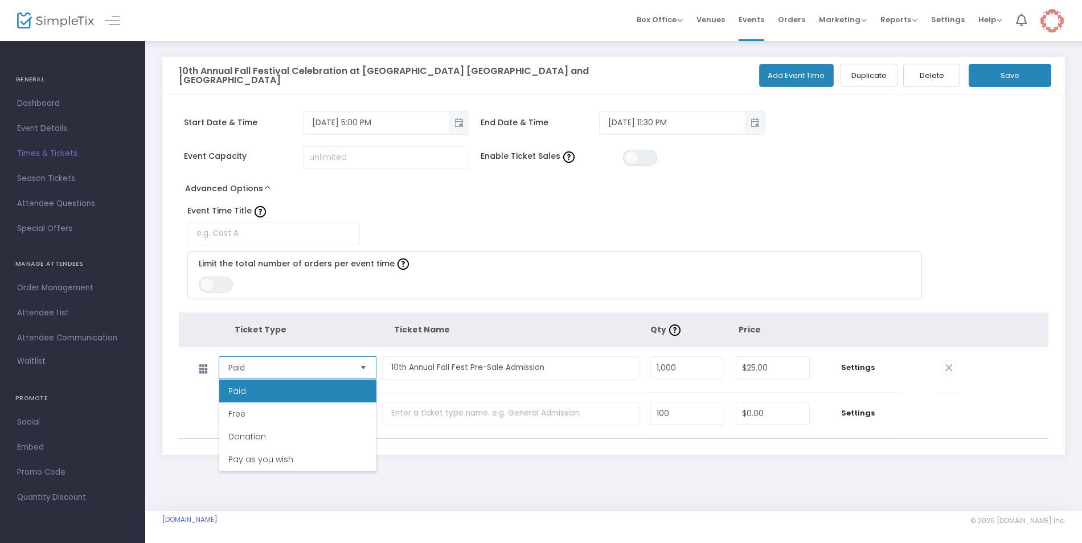
click at [362, 365] on span "Select" at bounding box center [363, 368] width 19 height 19
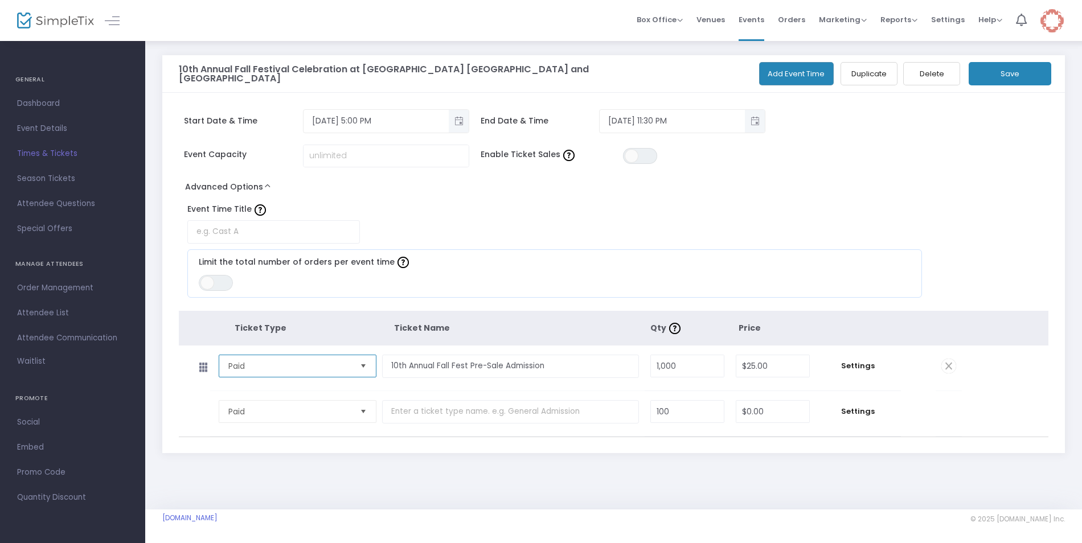
scroll to position [2, 0]
click at [59, 126] on span "Event Details" at bounding box center [72, 128] width 111 height 15
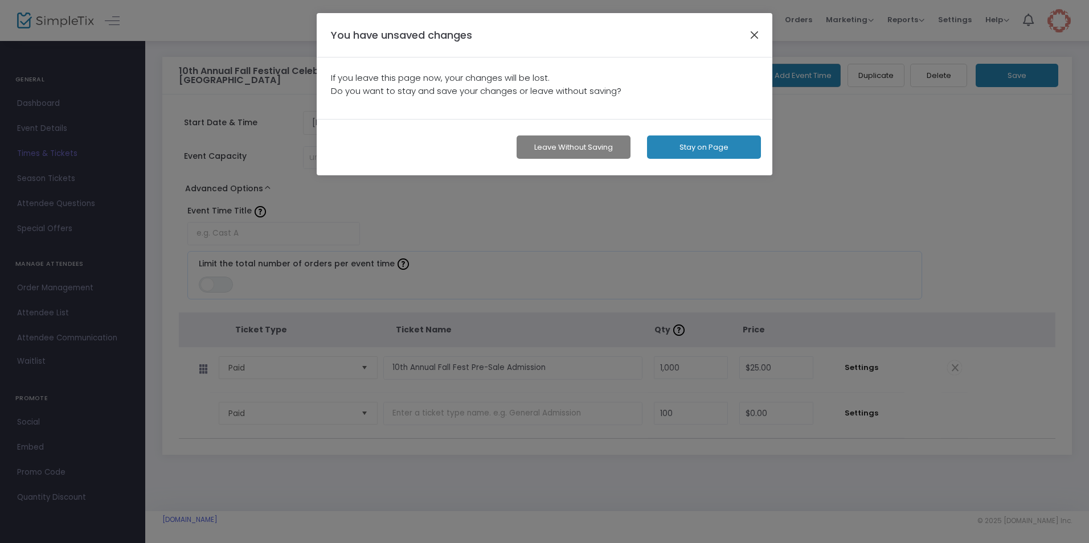
click at [754, 33] on button "button" at bounding box center [754, 34] width 15 height 15
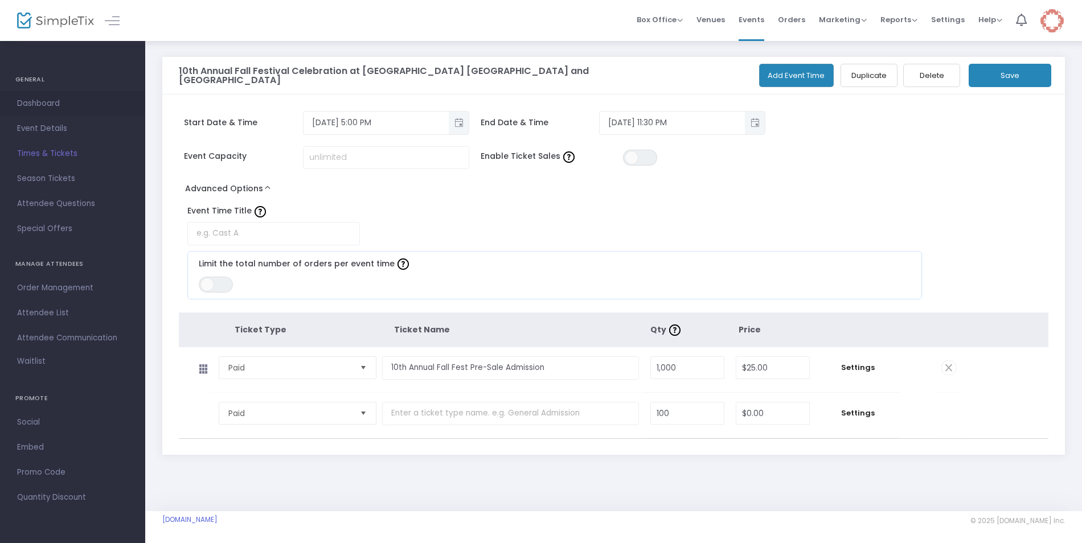
click at [29, 105] on span "Dashboard" at bounding box center [72, 103] width 111 height 15
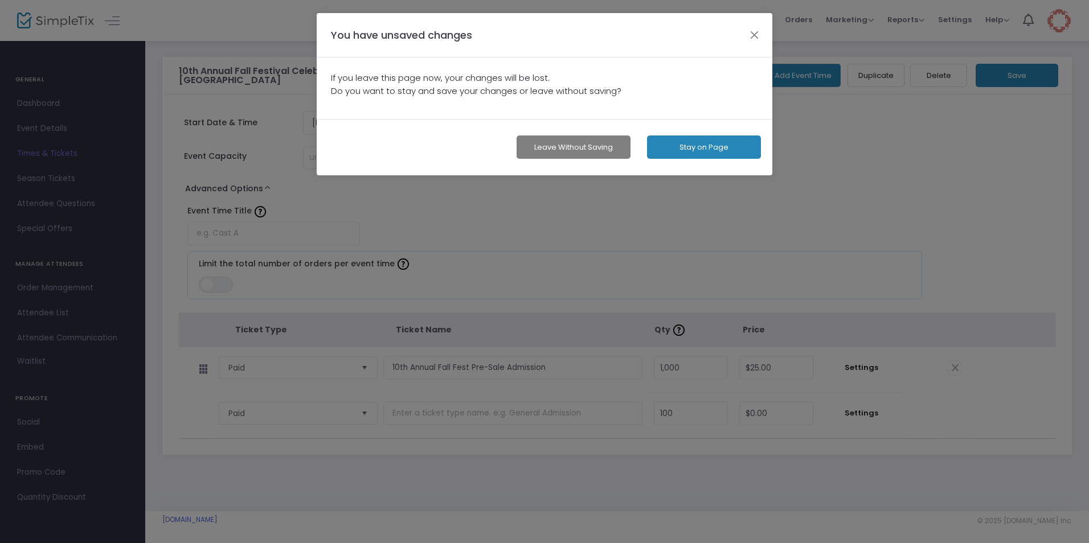
click at [565, 139] on button "Leave without Saving" at bounding box center [573, 147] width 114 height 23
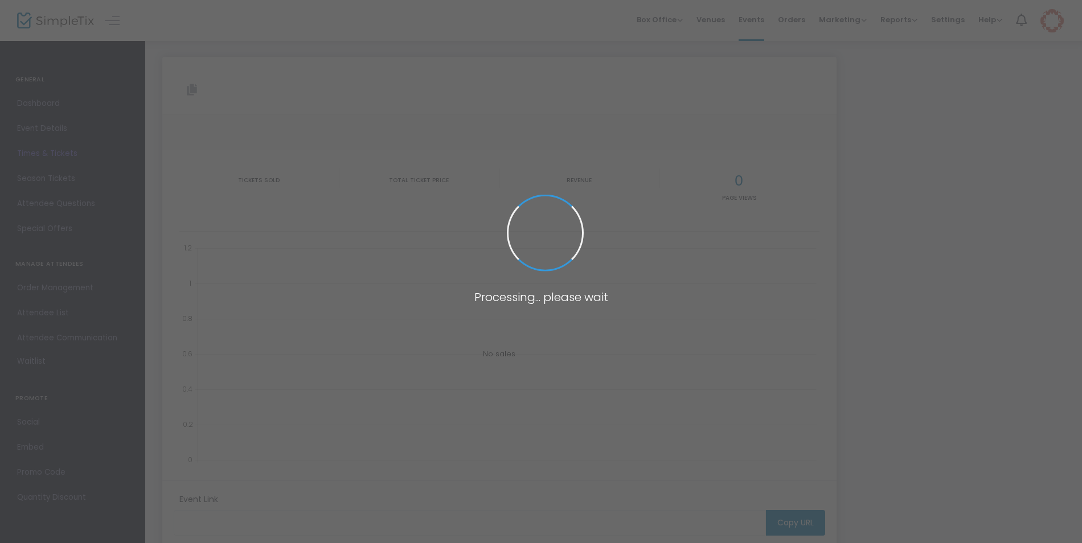
type input "[URL][DOMAIN_NAME]"
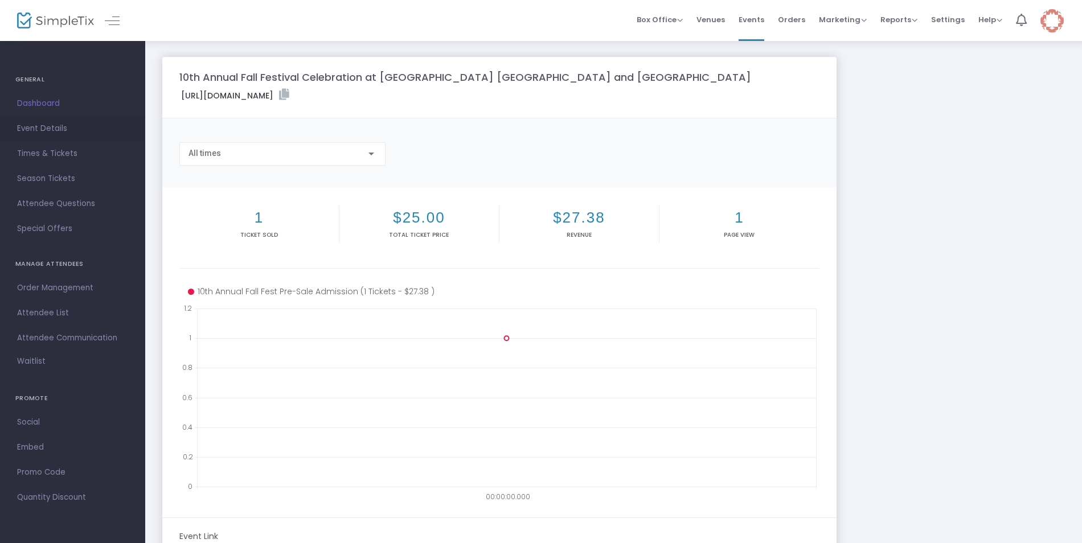
click at [65, 128] on span "Event Details" at bounding box center [72, 128] width 111 height 15
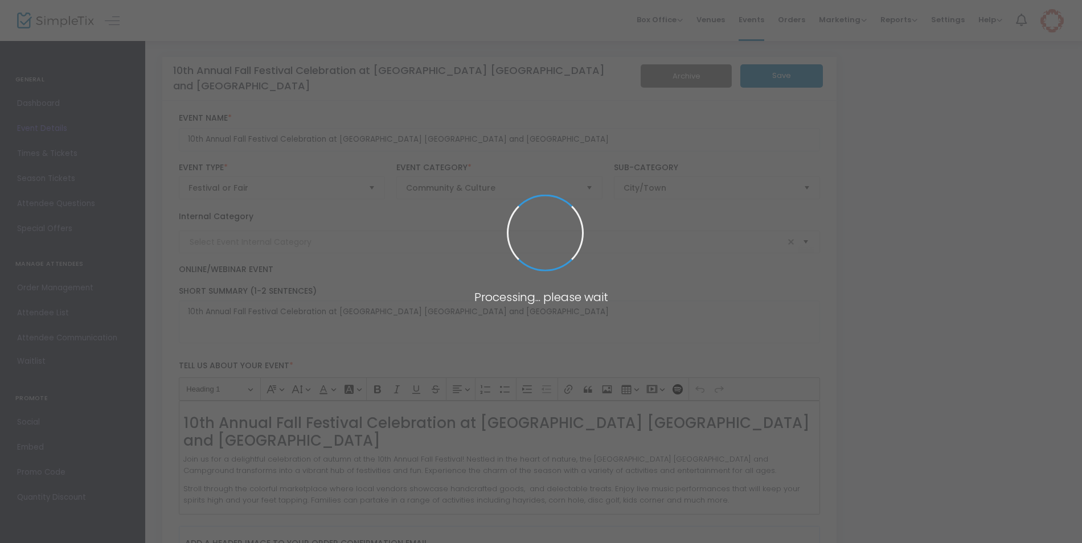
type input "HC Fall Fest 2025"
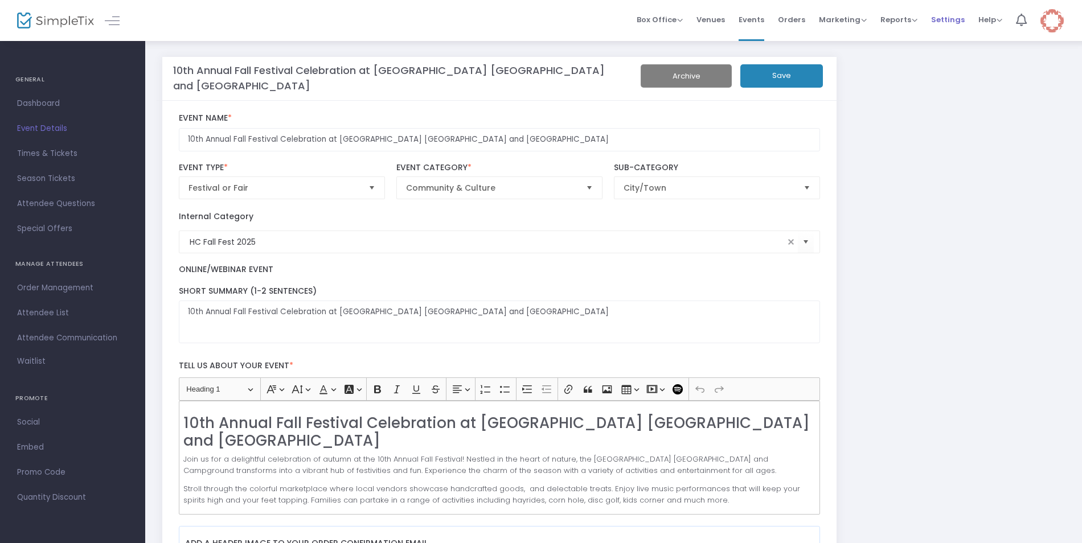
click at [773, 18] on span "Settings" at bounding box center [948, 19] width 34 height 29
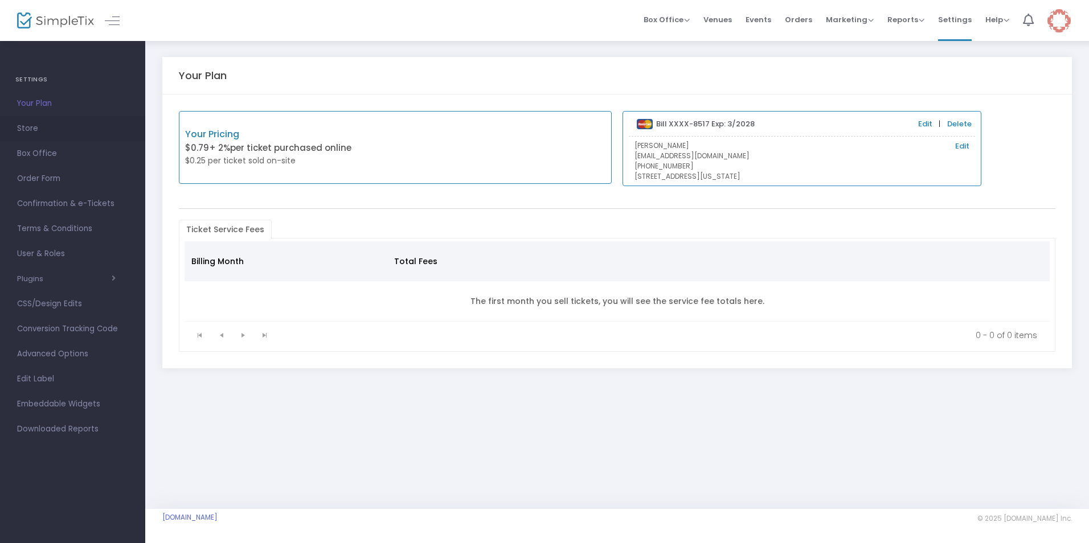
click at [30, 127] on span "Store" at bounding box center [72, 128] width 111 height 15
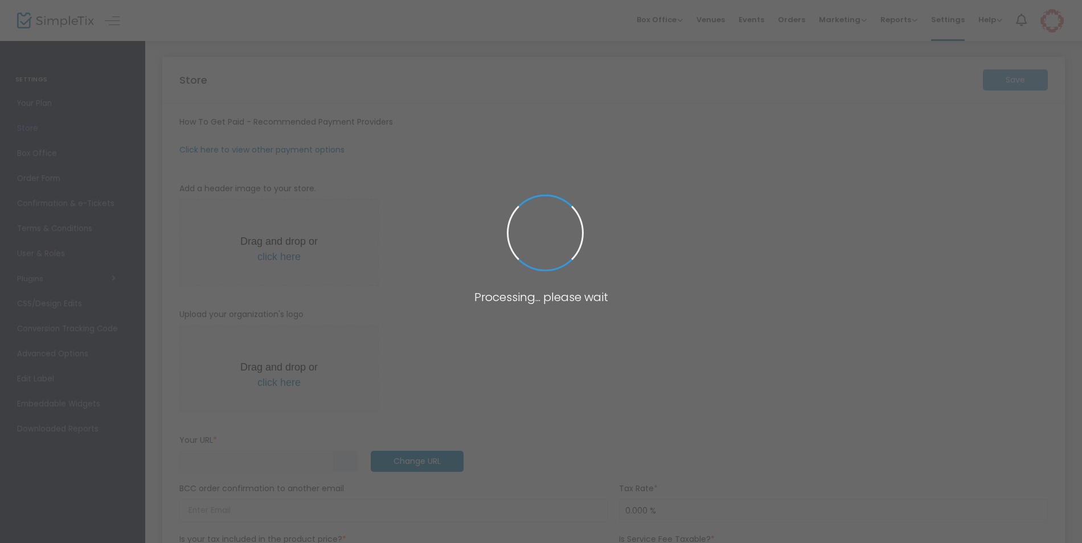
type input "https://OldMercEvents"
radio input "false"
radio input "true"
type input "Old Merc INC Mobile"
type input "+1 530-336-5959"
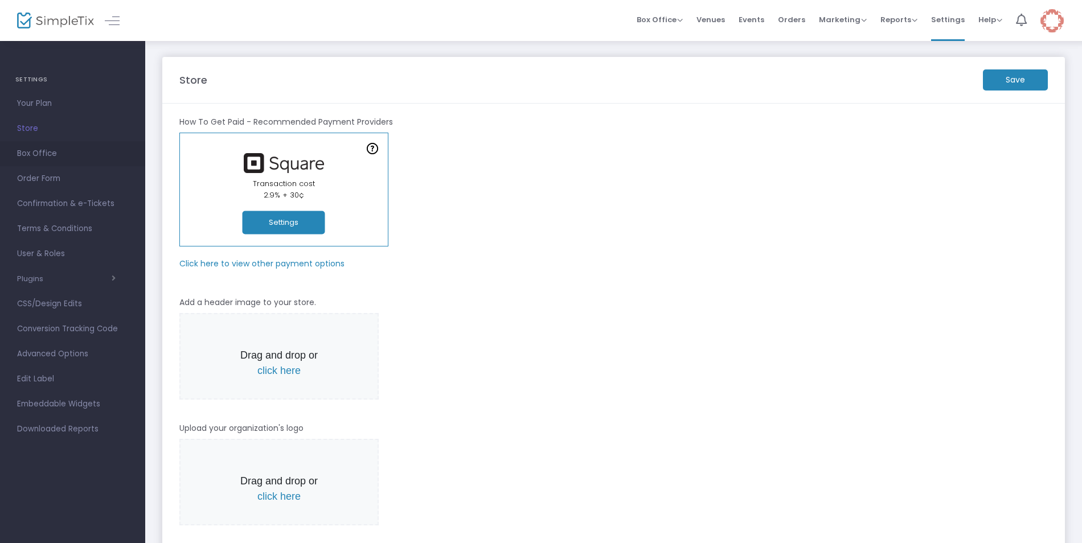
click at [38, 156] on span "Box Office" at bounding box center [72, 153] width 111 height 15
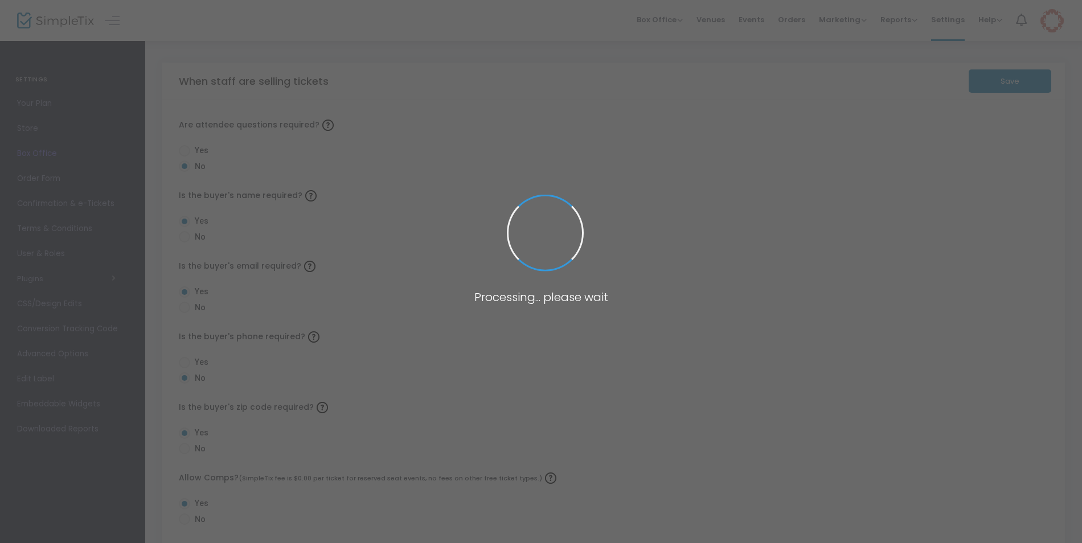
radio input "true"
radio input "false"
radio input "true"
radio input "false"
radio input "true"
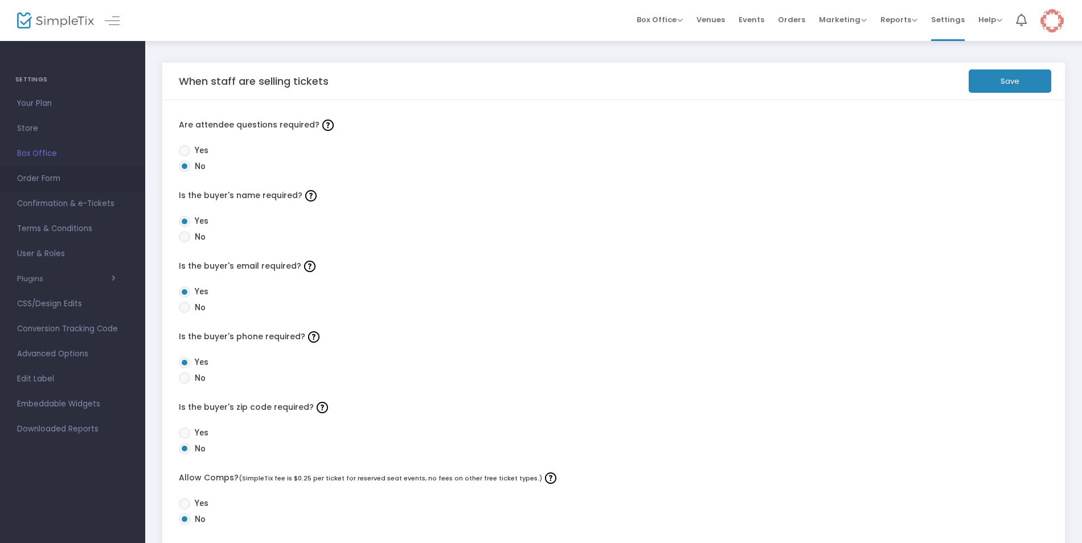
click at [47, 178] on span "Order Form" at bounding box center [72, 178] width 111 height 15
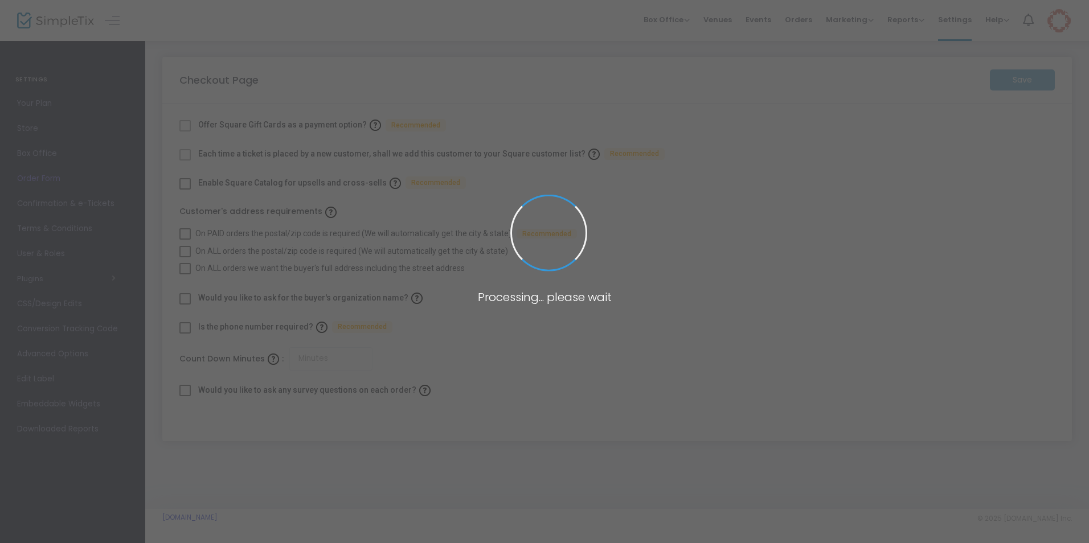
checkbox input "true"
type input "30"
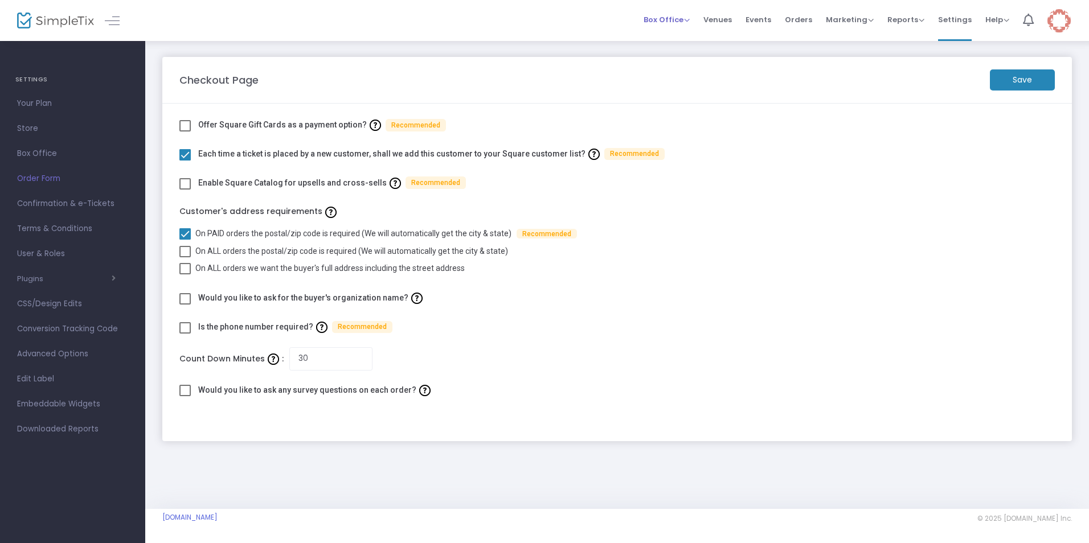
click at [689, 20] on span "Box Office" at bounding box center [666, 19] width 46 height 11
click at [773, 20] on span "Marketing" at bounding box center [850, 19] width 48 height 11
click at [773, 23] on span "Reports" at bounding box center [905, 19] width 37 height 11
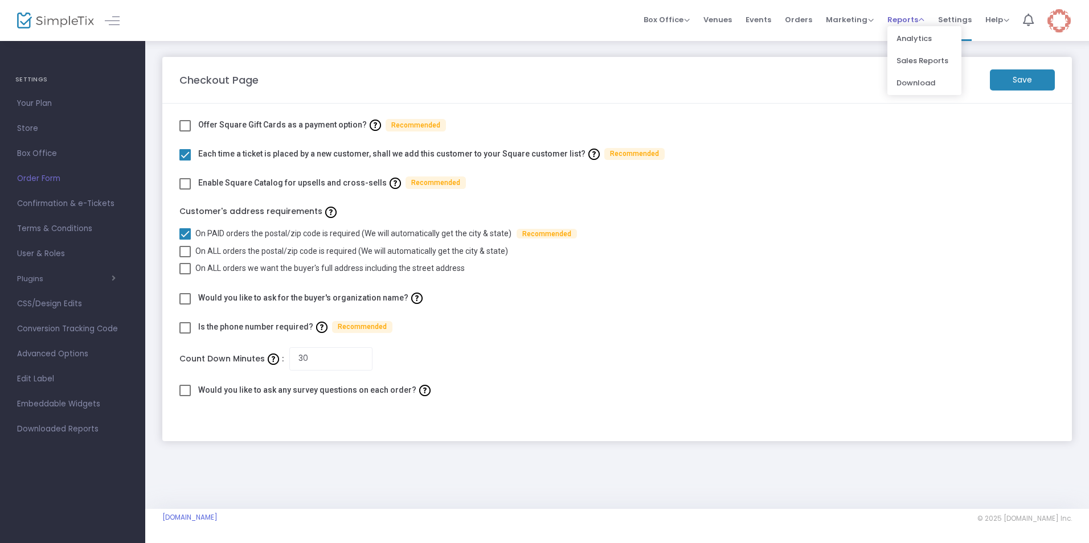
click at [773, 22] on span "Reports" at bounding box center [905, 19] width 37 height 11
click at [773, 21] on span "Help" at bounding box center [997, 19] width 24 height 11
click at [773, 40] on li "View Docs" at bounding box center [1027, 38] width 84 height 22
click at [765, 23] on span "Events" at bounding box center [758, 19] width 26 height 29
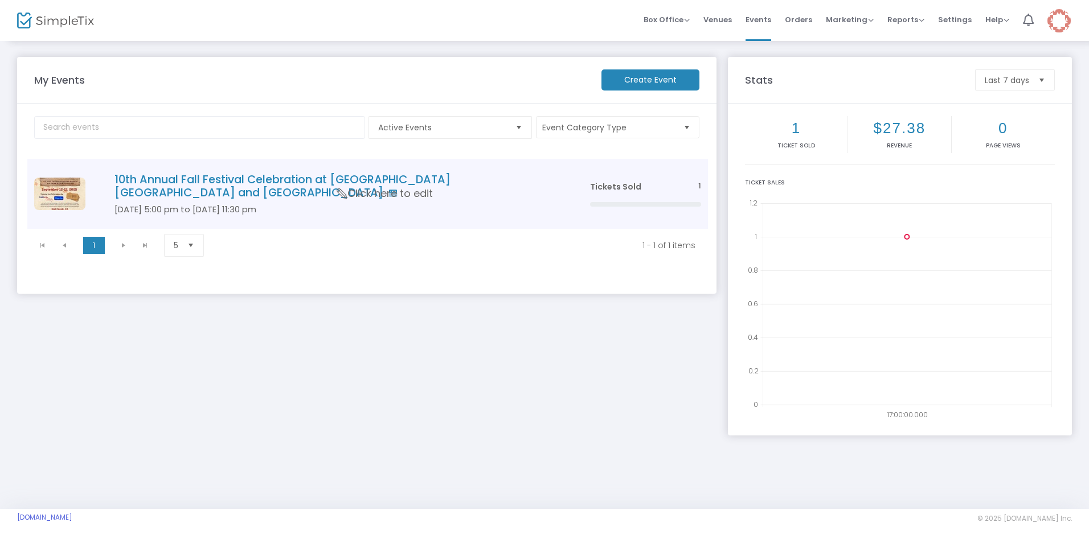
click at [444, 179] on h4 "10th Annual Fall Festival Celebration at [GEOGRAPHIC_DATA] [GEOGRAPHIC_DATA] an…" at bounding box center [334, 186] width 441 height 27
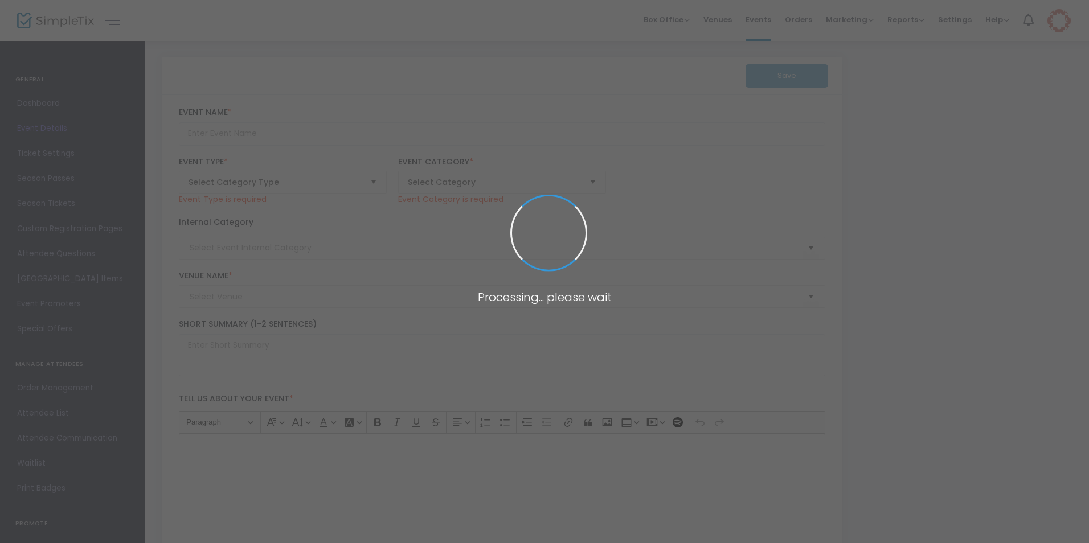
type input "10th Annual Fall Festival Celebration at [GEOGRAPHIC_DATA] [GEOGRAPHIC_DATA] an…"
type textarea "10th Annual Fall Festival Celebration at [GEOGRAPHIC_DATA] [GEOGRAPHIC_DATA] an…"
checkbox input "true"
type input "[EMAIL_ADDRESS][DOMAIN_NAME]"
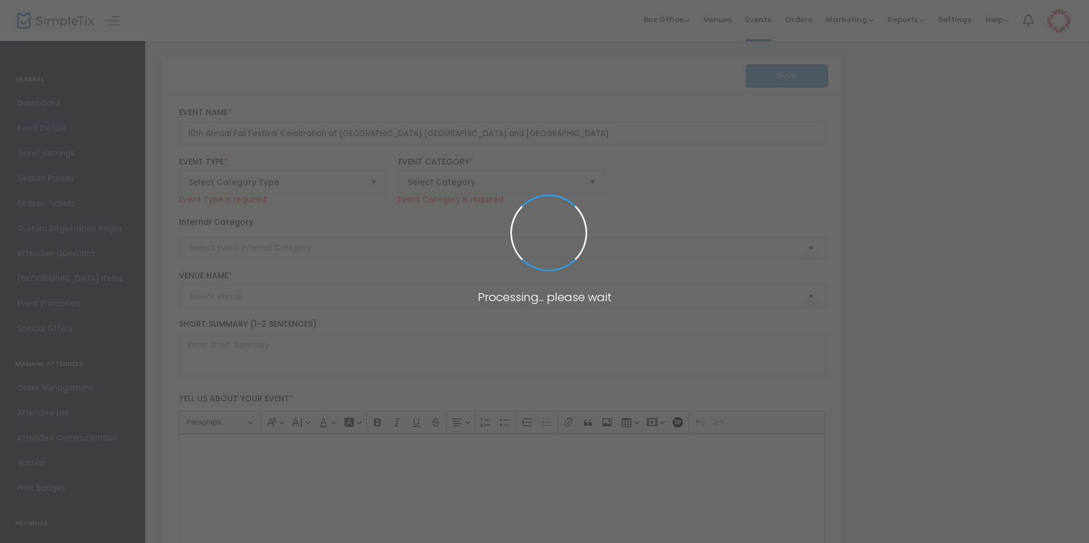
type input "Buy Tickets"
type input "HC Fall Fest 2025"
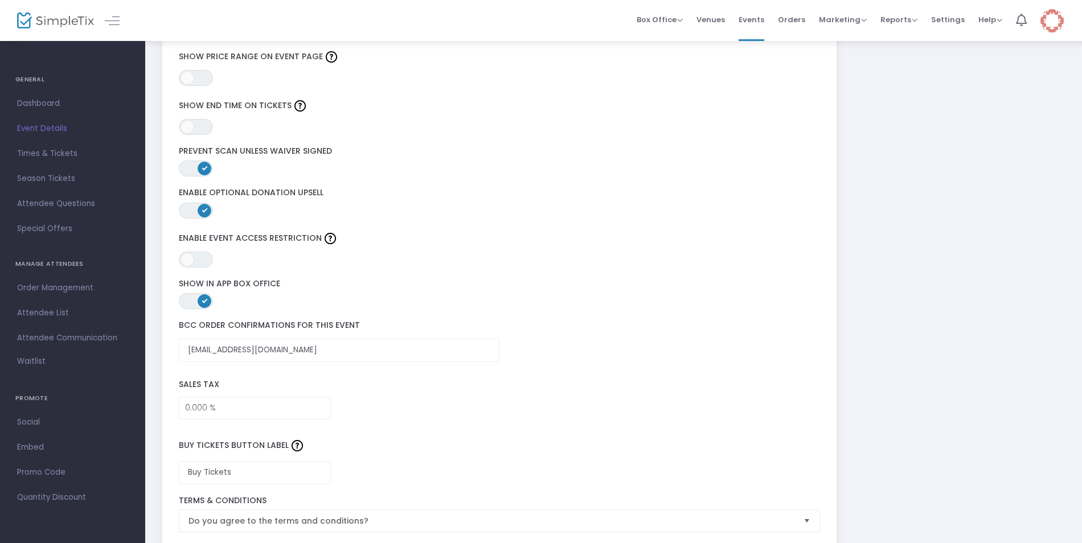
scroll to position [1708, 0]
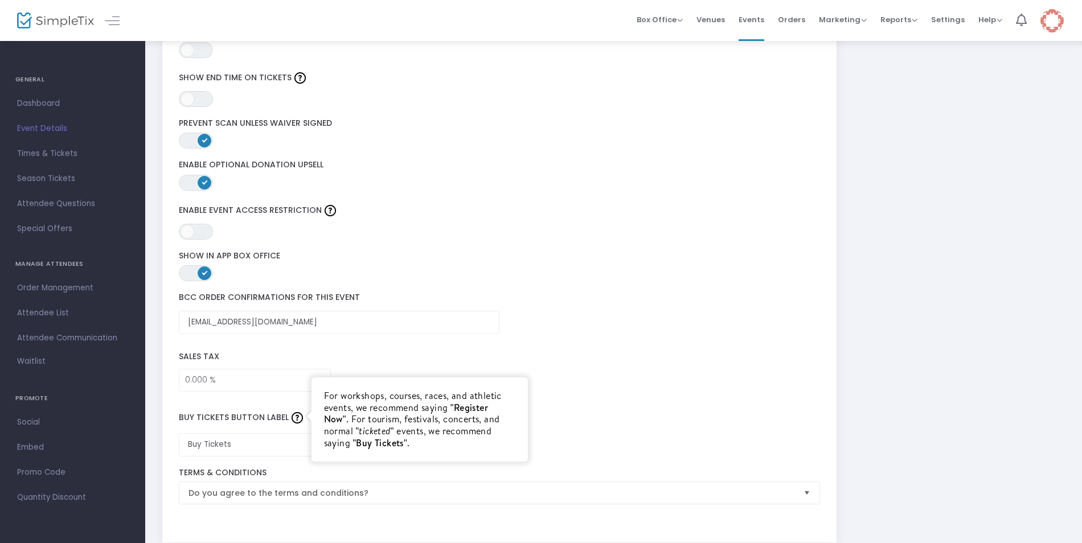
click at [297, 365] on img at bounding box center [297, 417] width 11 height 11
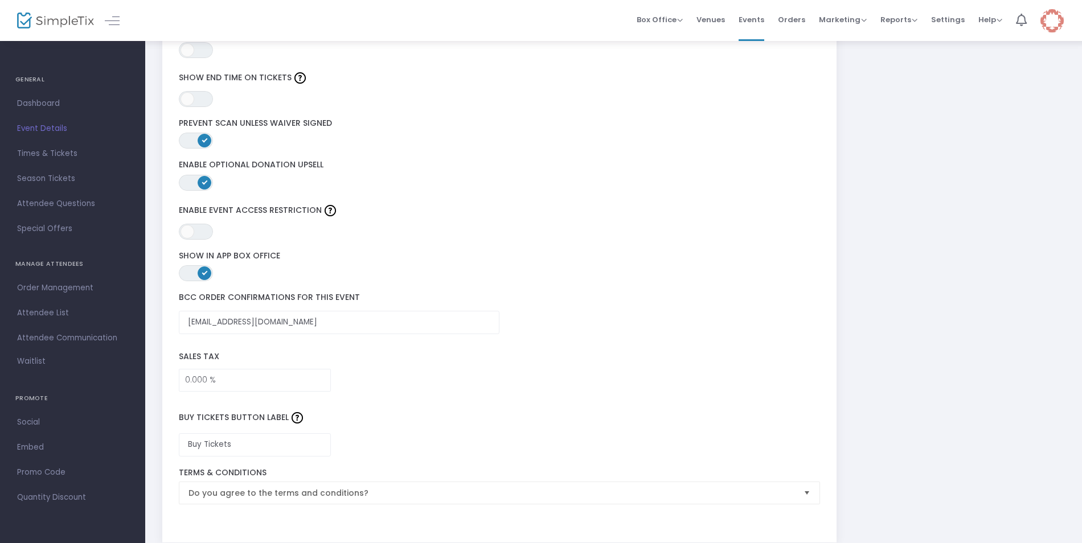
click at [48, 126] on span "Event Details" at bounding box center [72, 128] width 111 height 15
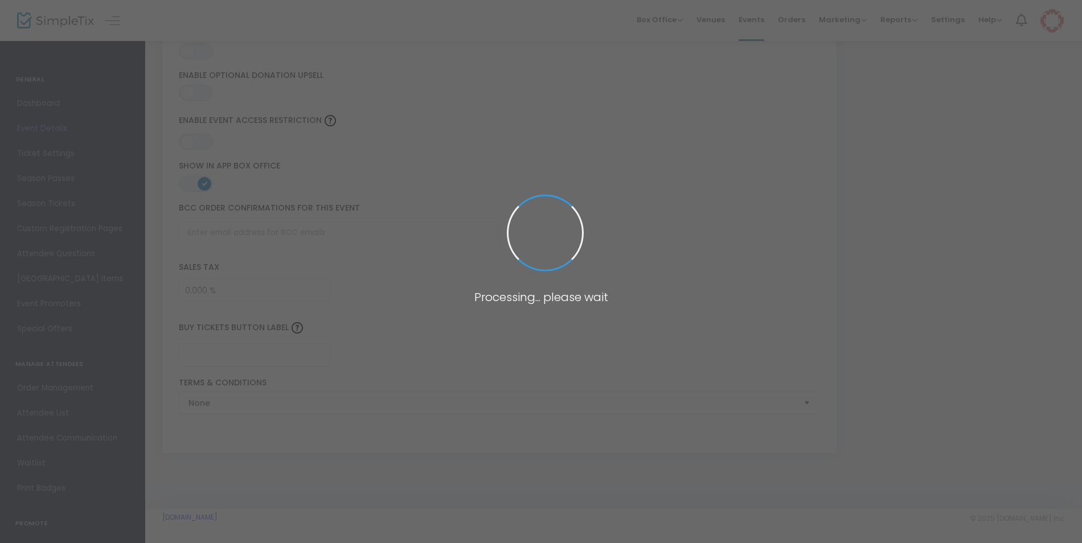
type input "10th Annual Fall Festival Celebration at [GEOGRAPHIC_DATA] [GEOGRAPHIC_DATA] an…"
type textarea "10th Annual Fall Festival Celebration at [GEOGRAPHIC_DATA] [GEOGRAPHIC_DATA] an…"
checkbox input "true"
type input "[EMAIL_ADDRESS][DOMAIN_NAME]"
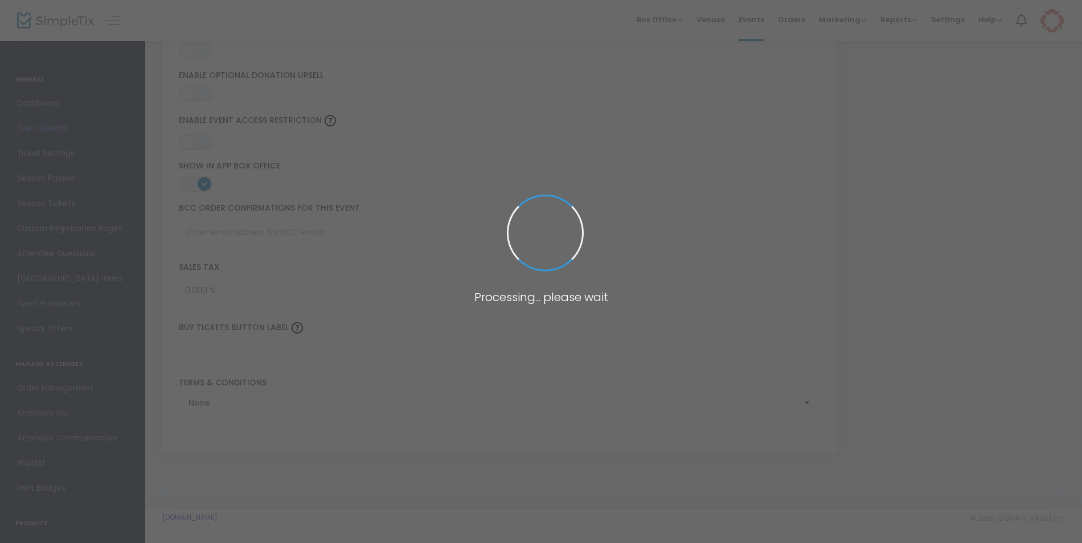
type input "Buy Tickets"
type input "HC Fall Fest 2025"
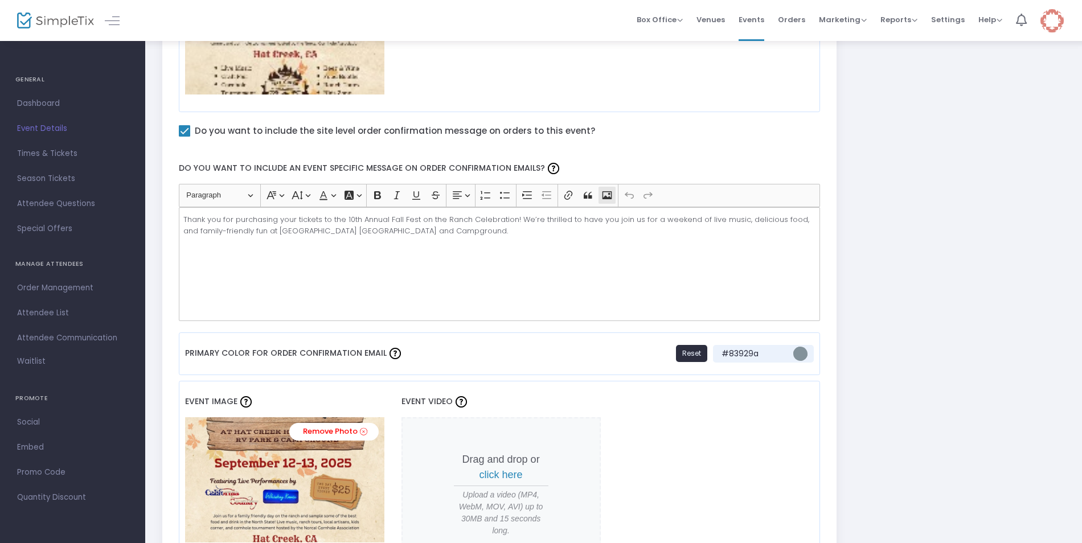
scroll to position [659, 0]
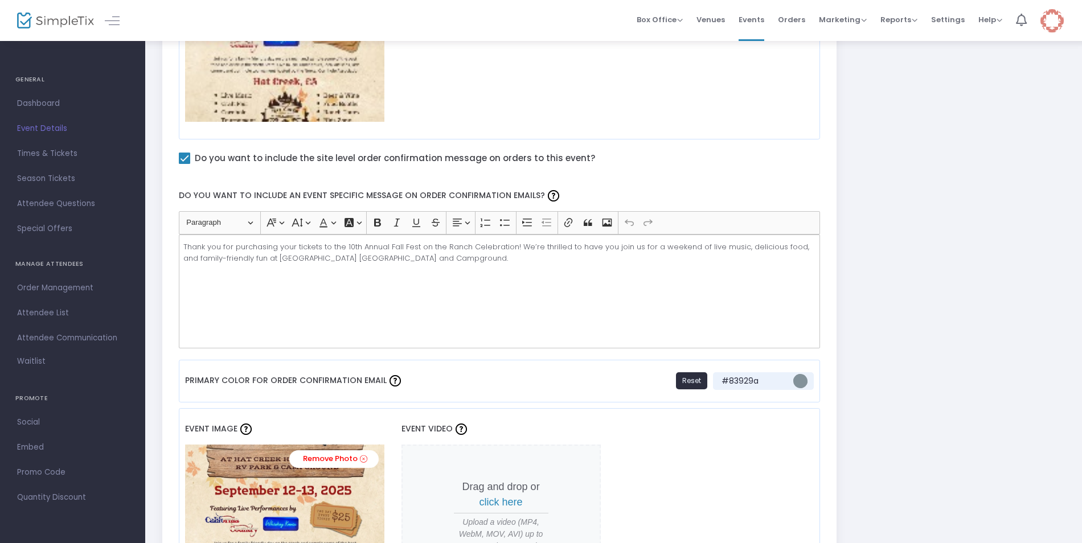
click at [184, 159] on span at bounding box center [184, 158] width 11 height 11
click at [184, 164] on input "Do you want to include the site level order confirmation message on orders to t…" at bounding box center [184, 164] width 1 height 1
checkbox input "false"
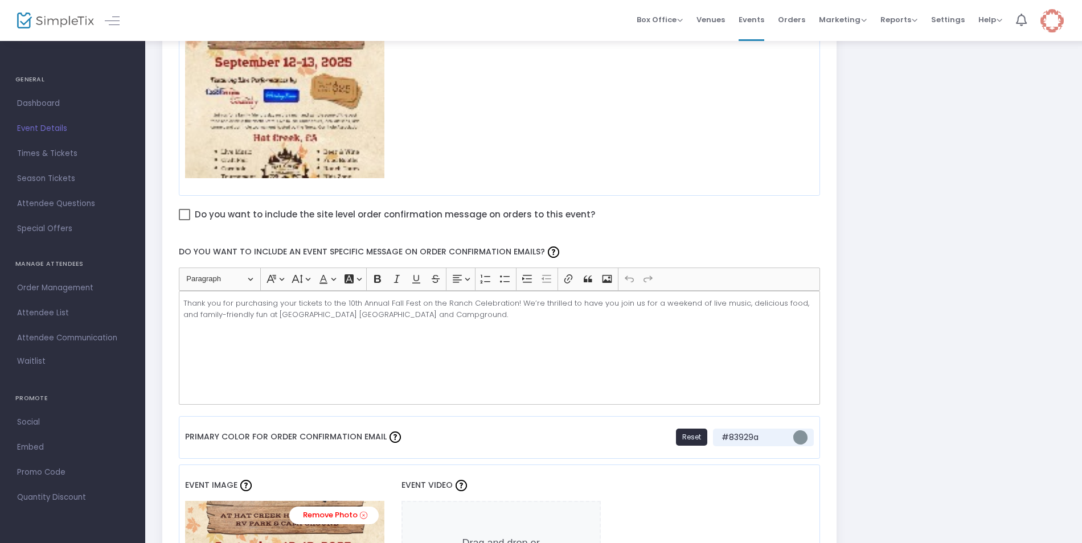
scroll to position [602, 0]
click at [239, 335] on div "Thank you for purchasing your tickets to the 10th Annual Fall Fest on the Ranch…" at bounding box center [500, 349] width 642 height 114
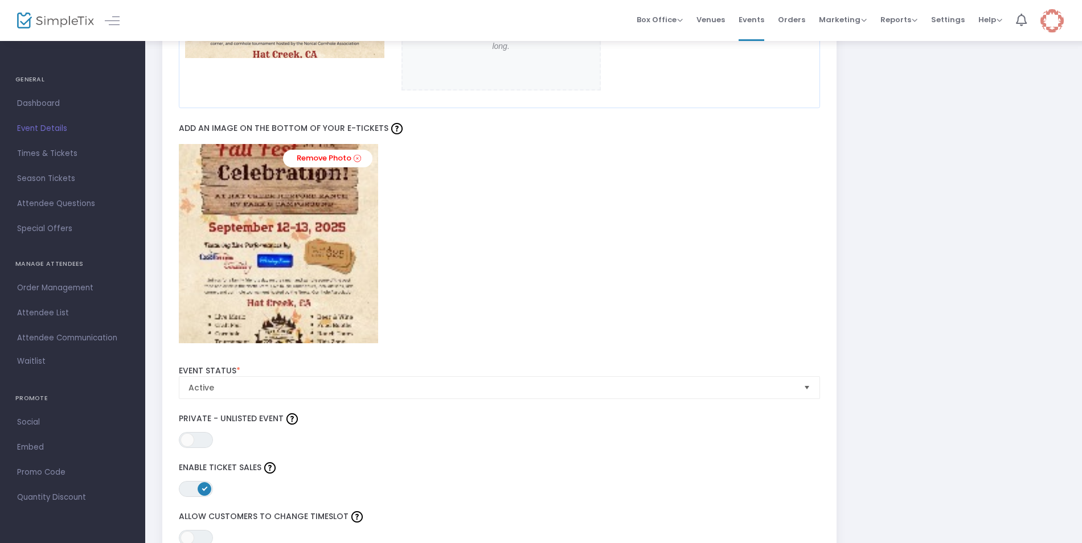
scroll to position [1172, 0]
click at [765, 365] on span "Active" at bounding box center [491, 386] width 606 height 11
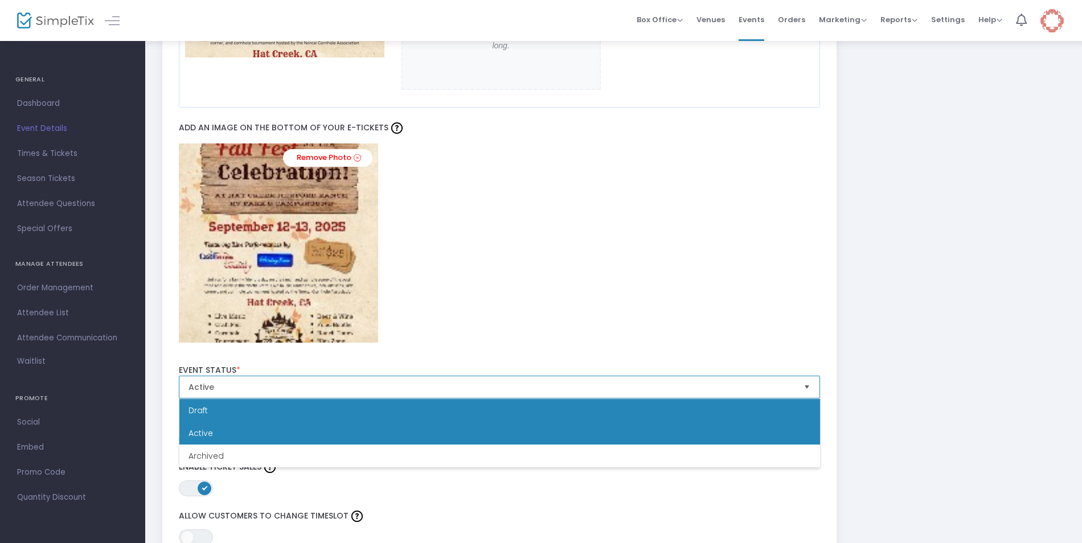
click at [715, 365] on li "Draft" at bounding box center [499, 410] width 641 height 23
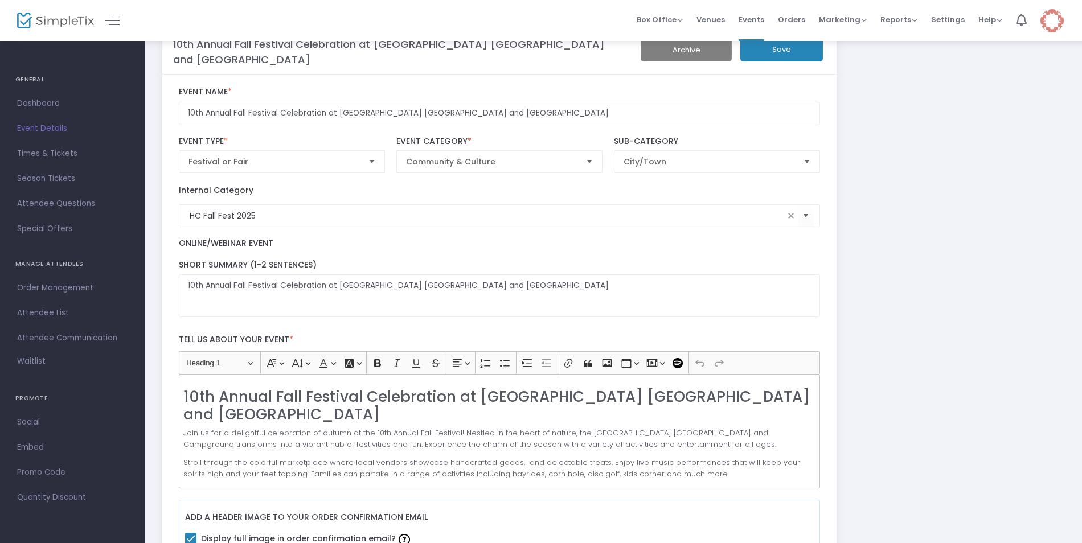
scroll to position [0, 0]
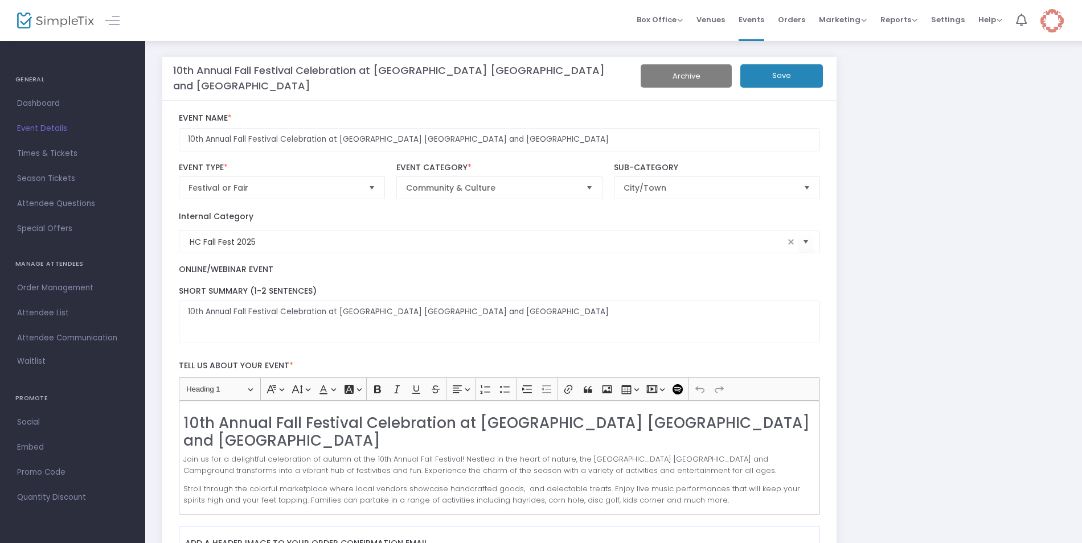
click at [773, 72] on button "Save" at bounding box center [781, 75] width 83 height 23
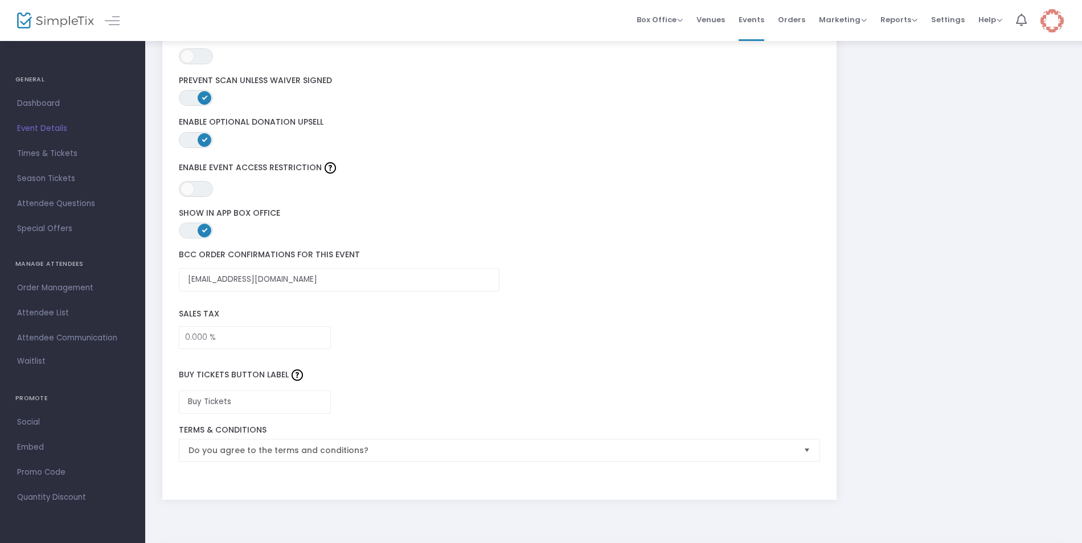
scroll to position [1765, 0]
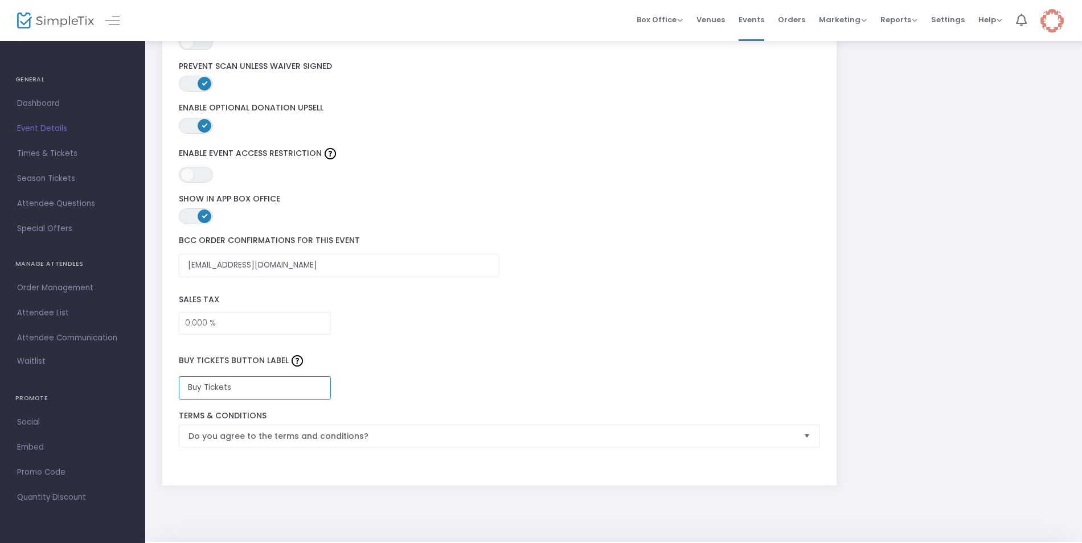
click at [277, 365] on input "Buy Tickets" at bounding box center [255, 387] width 152 height 23
click at [608, 282] on div "BCC order confirmations for this event theoldmerc@outlook.com" at bounding box center [499, 256] width 652 height 53
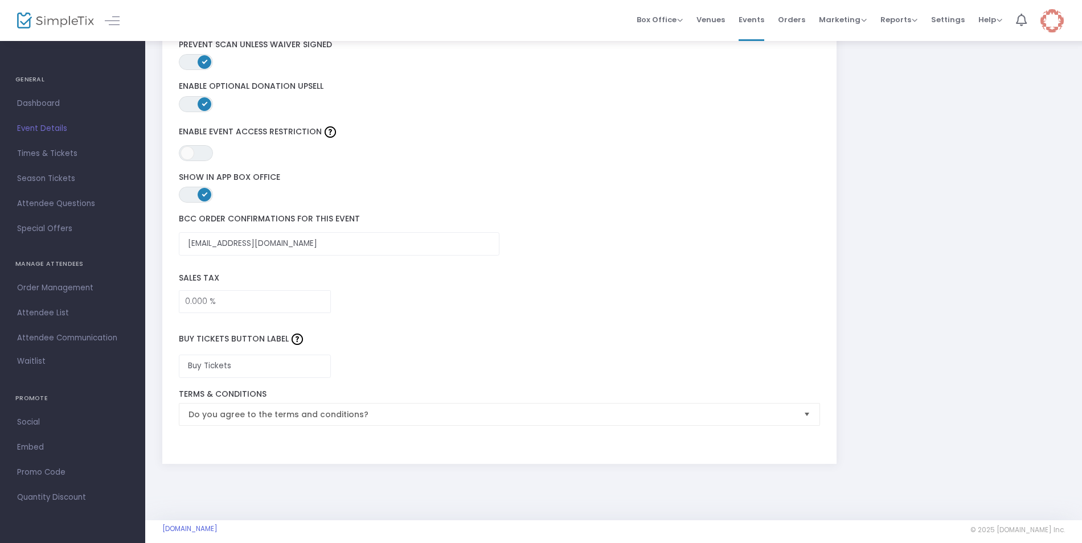
scroll to position [1798, 0]
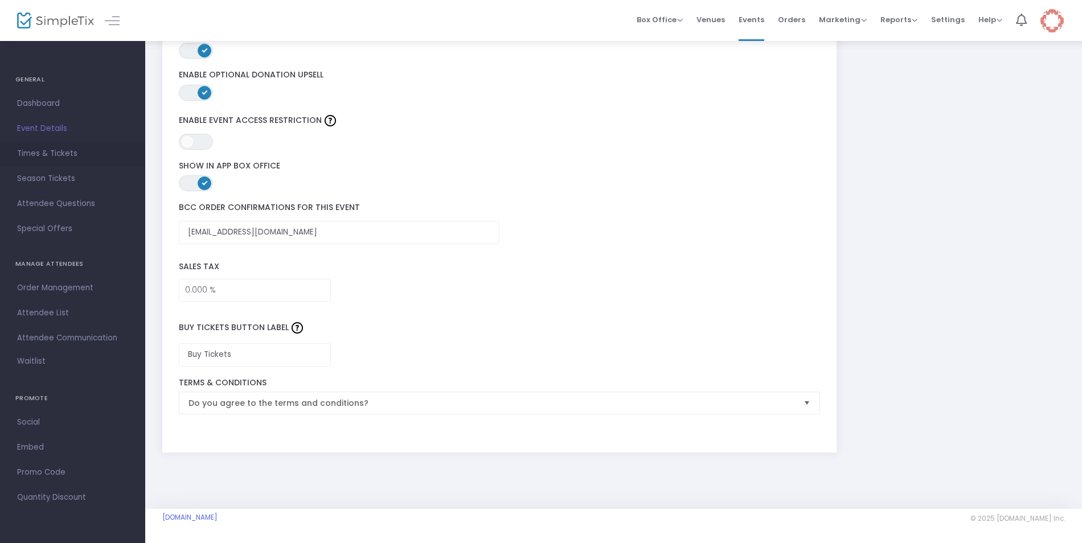
click at [56, 153] on span "Times & Tickets" at bounding box center [72, 153] width 111 height 15
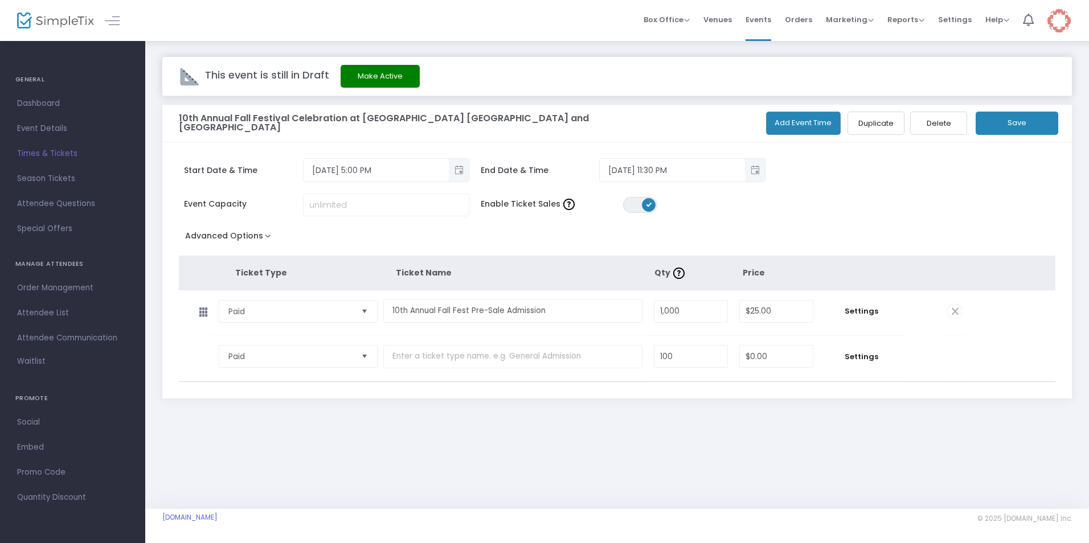
click at [19, 129] on span "Event Details" at bounding box center [72, 128] width 111 height 15
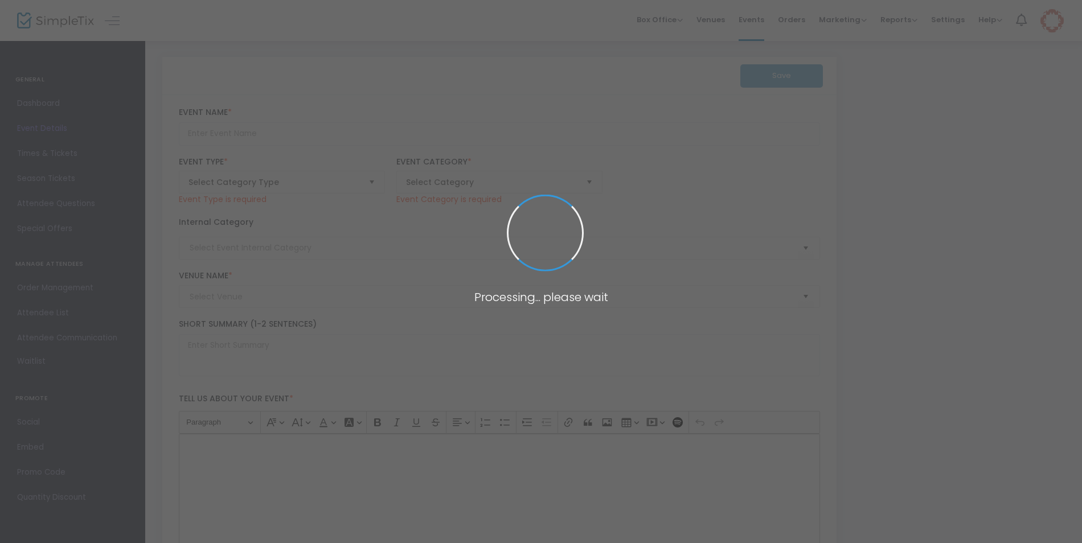
type input "10th Annual Fall Festival Celebration at [GEOGRAPHIC_DATA] [GEOGRAPHIC_DATA] an…"
type textarea "10th Annual Fall Festival Celebration at [GEOGRAPHIC_DATA] [GEOGRAPHIC_DATA] an…"
checkbox input "true"
type input "[EMAIL_ADDRESS][DOMAIN_NAME]"
type input "Buy Tickets"
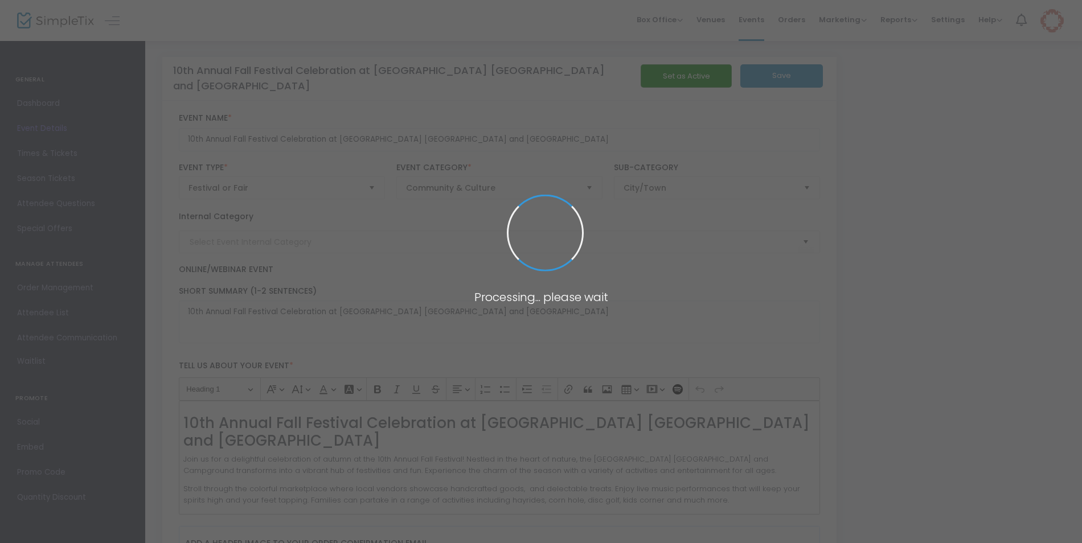
type input "HC Fall Fest 2025"
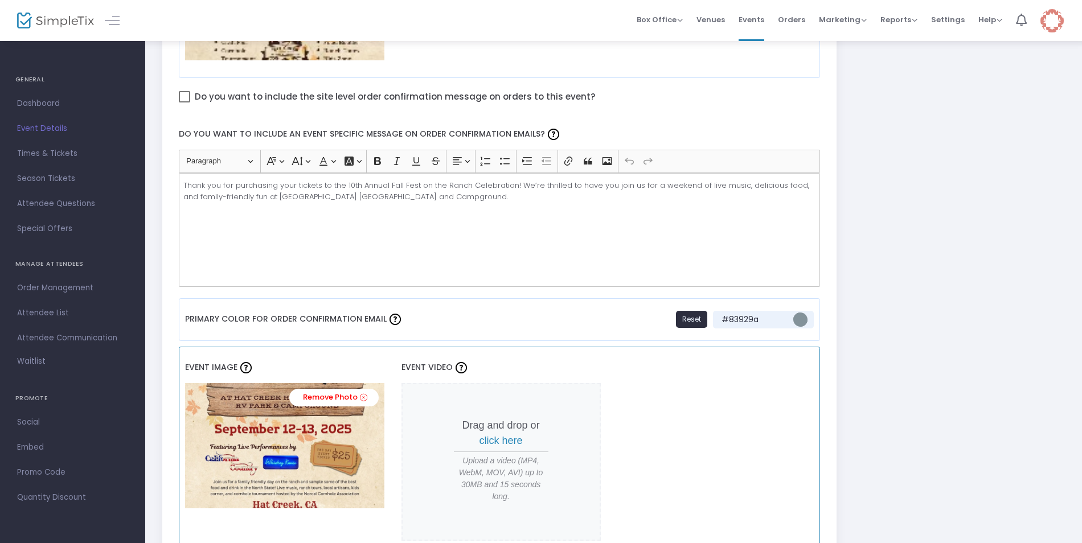
scroll to position [740, 0]
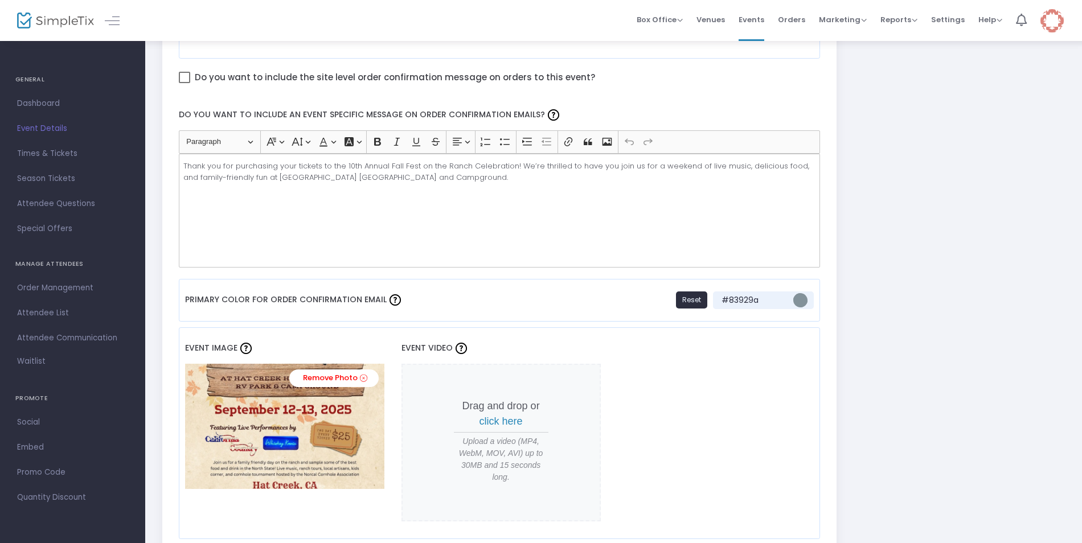
click at [773, 23] on img at bounding box center [1051, 20] width 23 height 23
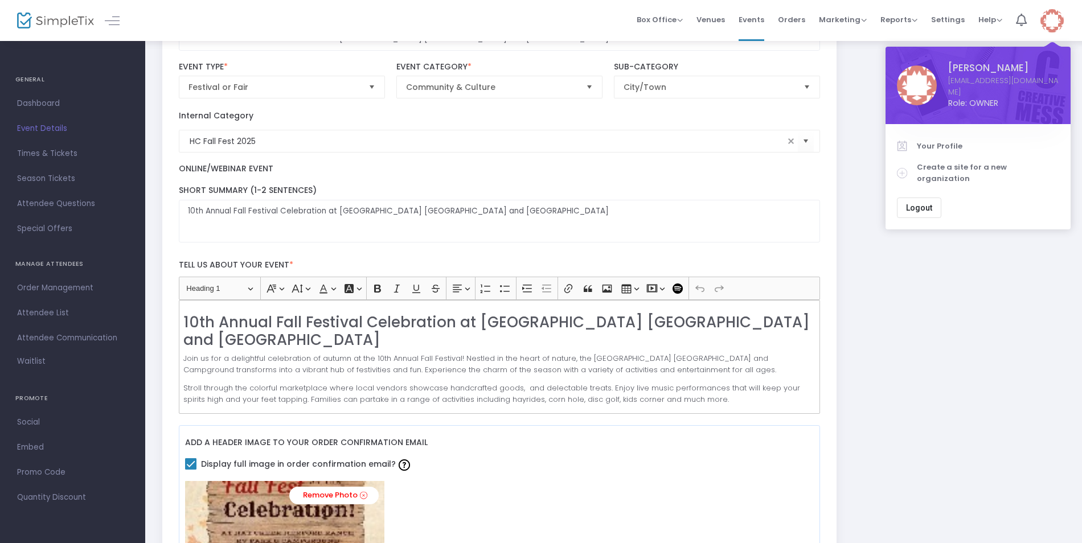
scroll to position [0, 0]
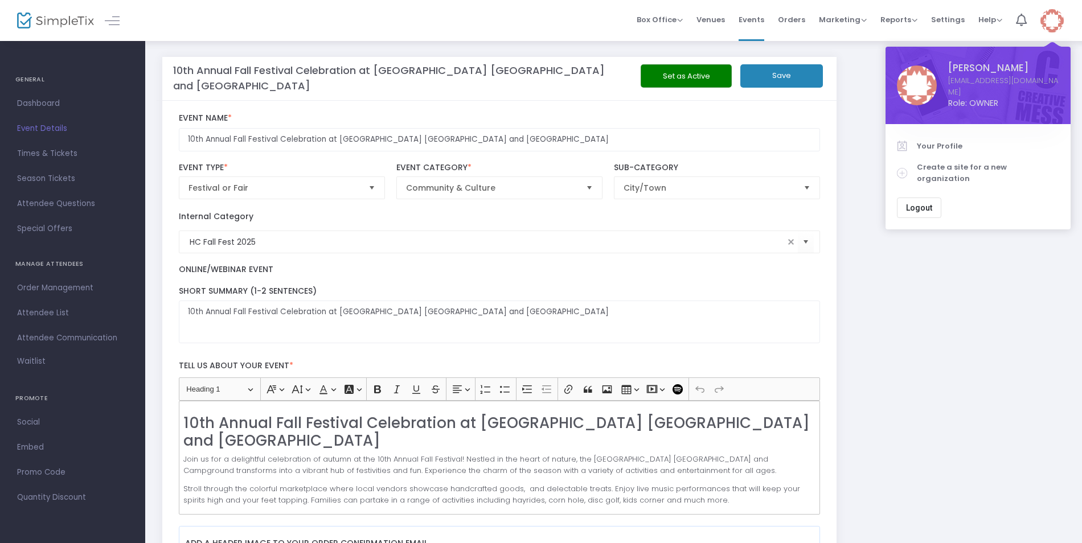
click at [758, 81] on button "Save" at bounding box center [781, 75] width 83 height 23
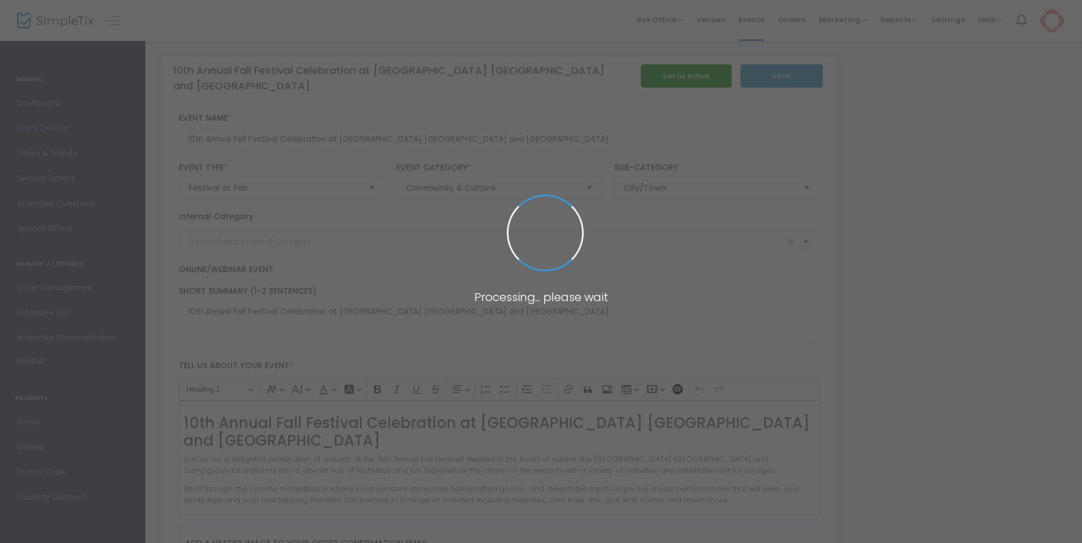
type input "HC Fall Fest 2025"
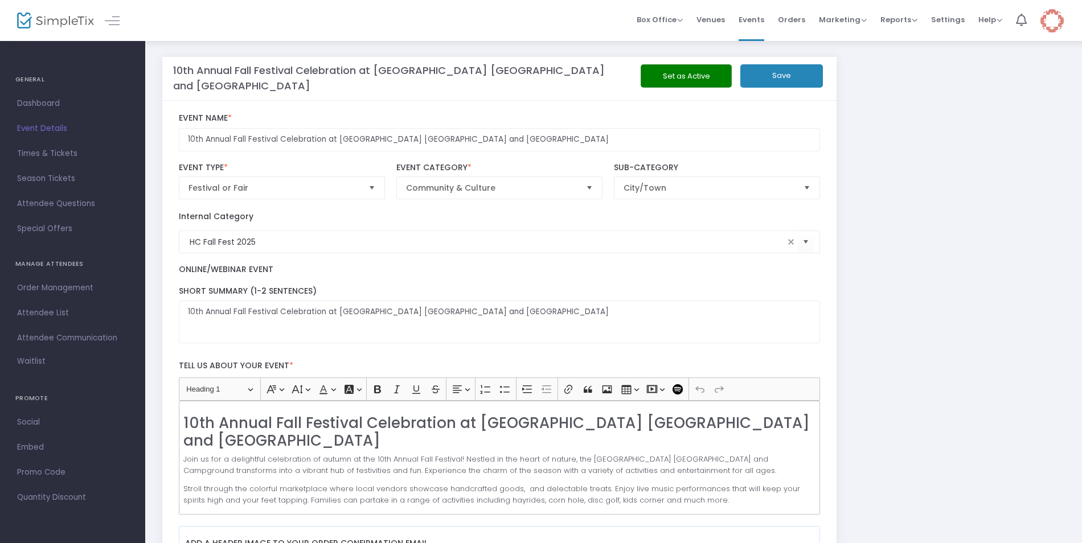
click at [1050, 25] on img at bounding box center [1051, 20] width 23 height 23
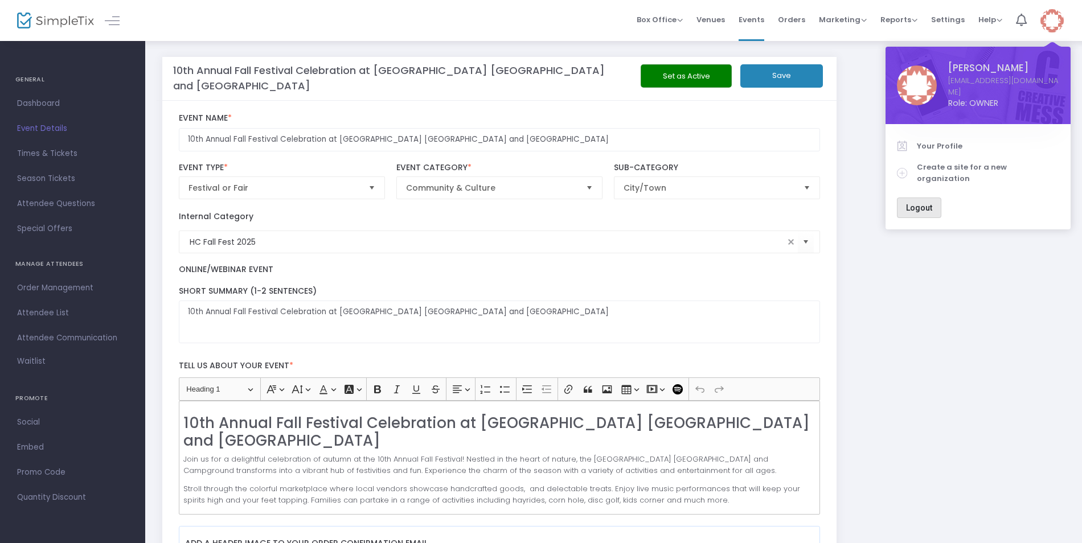
click at [923, 203] on span "Logout" at bounding box center [919, 207] width 26 height 9
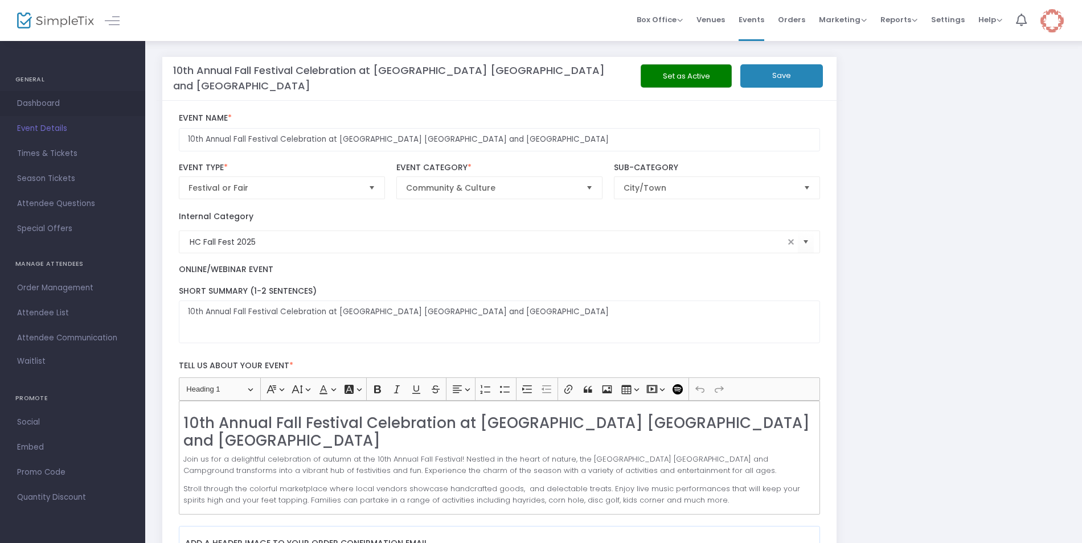
click at [43, 104] on span "Dashboard" at bounding box center [72, 103] width 111 height 15
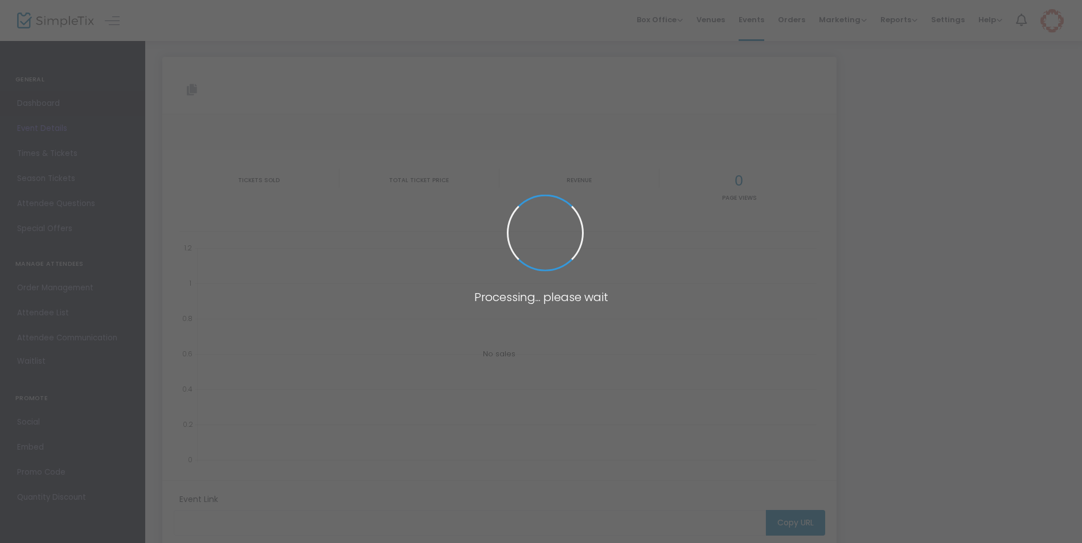
type input "[URL][DOMAIN_NAME]"
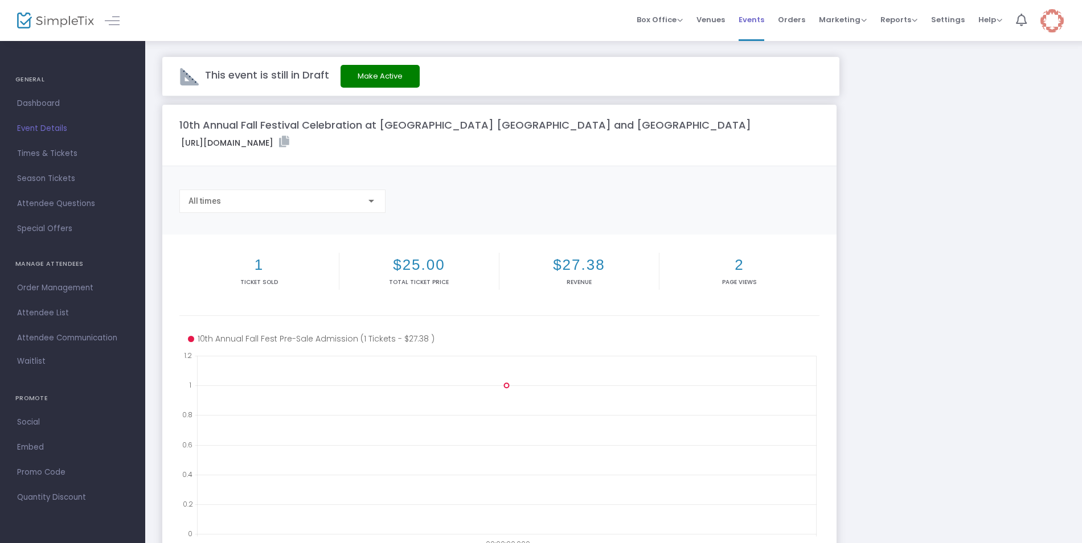
click at [755, 18] on span "Events" at bounding box center [751, 19] width 26 height 29
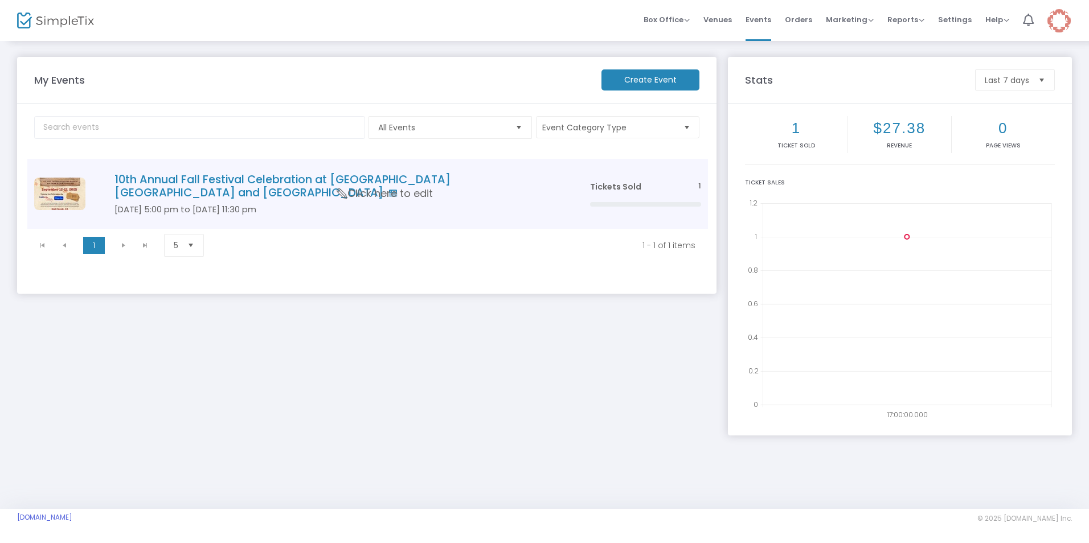
click at [221, 180] on h4 "10th Annual Fall Festival Celebration at [GEOGRAPHIC_DATA] [GEOGRAPHIC_DATA] an…" at bounding box center [334, 186] width 441 height 27
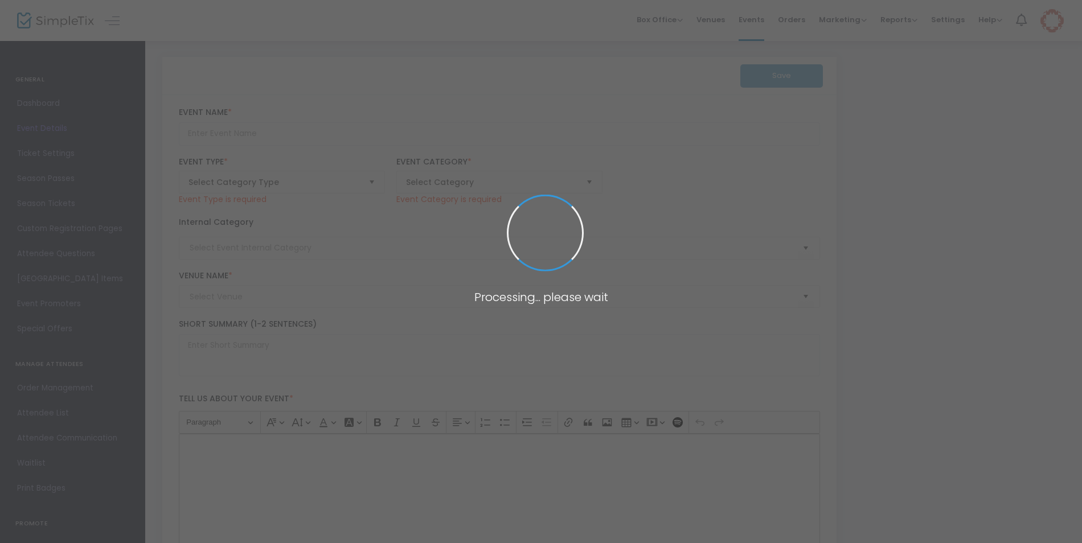
type input "10th Annual Fall Festival Celebration at [GEOGRAPHIC_DATA] [GEOGRAPHIC_DATA] an…"
type textarea "10th Annual Fall Festival Celebration at [GEOGRAPHIC_DATA] [GEOGRAPHIC_DATA] an…"
checkbox input "true"
type input "[EMAIL_ADDRESS][DOMAIN_NAME]"
type input "Buy Tickets"
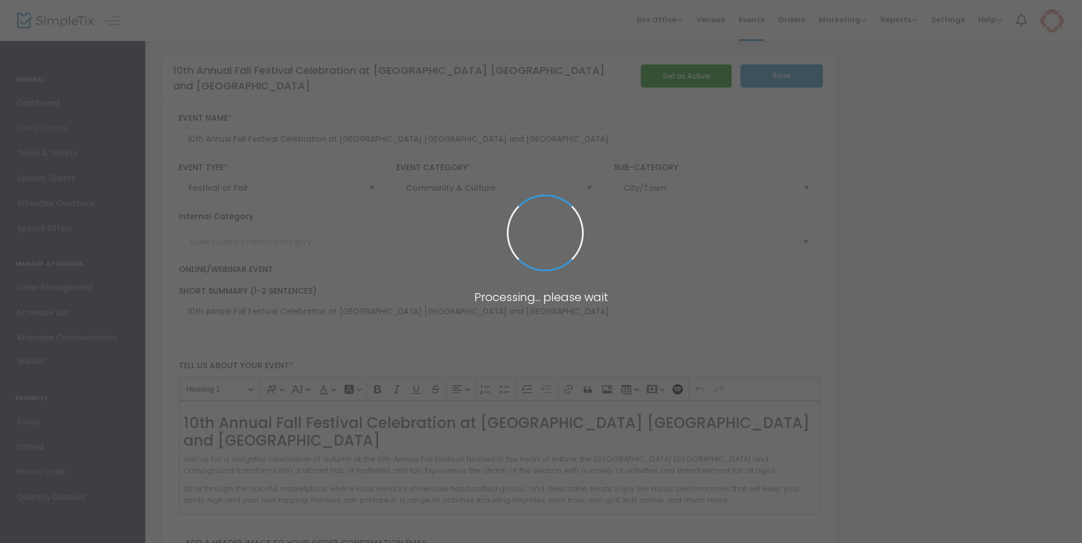
type input "HC Fall Fest 2025"
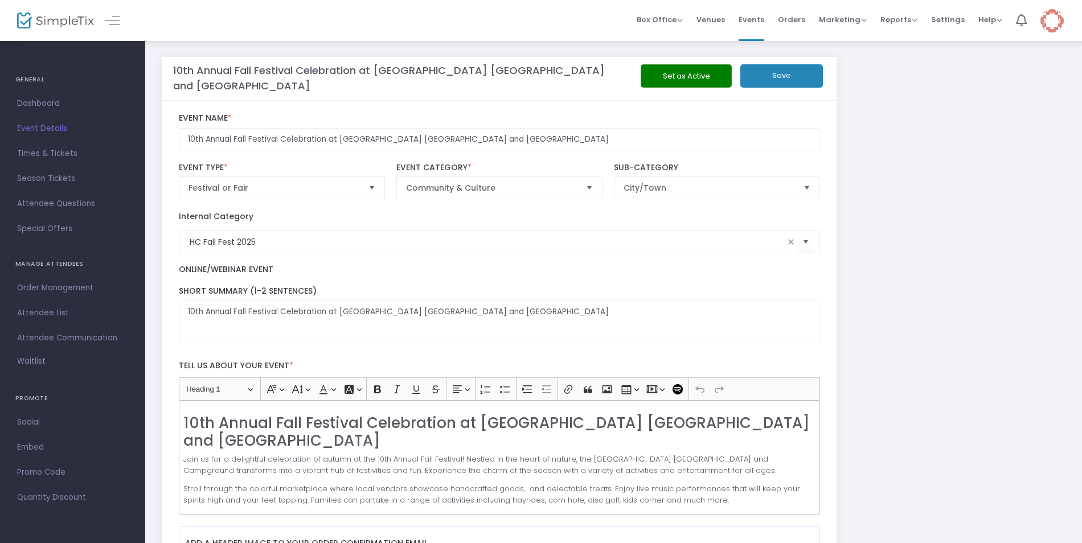
click at [667, 72] on button "Set as Active" at bounding box center [686, 75] width 91 height 23
click at [31, 421] on span "Social" at bounding box center [72, 422] width 111 height 15
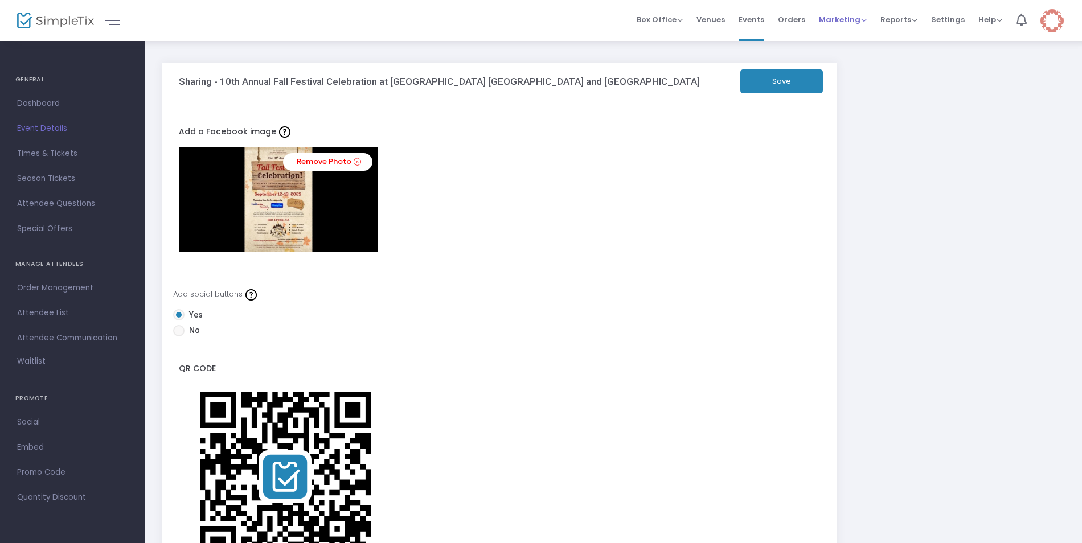
click at [858, 20] on span "Marketing" at bounding box center [843, 19] width 48 height 11
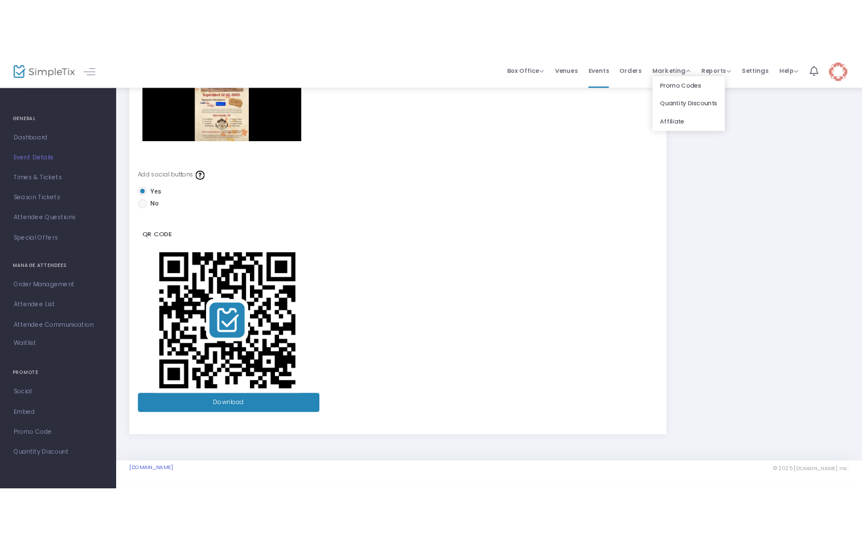
scroll to position [165, 0]
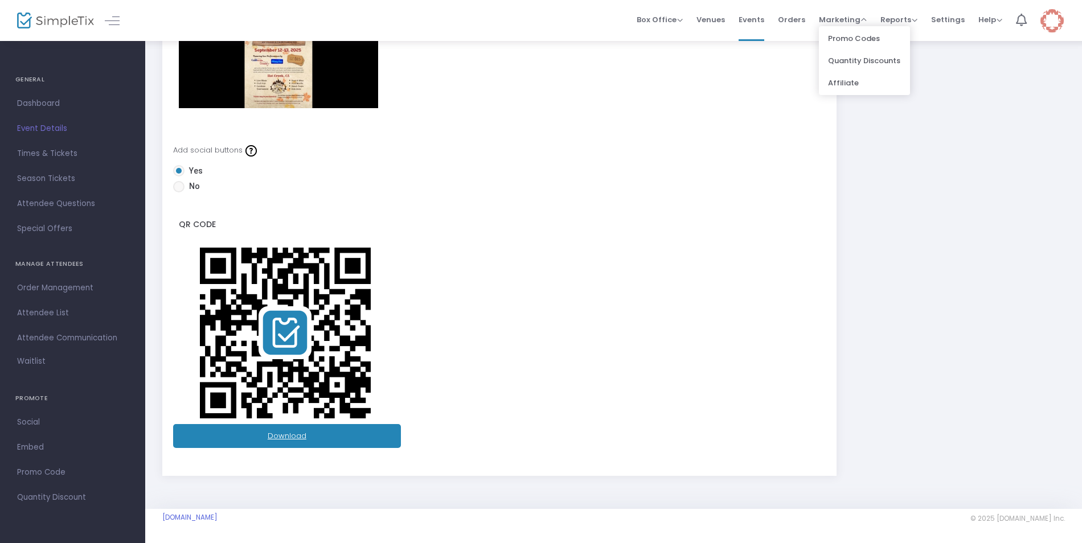
click at [321, 443] on link "Download" at bounding box center [287, 436] width 228 height 24
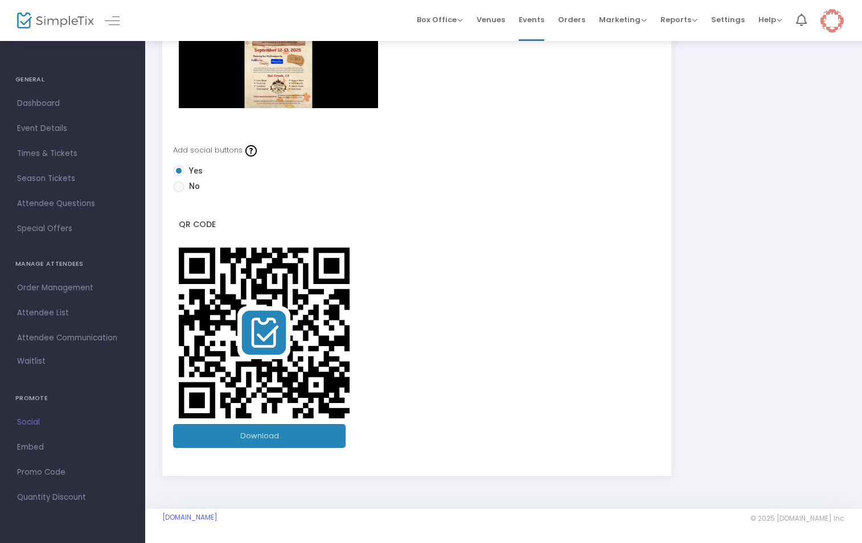
click at [31, 425] on span "Social" at bounding box center [72, 422] width 111 height 15
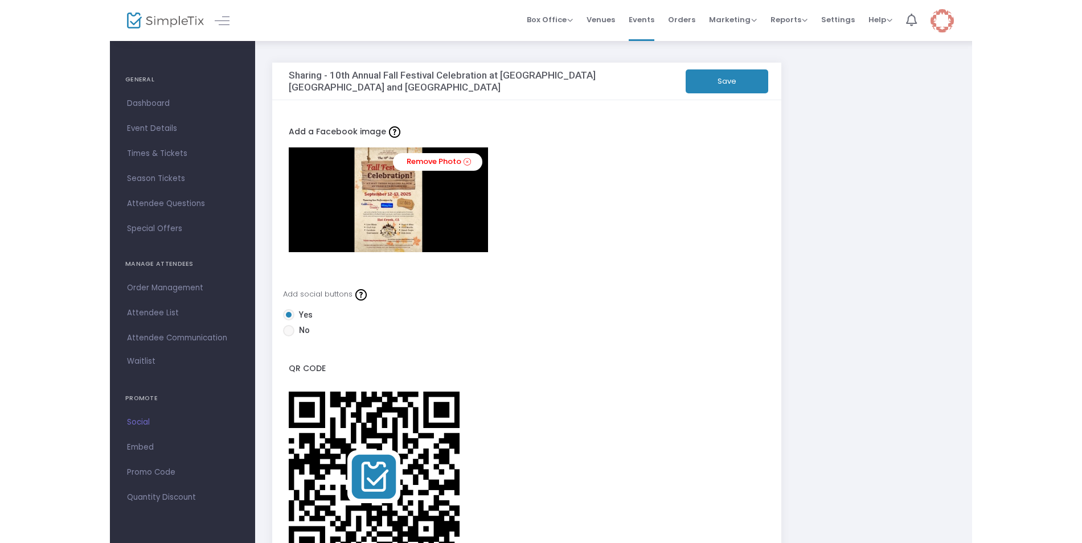
scroll to position [165, 0]
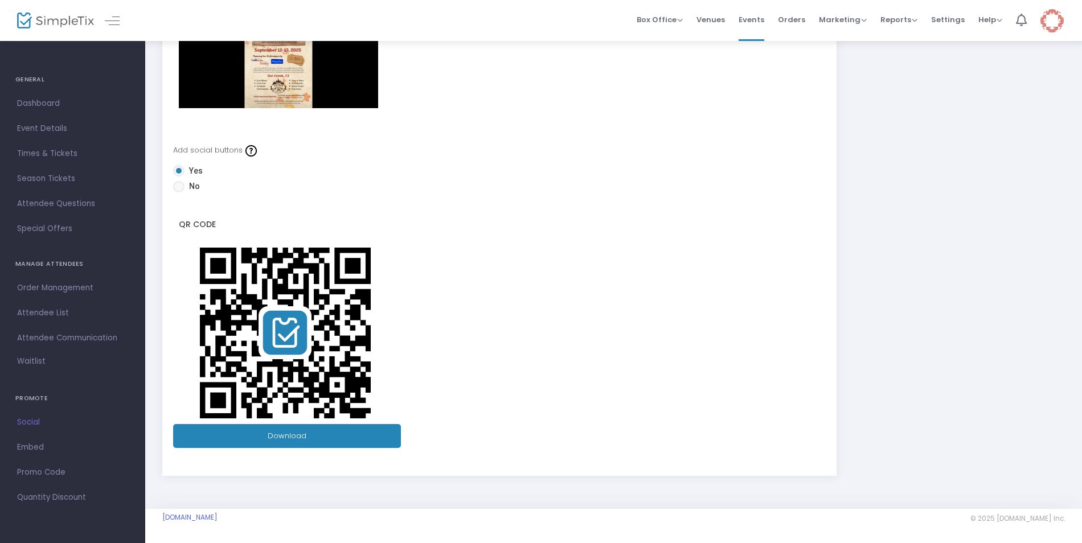
drag, startPoint x: 32, startPoint y: 418, endPoint x: 532, endPoint y: 323, distance: 508.2
click at [532, 323] on div "Add social buttons Yes No QR Code Download" at bounding box center [500, 294] width 642 height 329
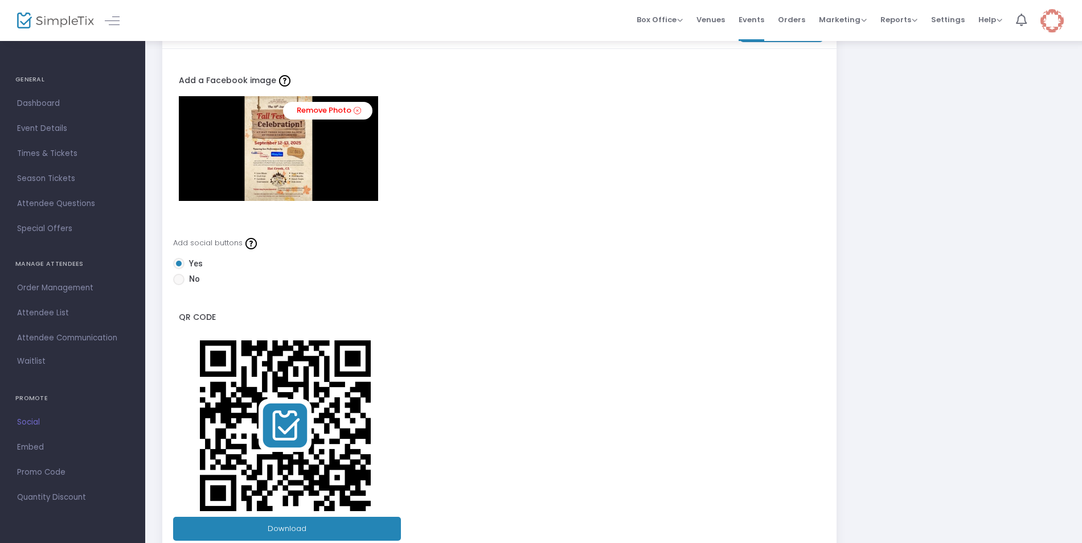
scroll to position [0, 0]
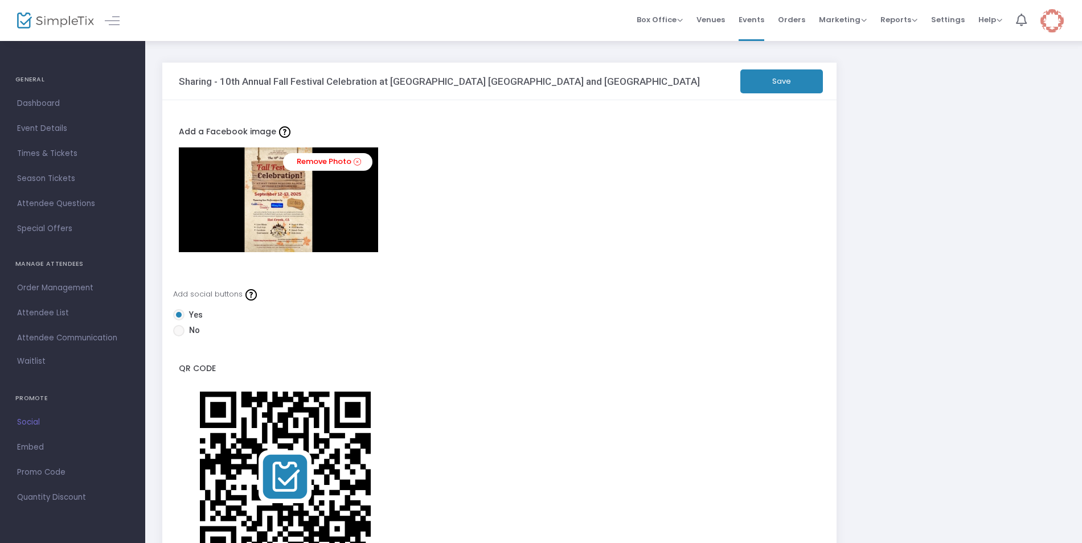
click at [775, 84] on button "Save" at bounding box center [781, 81] width 83 height 24
click at [32, 104] on span "Dashboard" at bounding box center [72, 103] width 111 height 15
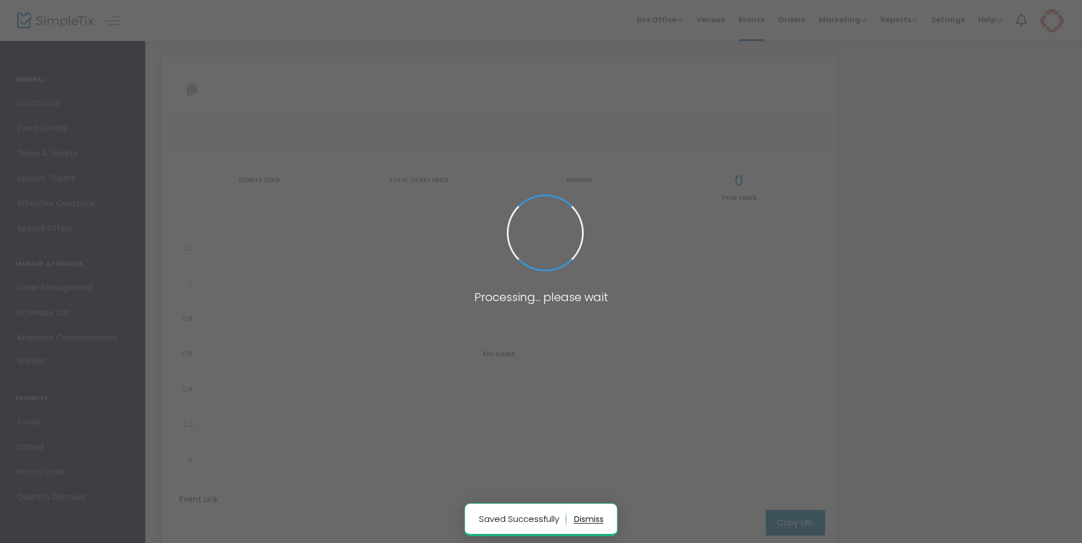
type input "[URL][DOMAIN_NAME]"
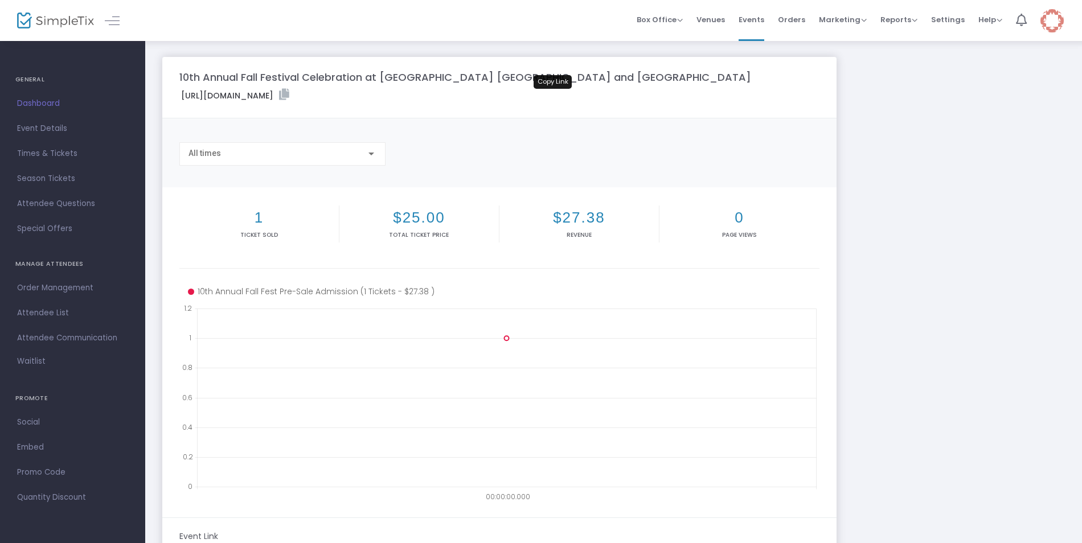
click at [289, 95] on icon at bounding box center [284, 94] width 10 height 11
click at [37, 130] on span "Event Details" at bounding box center [72, 128] width 111 height 15
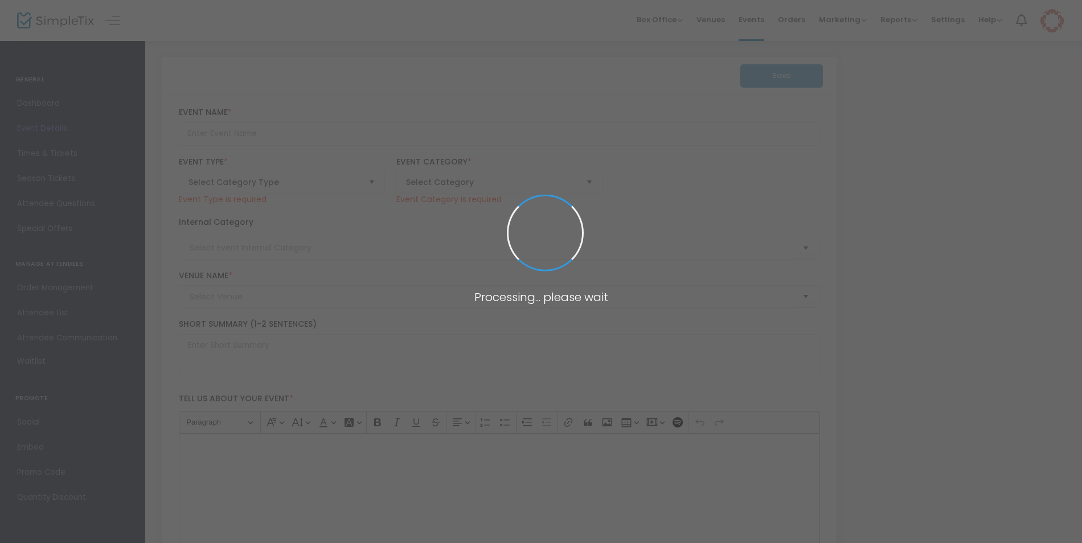
type input "10th Annual Fall Festival Celebration at [GEOGRAPHIC_DATA] [GEOGRAPHIC_DATA] an…"
type textarea "10th Annual Fall Festival Celebration at [GEOGRAPHIC_DATA] [GEOGRAPHIC_DATA] an…"
checkbox input "true"
type input "[EMAIL_ADDRESS][DOMAIN_NAME]"
type input "Buy Tickets"
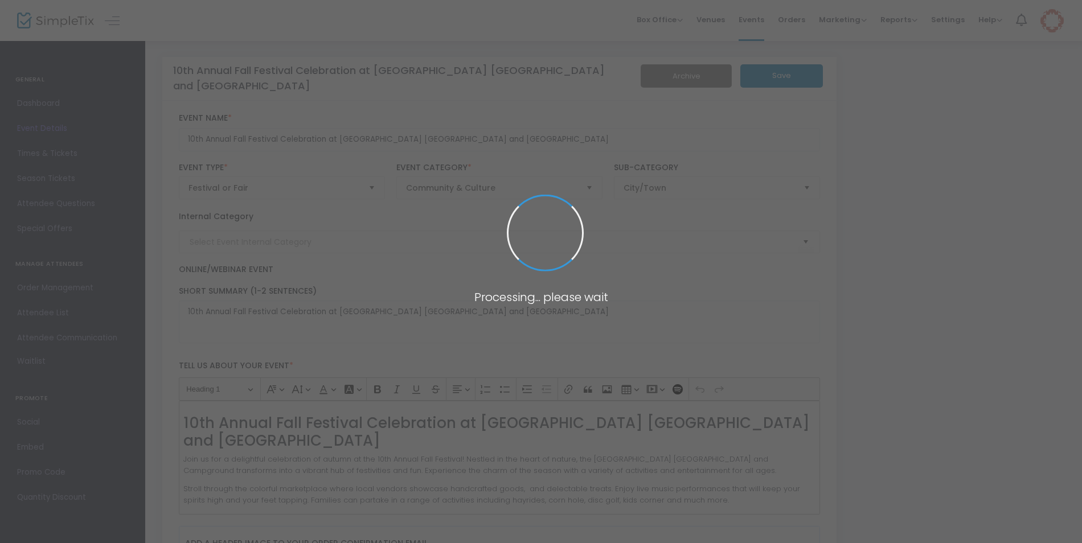
type input "HC Fall Fest 2025"
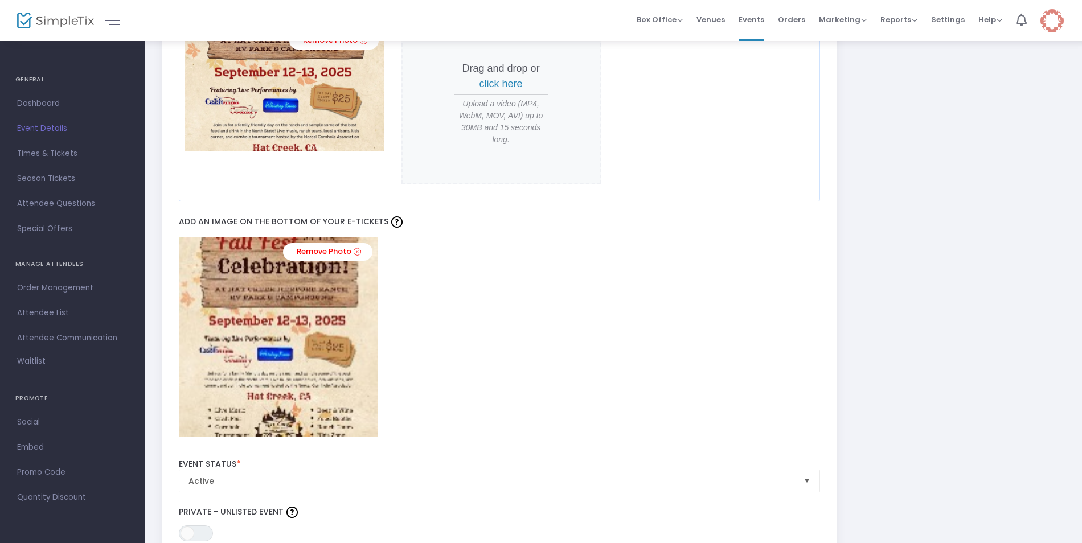
scroll to position [1082, 0]
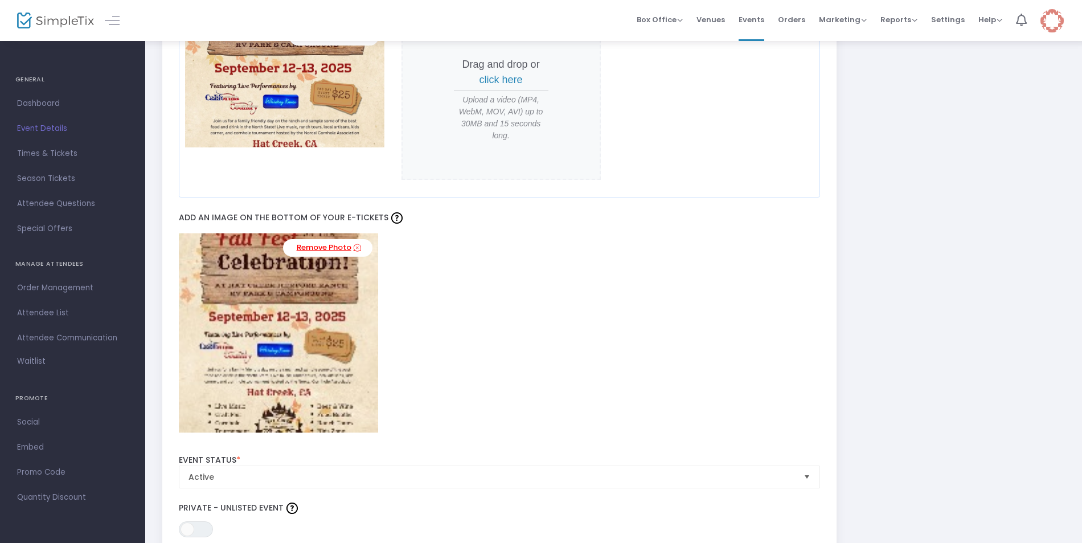
click at [338, 248] on link "Remove Photo" at bounding box center [327, 248] width 89 height 18
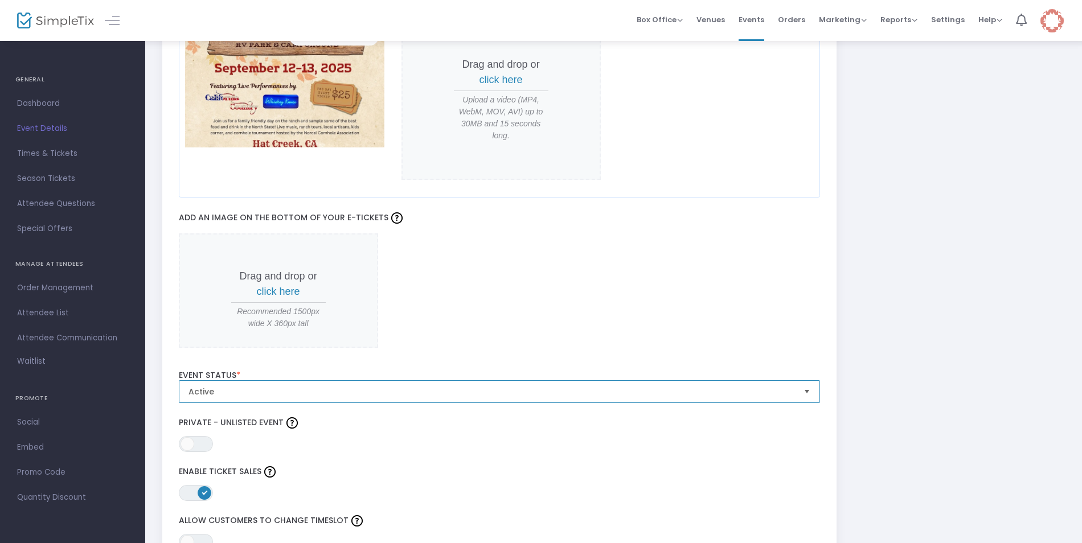
click at [549, 390] on span "Active" at bounding box center [491, 391] width 606 height 11
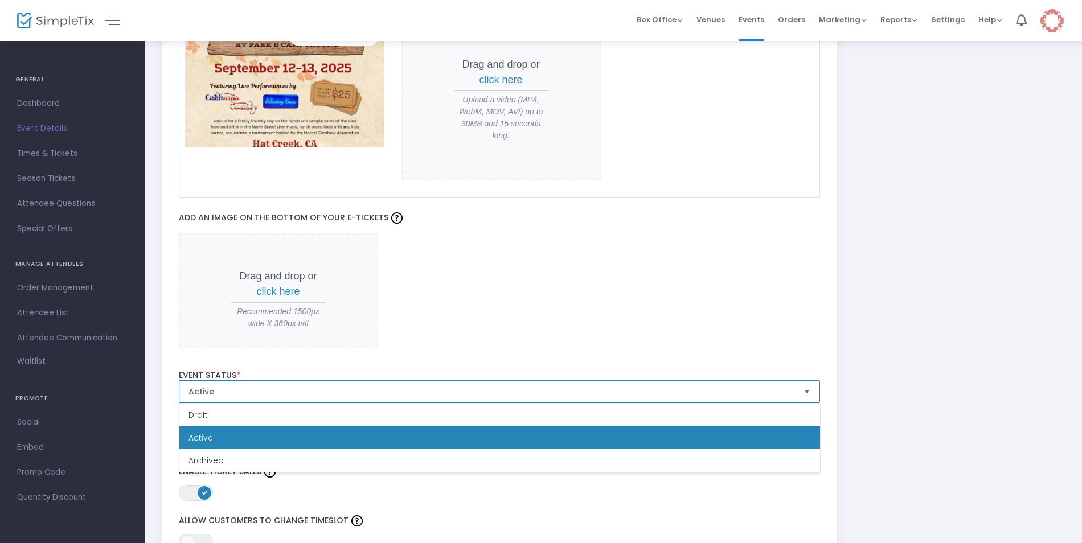
click at [549, 390] on span "Active" at bounding box center [491, 391] width 606 height 11
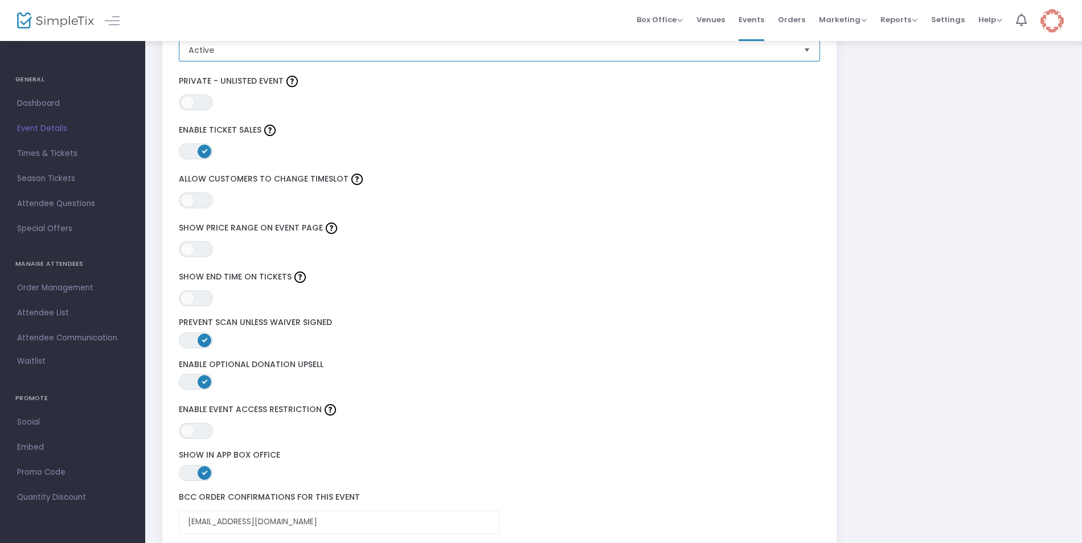
scroll to position [1480, 0]
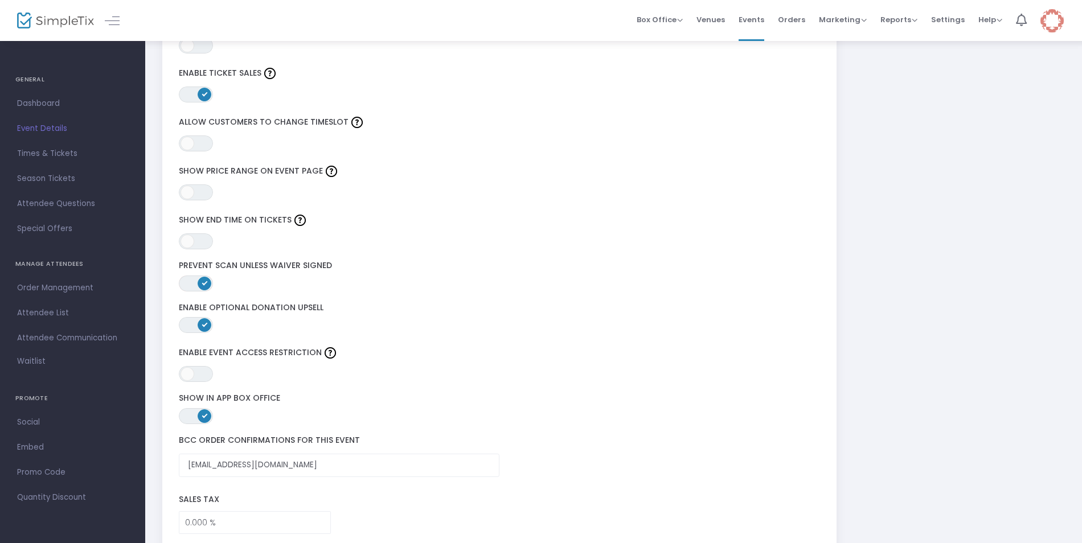
click at [198, 283] on span at bounding box center [205, 284] width 14 height 14
click at [190, 280] on span at bounding box center [187, 284] width 14 height 14
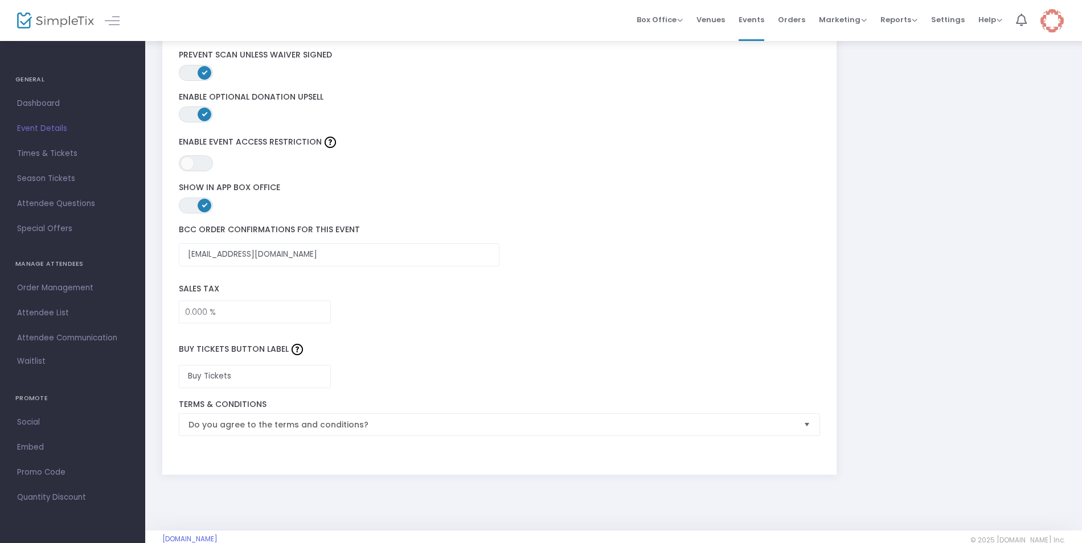
scroll to position [1708, 0]
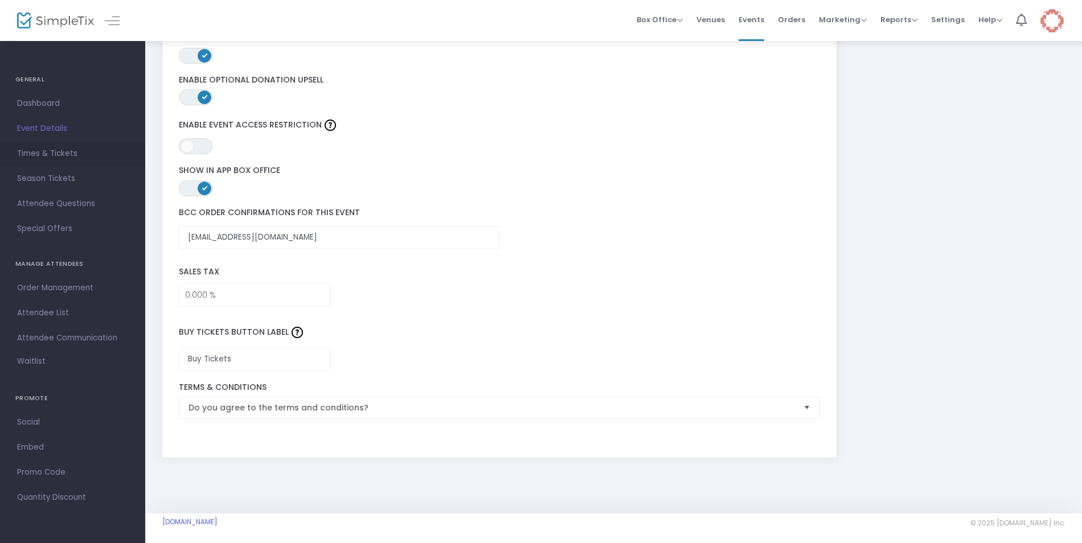
click at [35, 153] on span "Times & Tickets" at bounding box center [72, 153] width 111 height 15
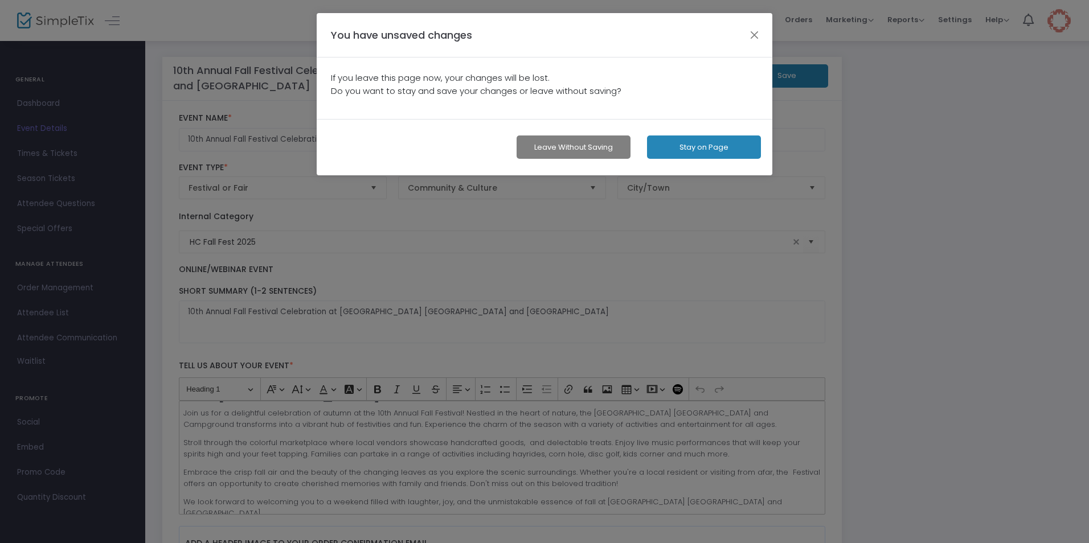
click at [576, 144] on button "Leave without Saving" at bounding box center [573, 147] width 114 height 23
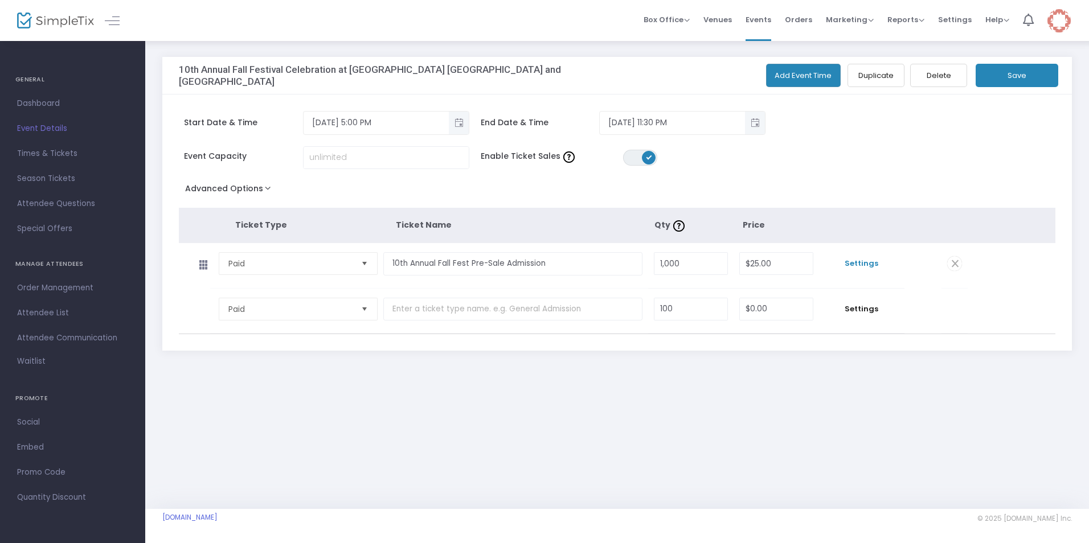
click at [865, 266] on span "Settings" at bounding box center [861, 263] width 74 height 11
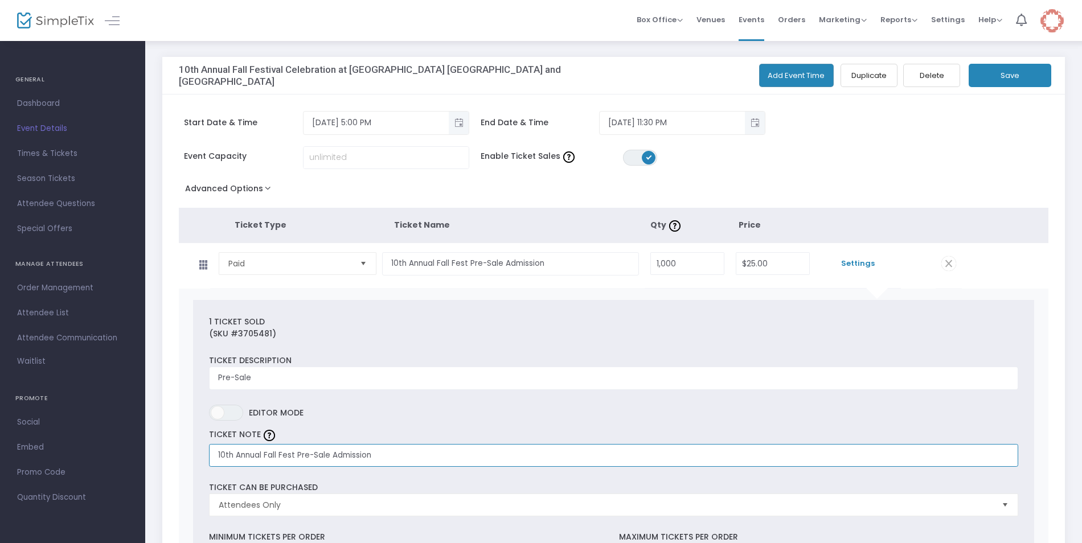
click at [436, 452] on input "10th Annual Fall Fest Pre-Sale Admission" at bounding box center [613, 455] width 809 height 23
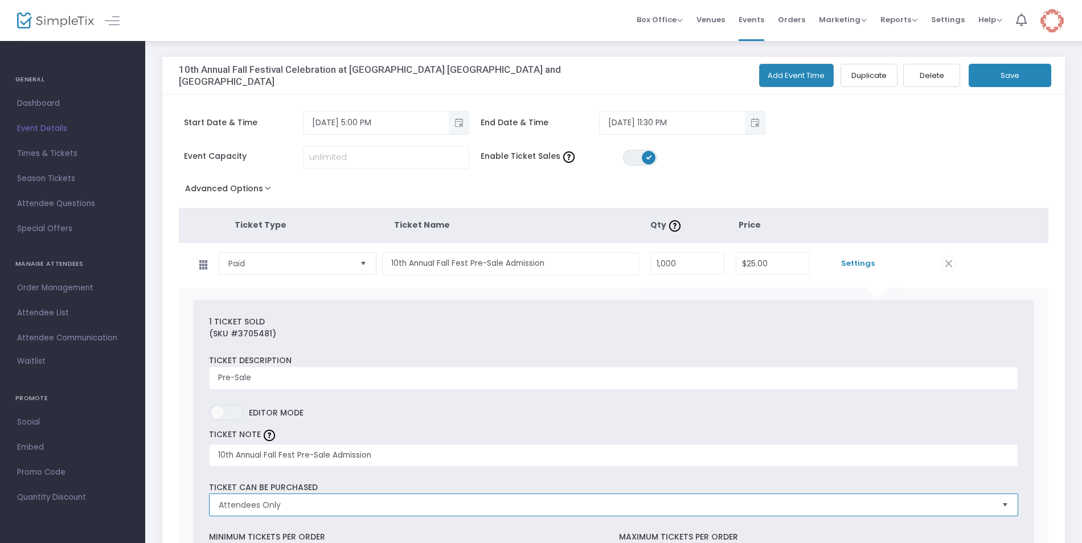
click at [355, 500] on span "Attendees Only" at bounding box center [606, 504] width 774 height 11
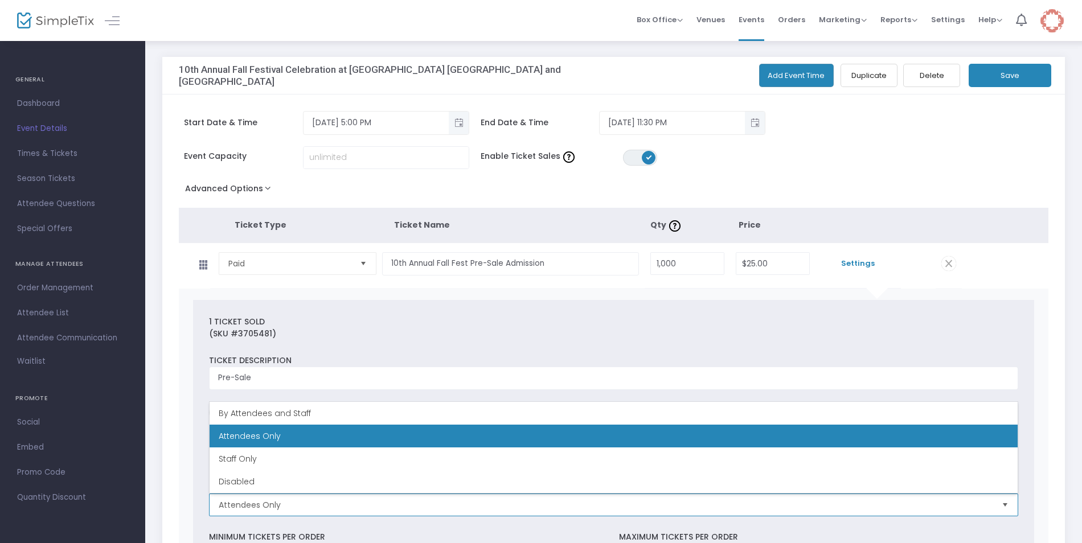
click at [355, 500] on span "Attendees Only" at bounding box center [606, 504] width 774 height 11
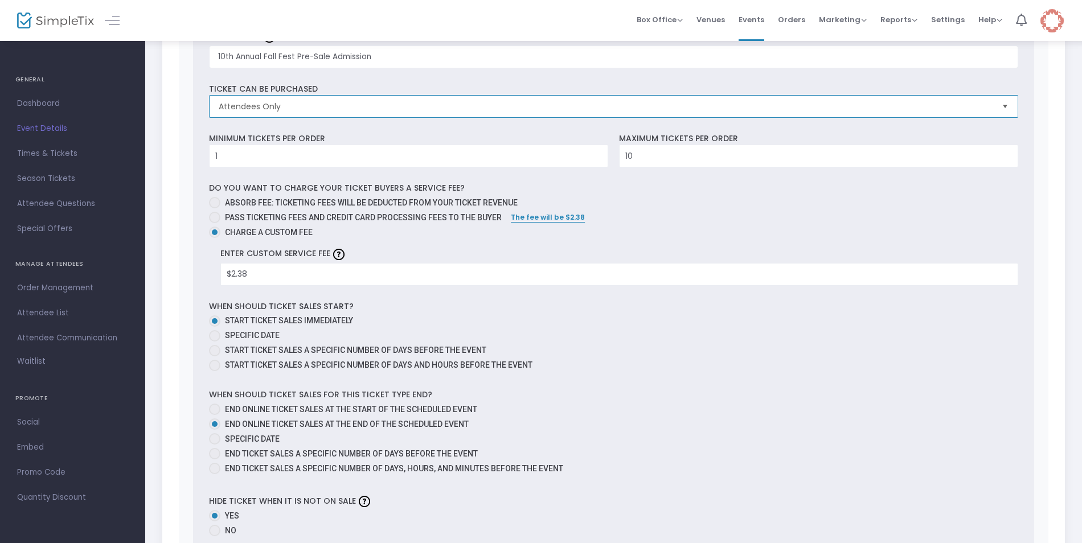
scroll to position [342, 0]
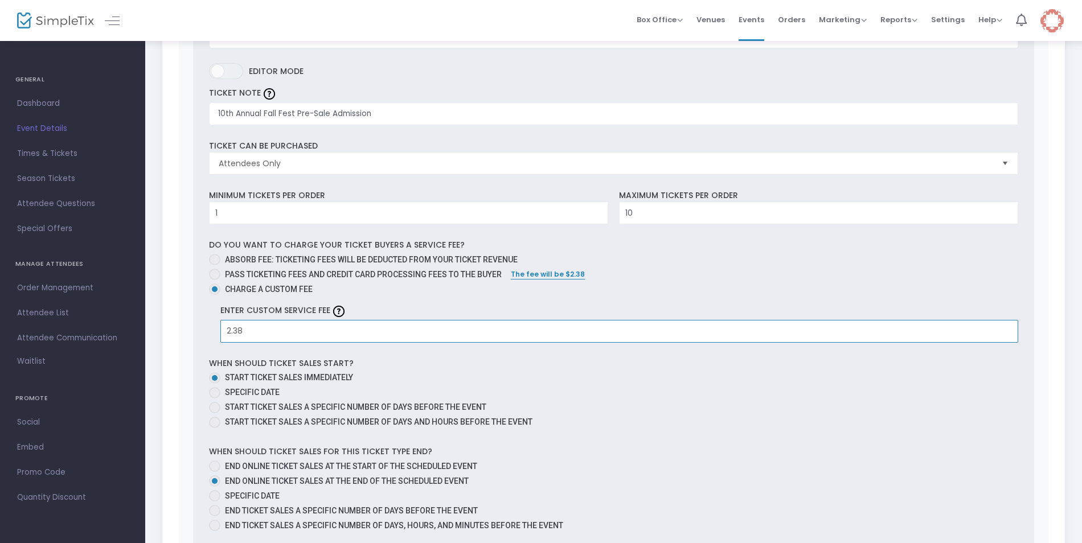
click at [249, 332] on input "2.38" at bounding box center [619, 332] width 797 height 22
type input "$1.50"
click at [430, 301] on div "Absorb fee: Ticketing fees will be deducted from your ticket revenue Pass ticke…" at bounding box center [613, 298] width 809 height 89
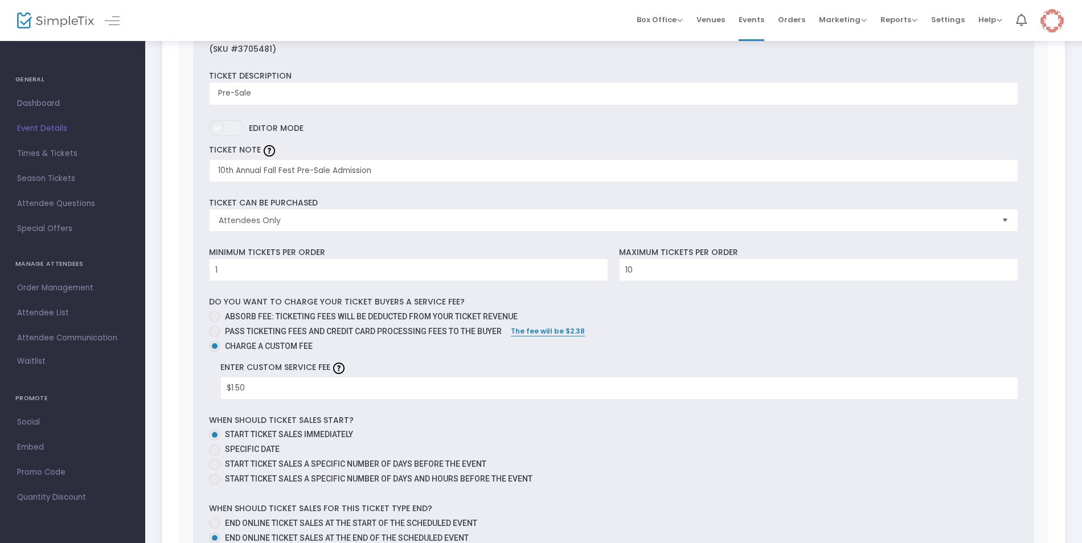
click at [219, 133] on span at bounding box center [218, 128] width 14 height 14
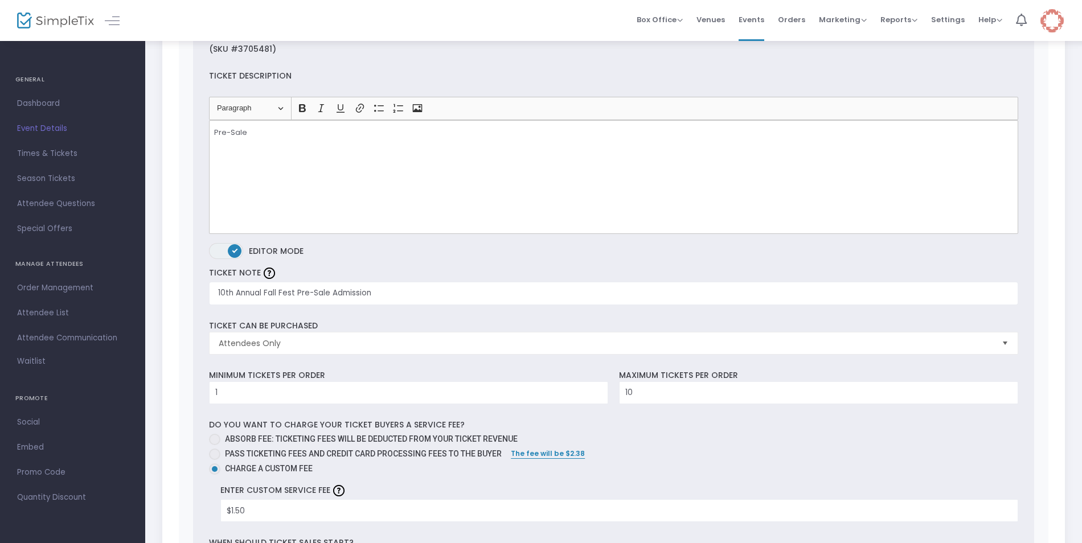
click at [293, 173] on div "Pre-Sale" at bounding box center [613, 177] width 809 height 114
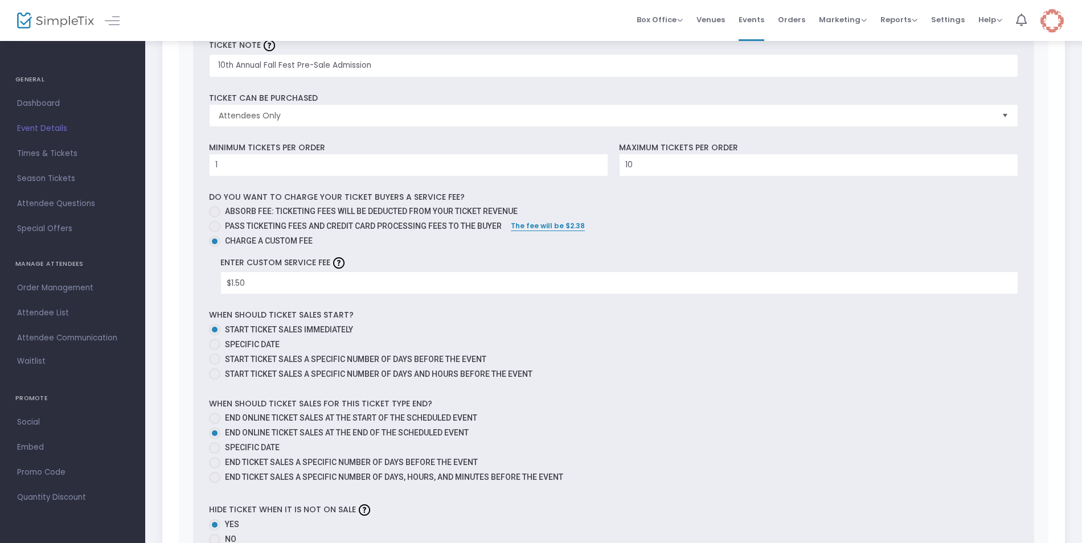
scroll to position [626, 0]
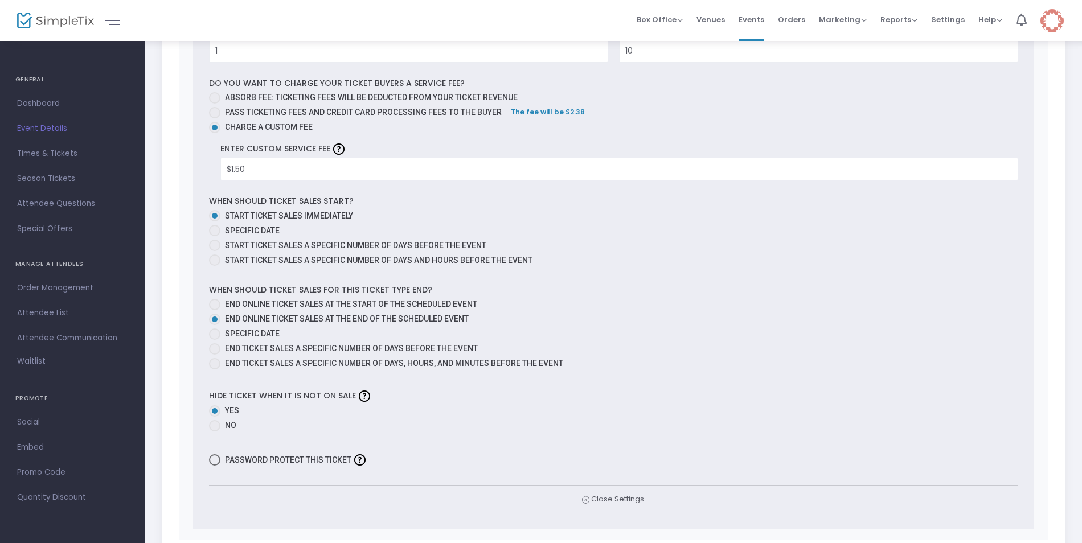
click at [624, 394] on div "Hide ticket when it is not on sale Yes No" at bounding box center [613, 410] width 820 height 47
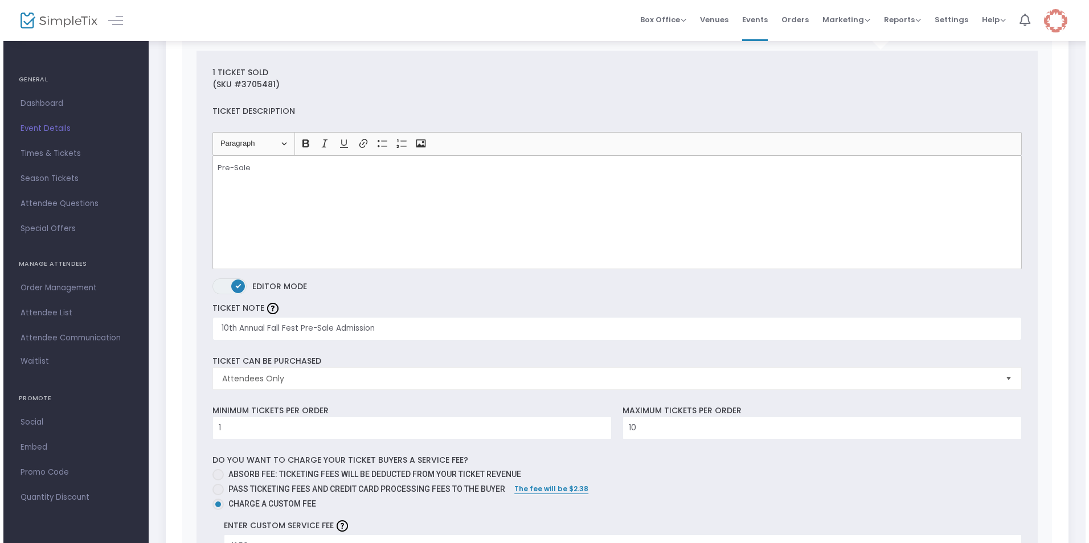
scroll to position [0, 0]
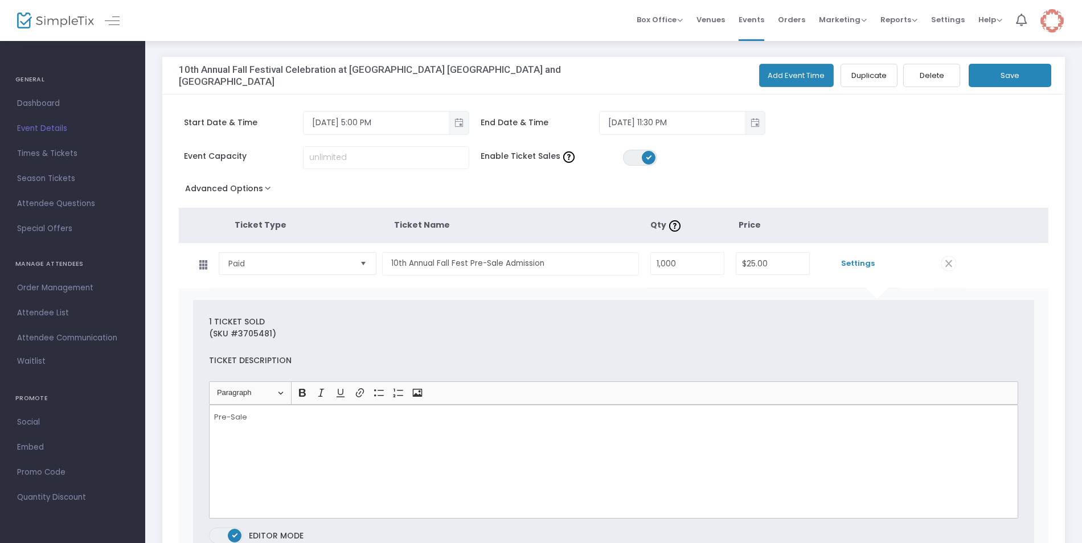
click at [998, 75] on button "Save" at bounding box center [1009, 75] width 83 height 23
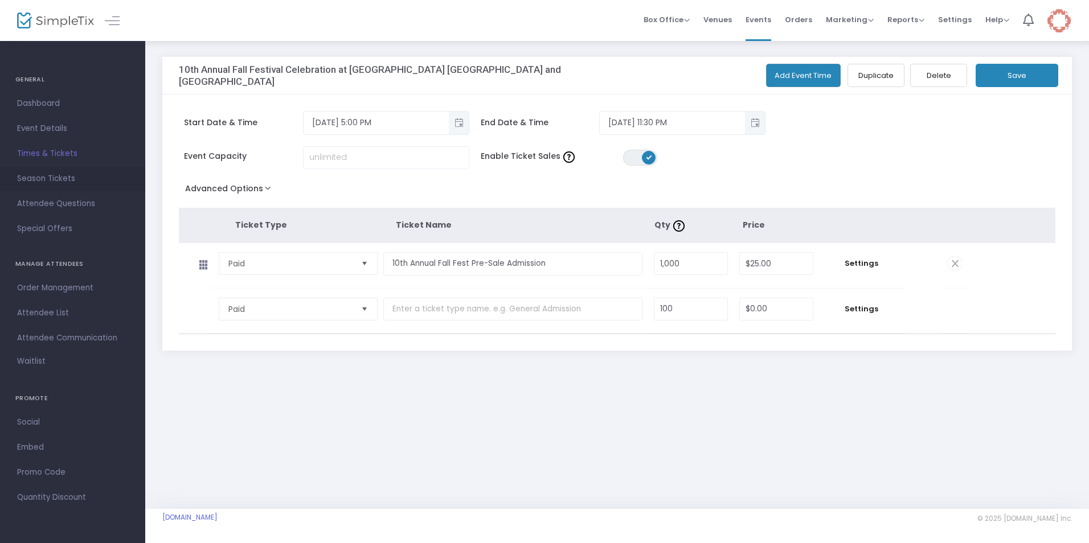
click at [60, 177] on span "Season Tickets" at bounding box center [72, 178] width 111 height 15
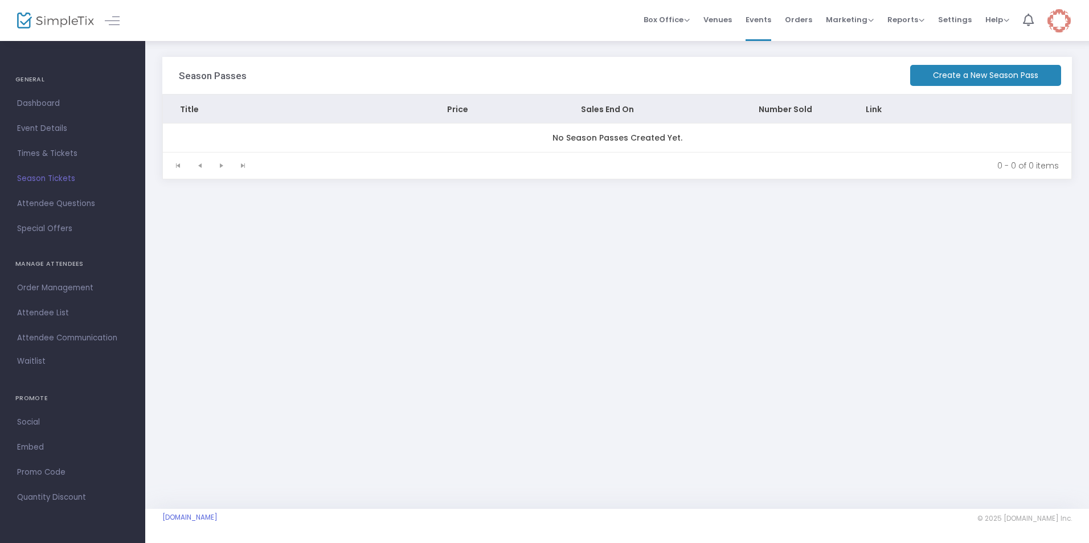
click at [67, 204] on span "Attendee Questions" at bounding box center [72, 203] width 111 height 15
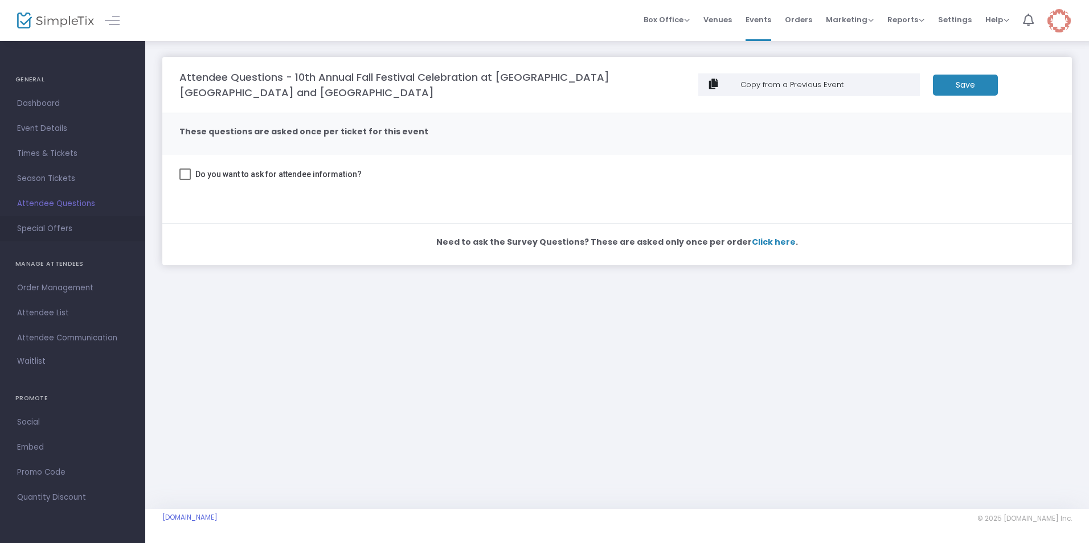
click at [50, 225] on span "Special Offers" at bounding box center [72, 228] width 111 height 15
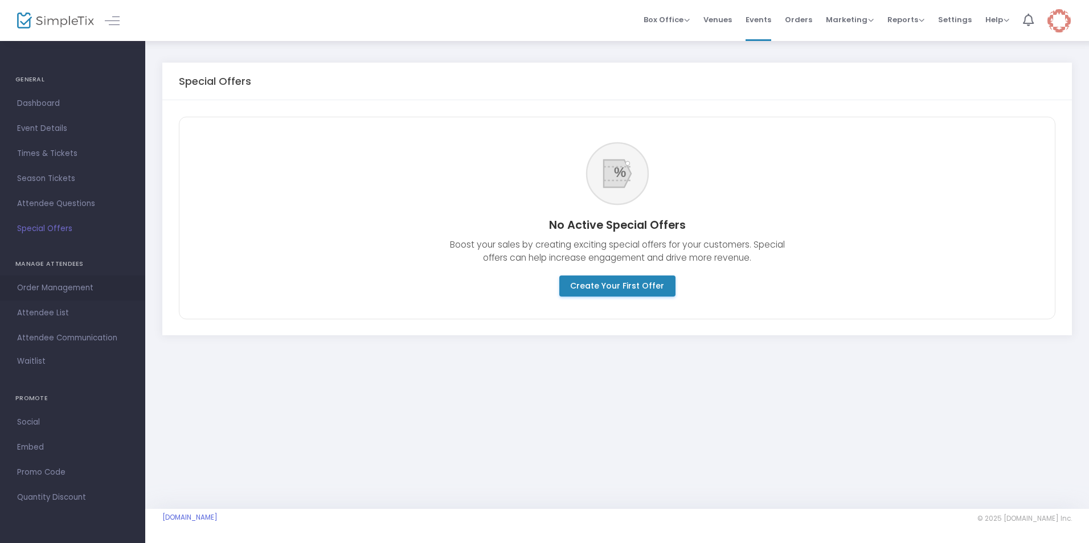
click at [68, 288] on span "Order Management" at bounding box center [72, 288] width 111 height 15
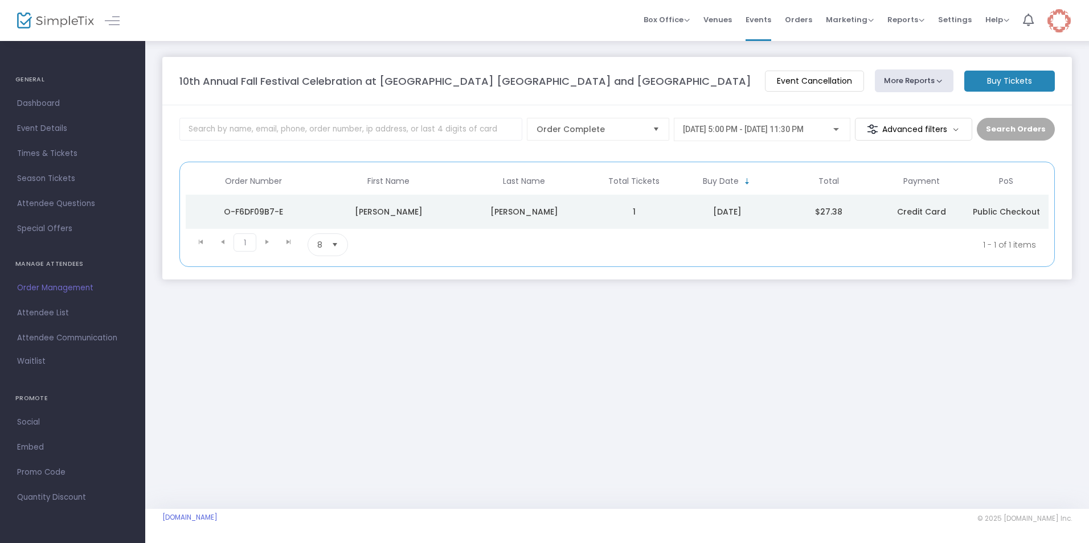
click at [934, 211] on span "Credit Card" at bounding box center [921, 211] width 49 height 11
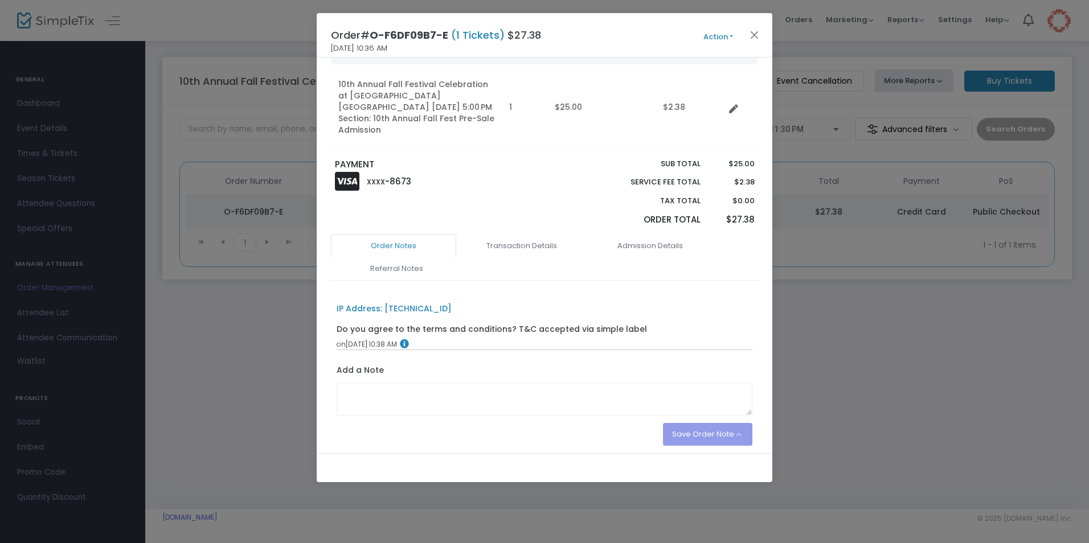
scroll to position [158, 0]
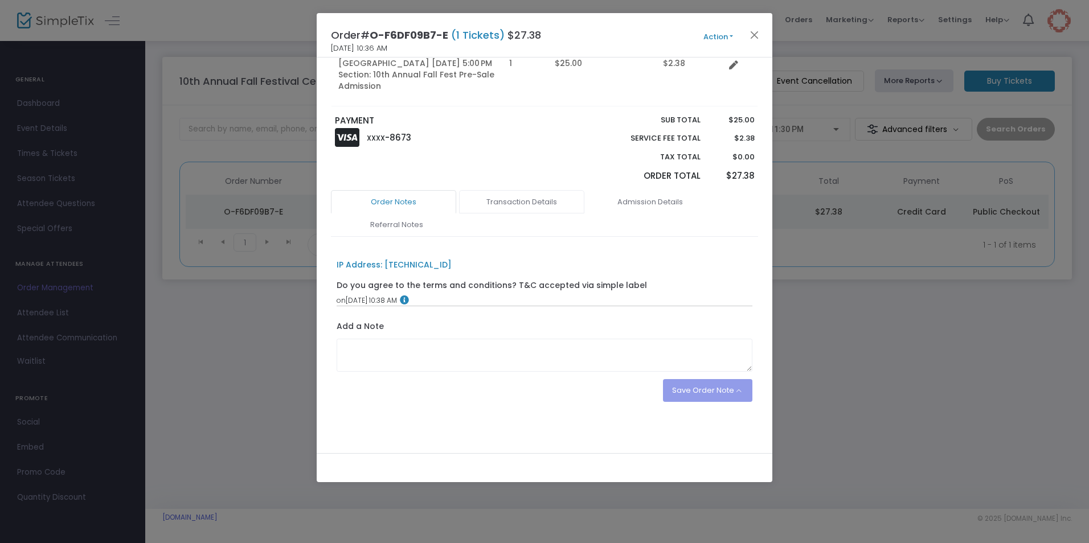
click at [500, 198] on link "Transaction Details" at bounding box center [521, 202] width 125 height 24
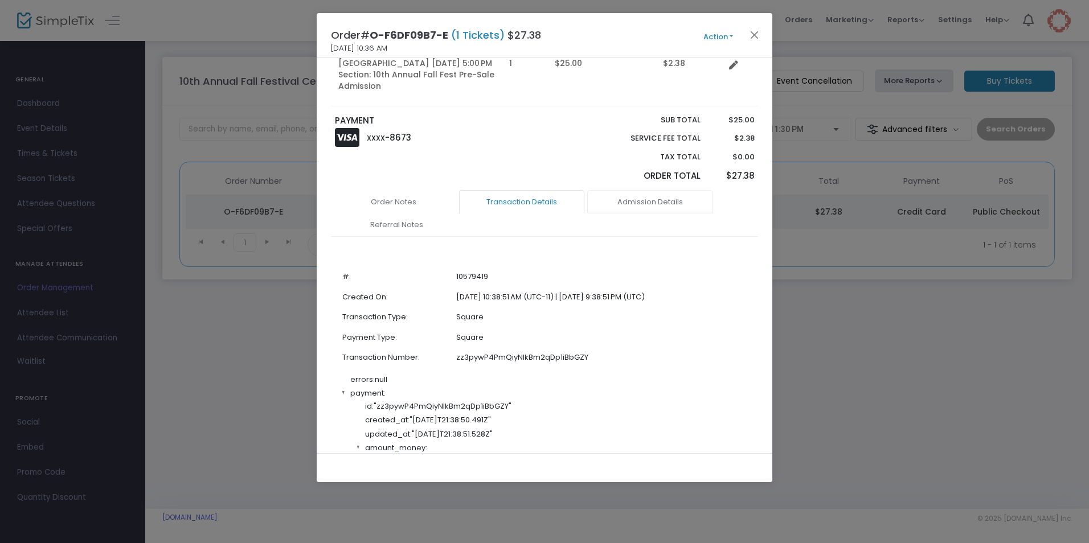
click at [632, 201] on link "Admission Details" at bounding box center [649, 202] width 125 height 24
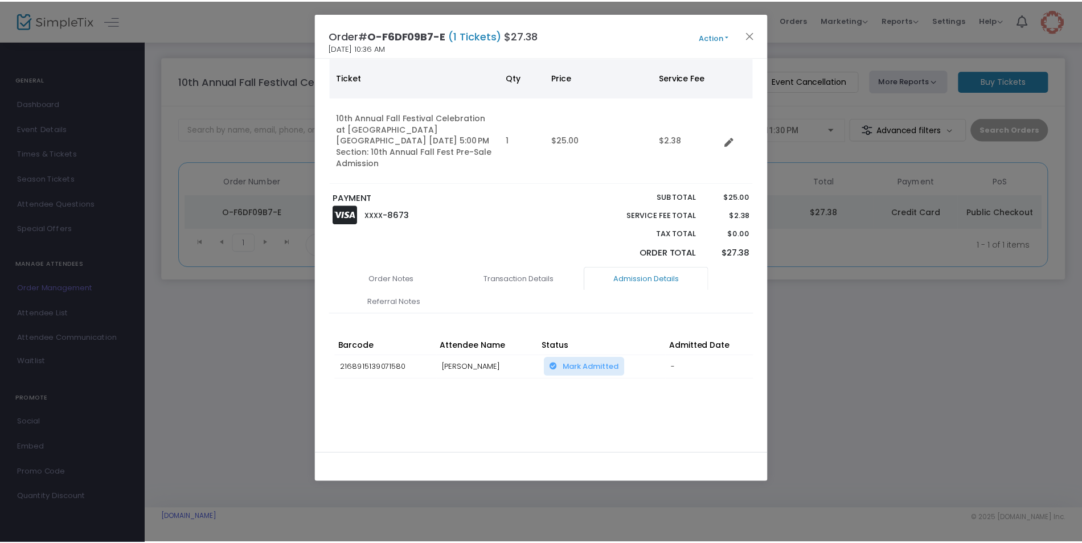
scroll to position [85, 0]
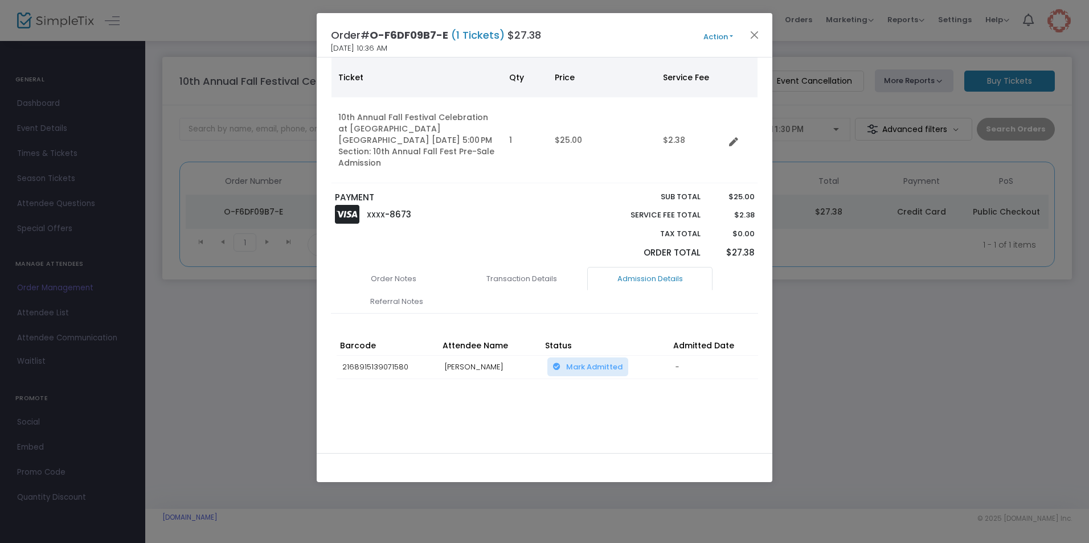
click at [730, 37] on button "Action" at bounding box center [718, 37] width 68 height 13
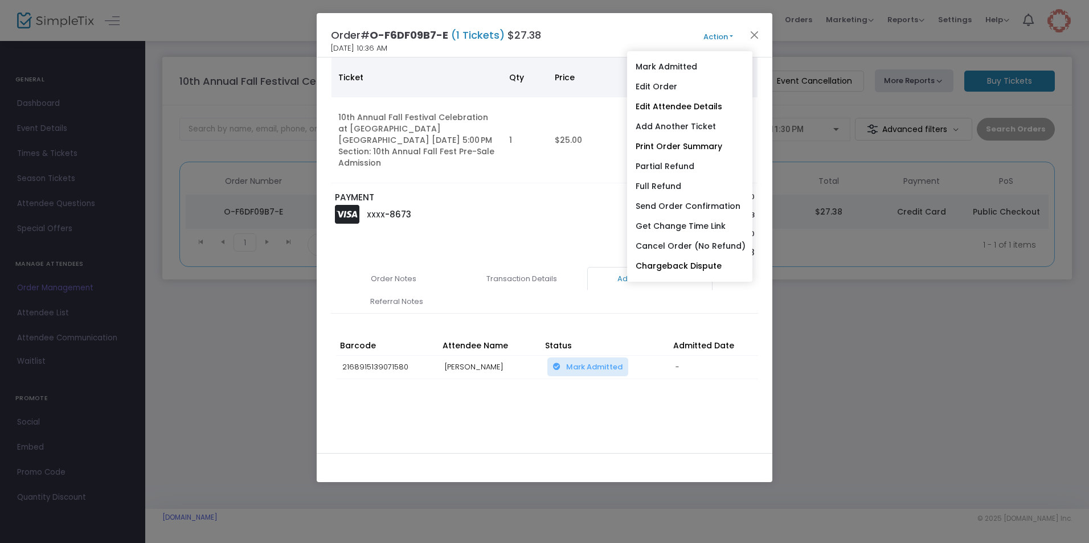
click at [730, 37] on button "Action" at bounding box center [718, 37] width 68 height 13
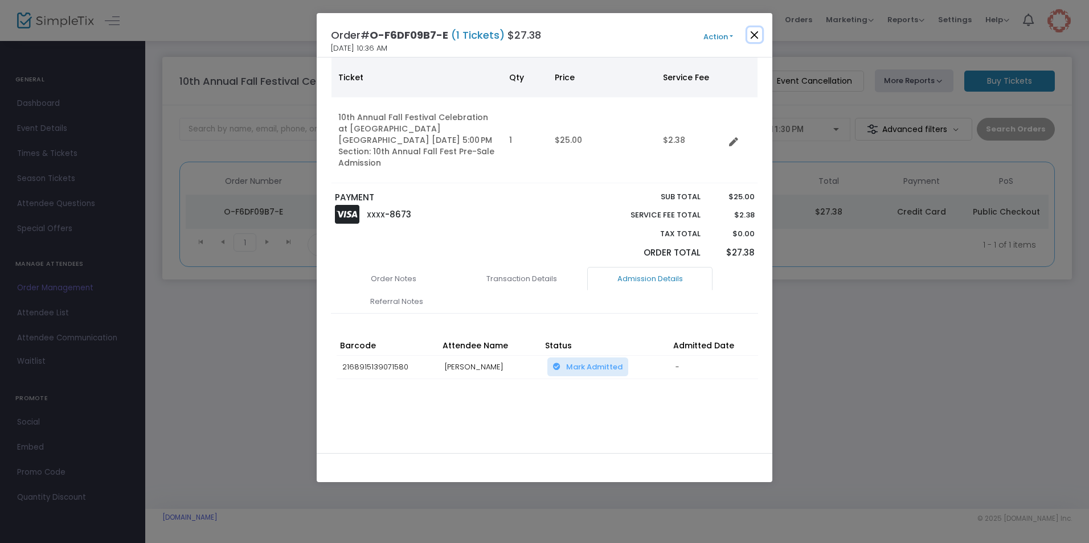
click at [752, 38] on button "Close" at bounding box center [754, 34] width 15 height 15
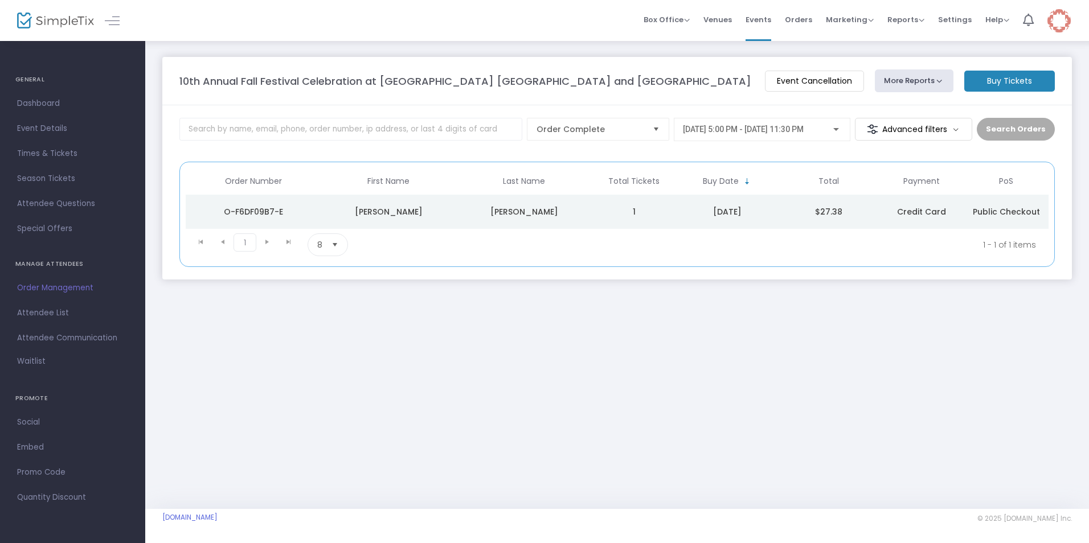
click at [958, 129] on m-button "Advanced filters" at bounding box center [914, 129] width 118 height 23
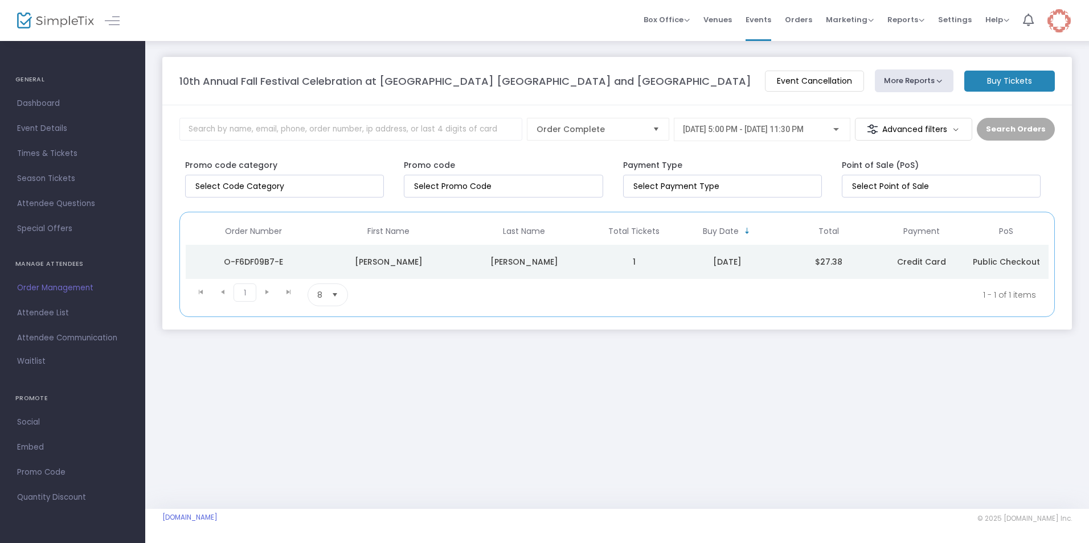
click at [958, 129] on m-button "Advanced filters" at bounding box center [914, 129] width 118 height 23
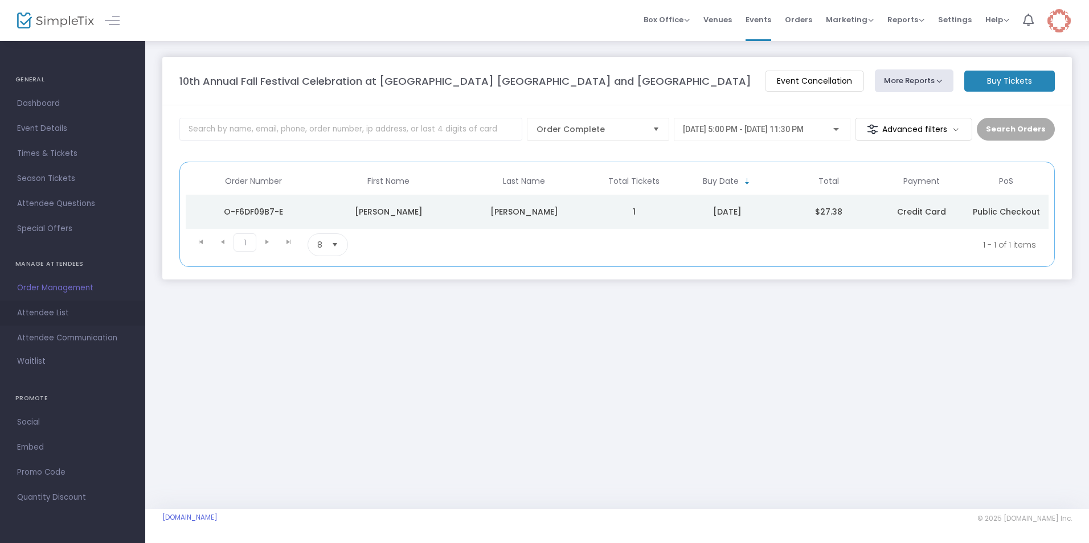
click at [32, 313] on span "Attendee List" at bounding box center [72, 313] width 111 height 15
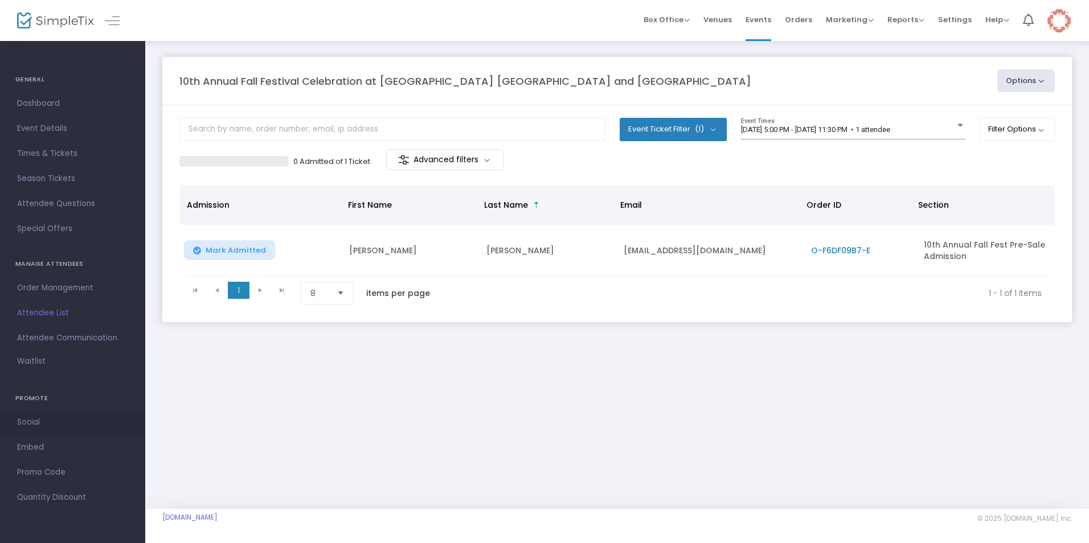
click at [36, 420] on span "Social" at bounding box center [72, 422] width 111 height 15
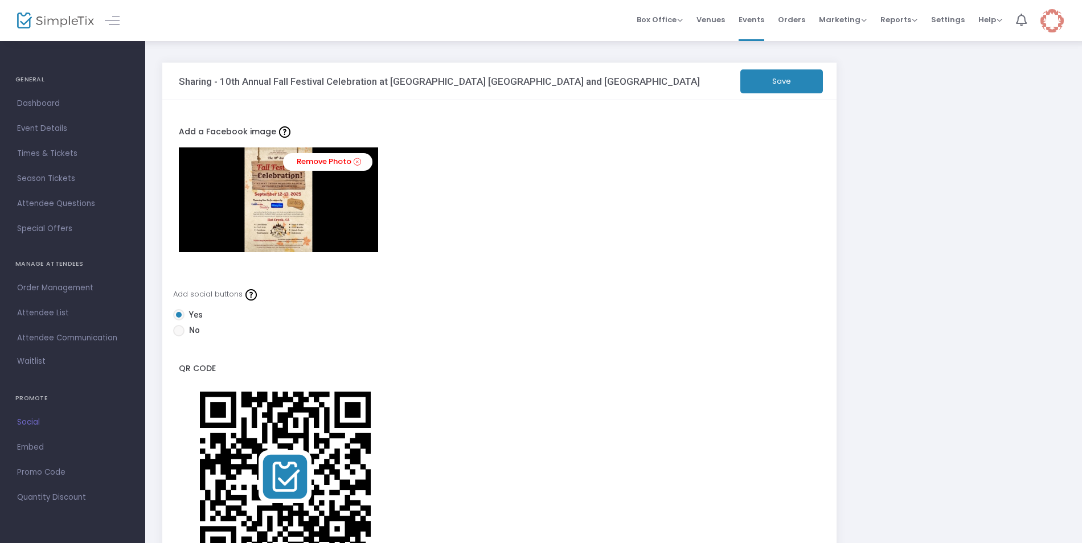
click at [32, 100] on span "Dashboard" at bounding box center [72, 103] width 111 height 15
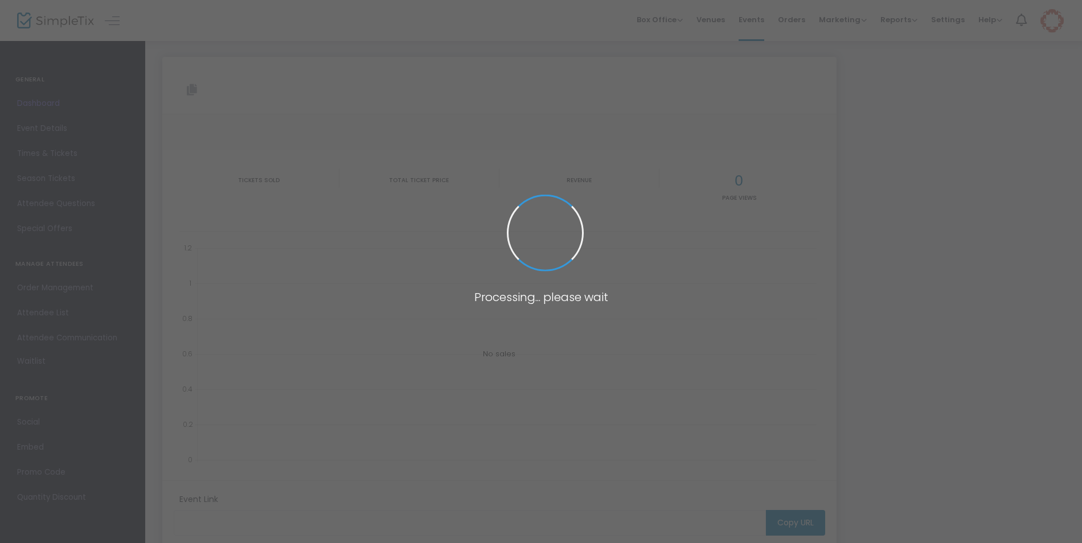
type input "[URL][DOMAIN_NAME]"
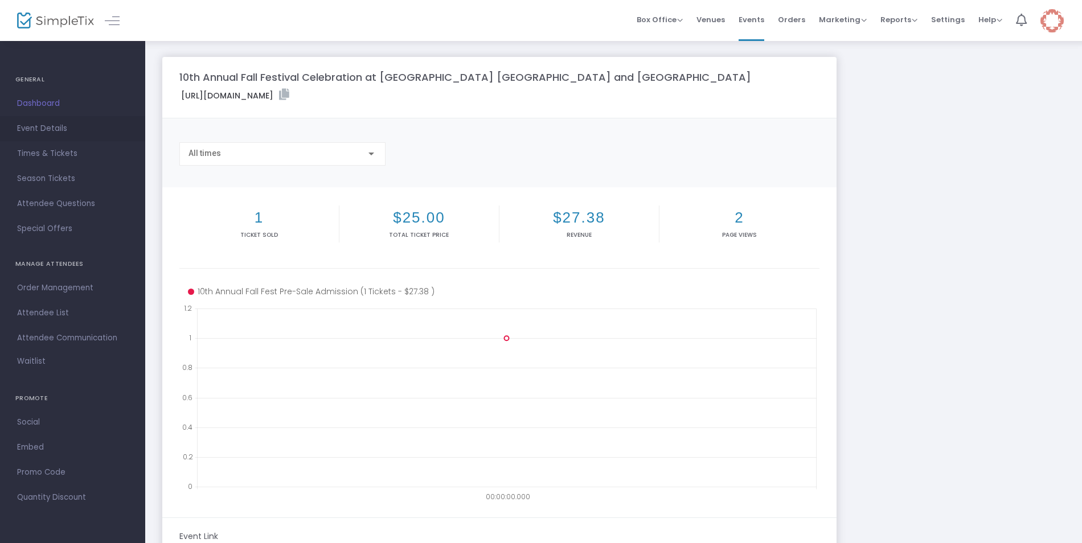
click at [64, 126] on span "Event Details" at bounding box center [72, 128] width 111 height 15
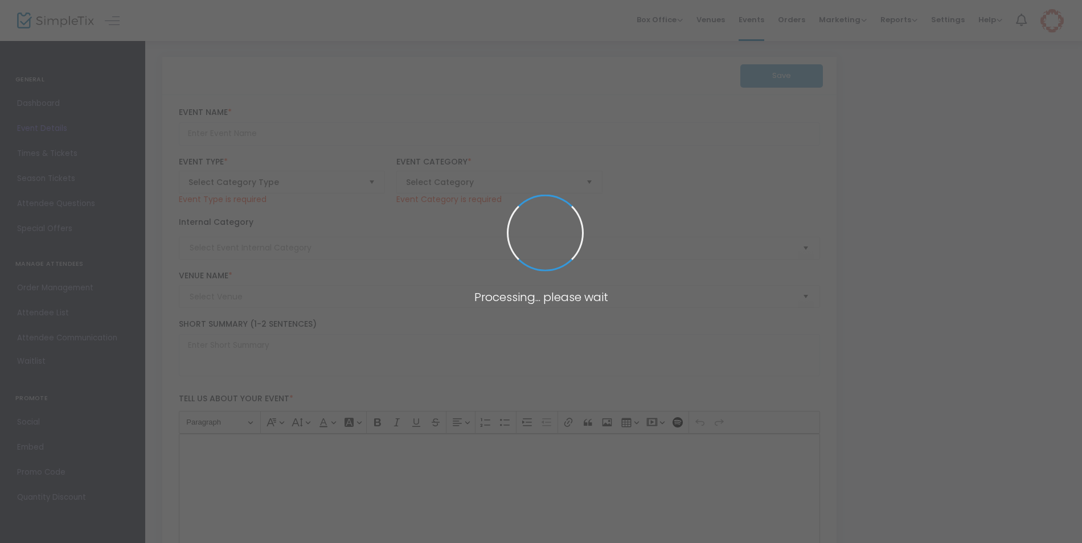
type input "10th Annual Fall Festival Celebration at [GEOGRAPHIC_DATA] [GEOGRAPHIC_DATA] an…"
type textarea "10th Annual Fall Festival Celebration at [GEOGRAPHIC_DATA] [GEOGRAPHIC_DATA] an…"
checkbox input "true"
type input "[EMAIL_ADDRESS][DOMAIN_NAME]"
type input "Buy Tickets"
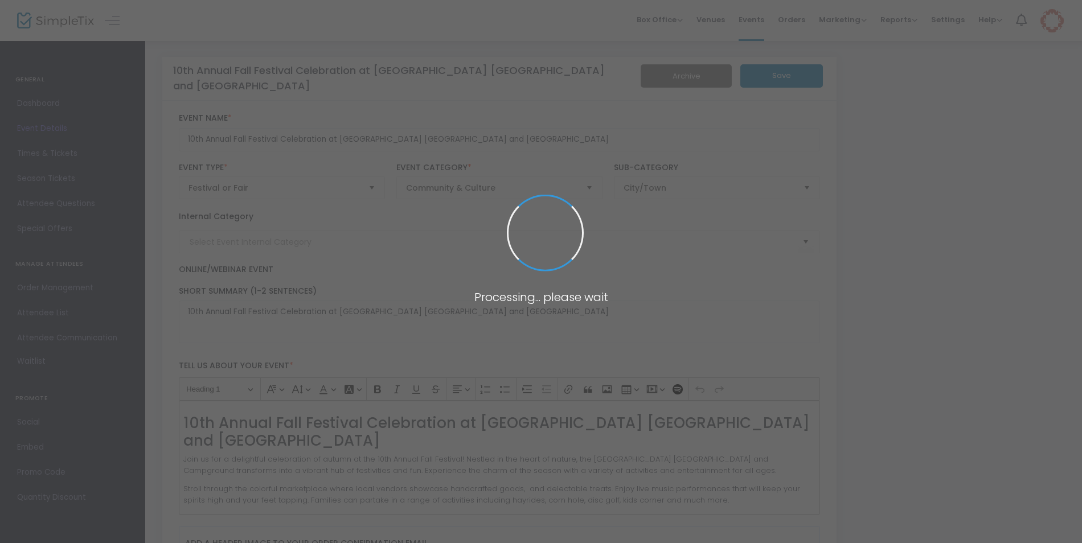
type input "HC Fall Fest 2025"
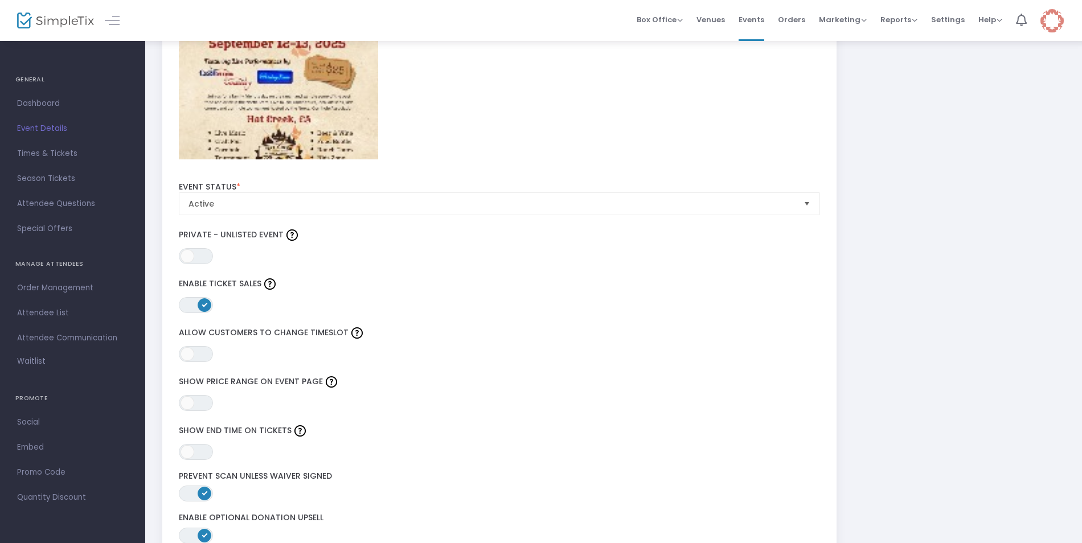
scroll to position [1423, 0]
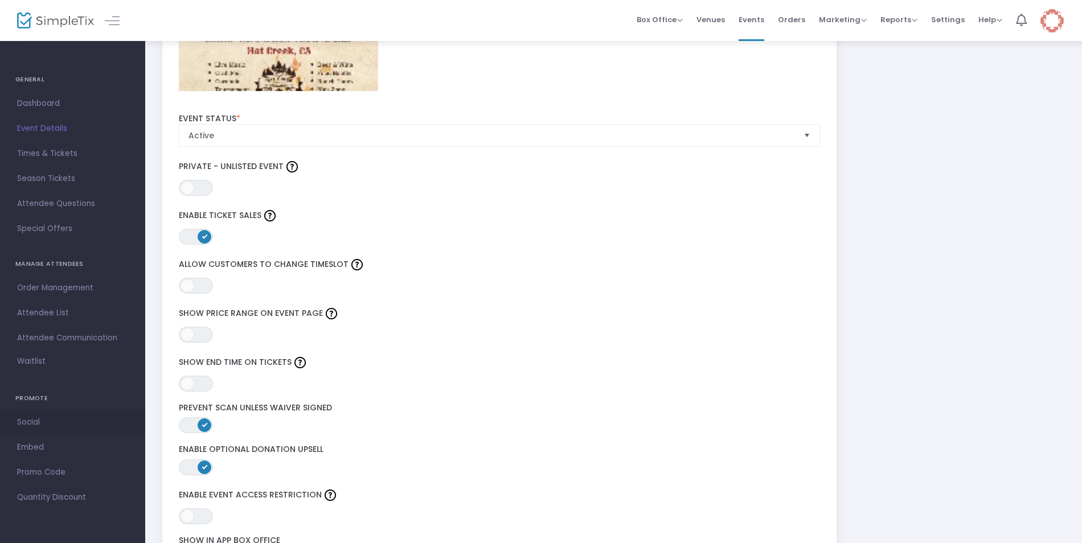
click at [38, 423] on span "Social" at bounding box center [72, 422] width 111 height 15
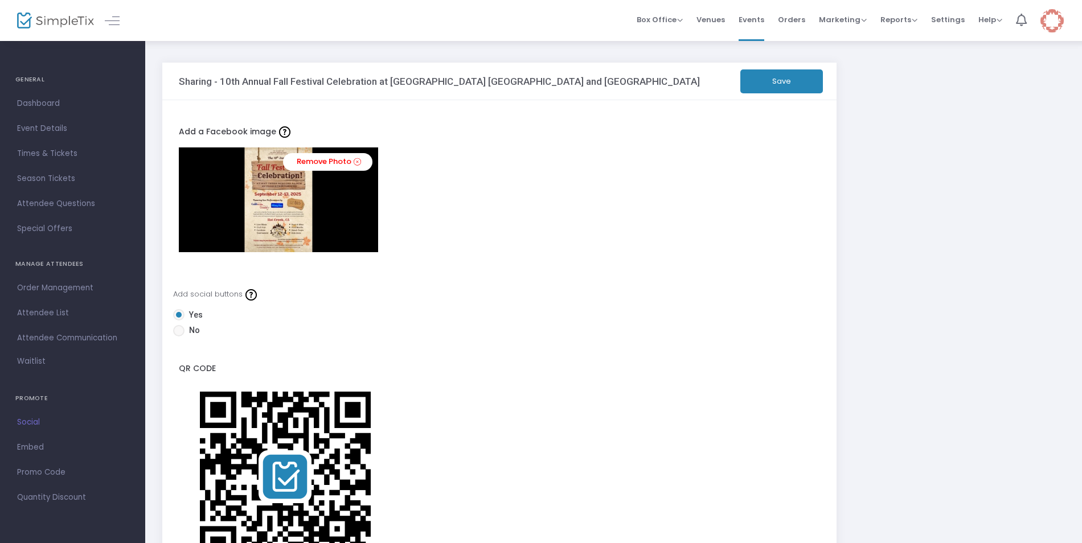
click at [1042, 22] on img at bounding box center [1051, 20] width 23 height 23
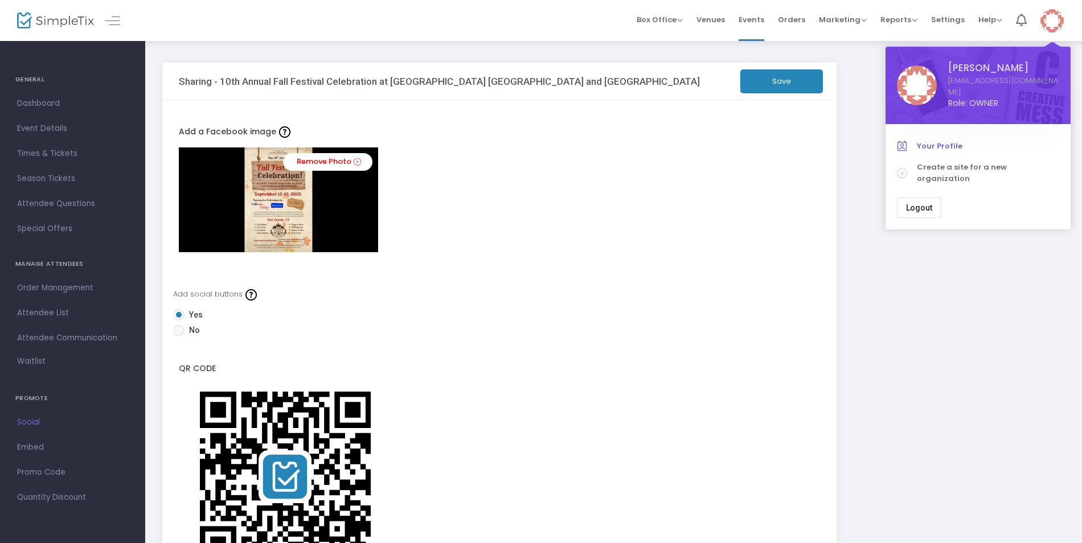
click at [953, 141] on span "Your Profile" at bounding box center [988, 146] width 142 height 11
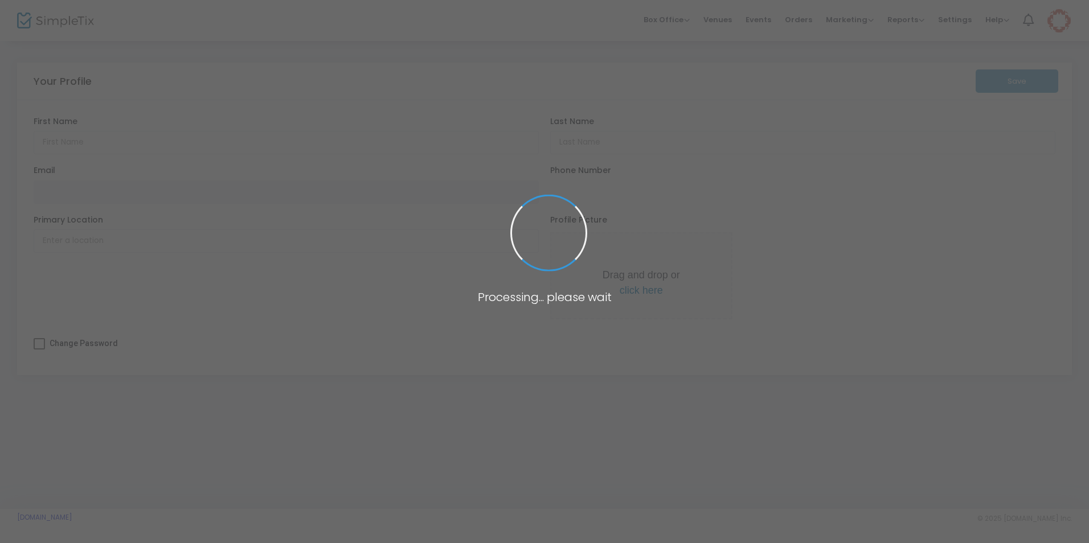
type input "[PERSON_NAME]"
type input "[EMAIL_ADDRESS][DOMAIN_NAME]"
